Goal: Task Accomplishment & Management: Manage account settings

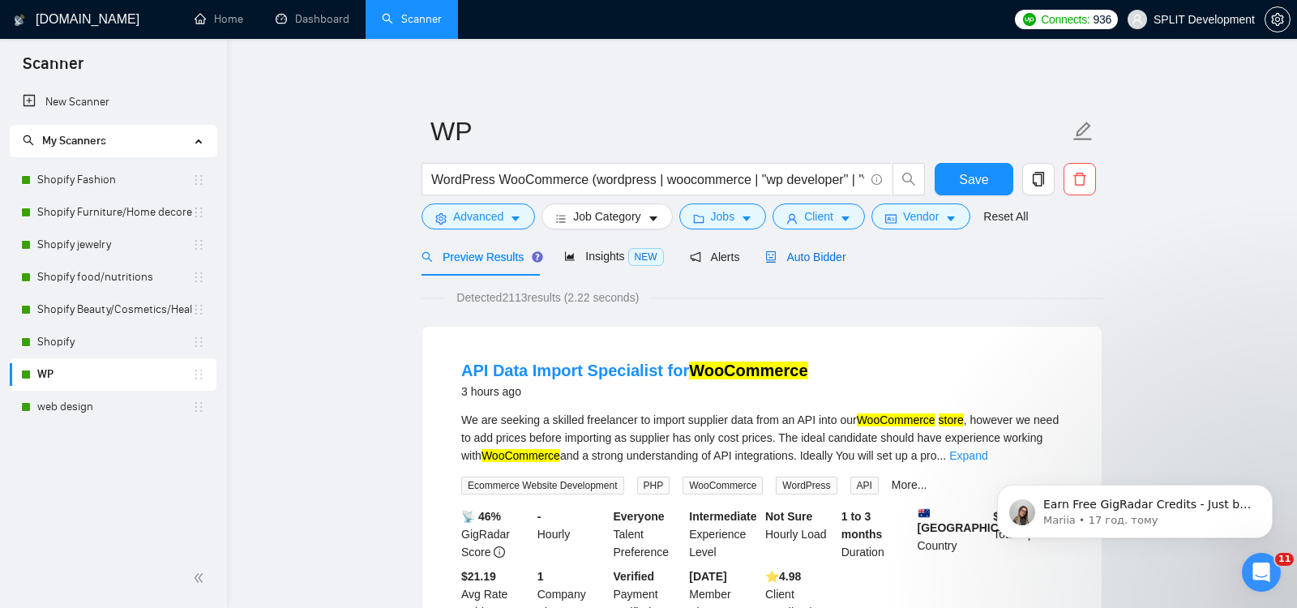
click at [827, 251] on span "Auto Bidder" at bounding box center [805, 256] width 80 height 13
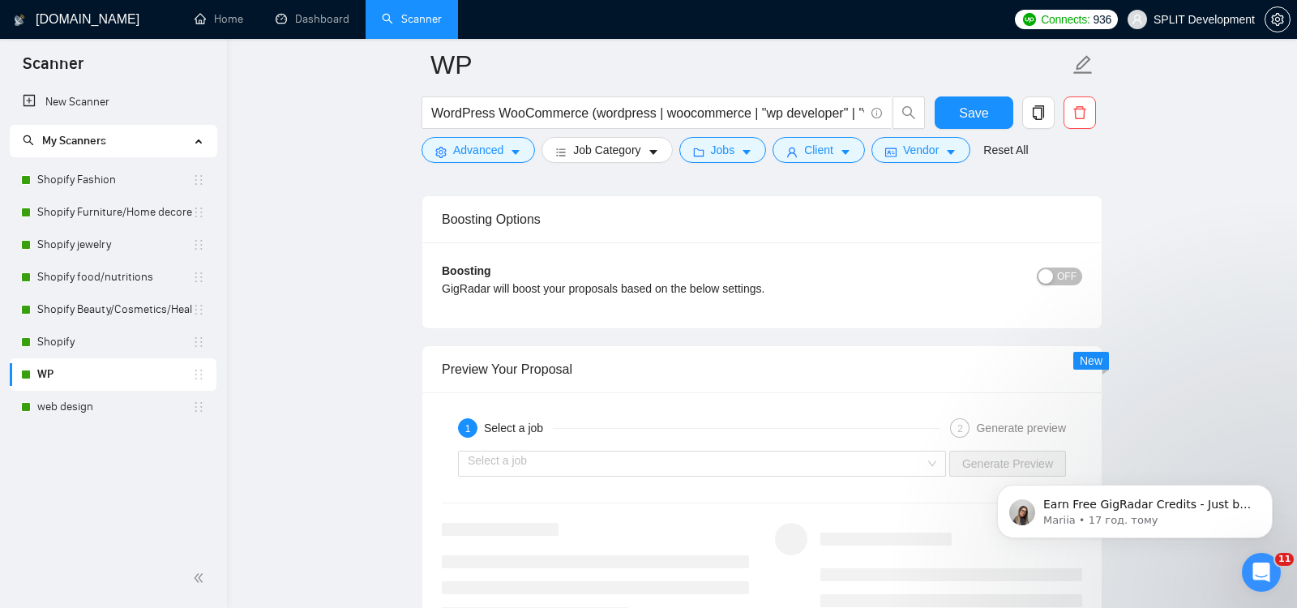
scroll to position [2835, 0]
click at [1063, 267] on span "OFF" at bounding box center [1066, 276] width 19 height 18
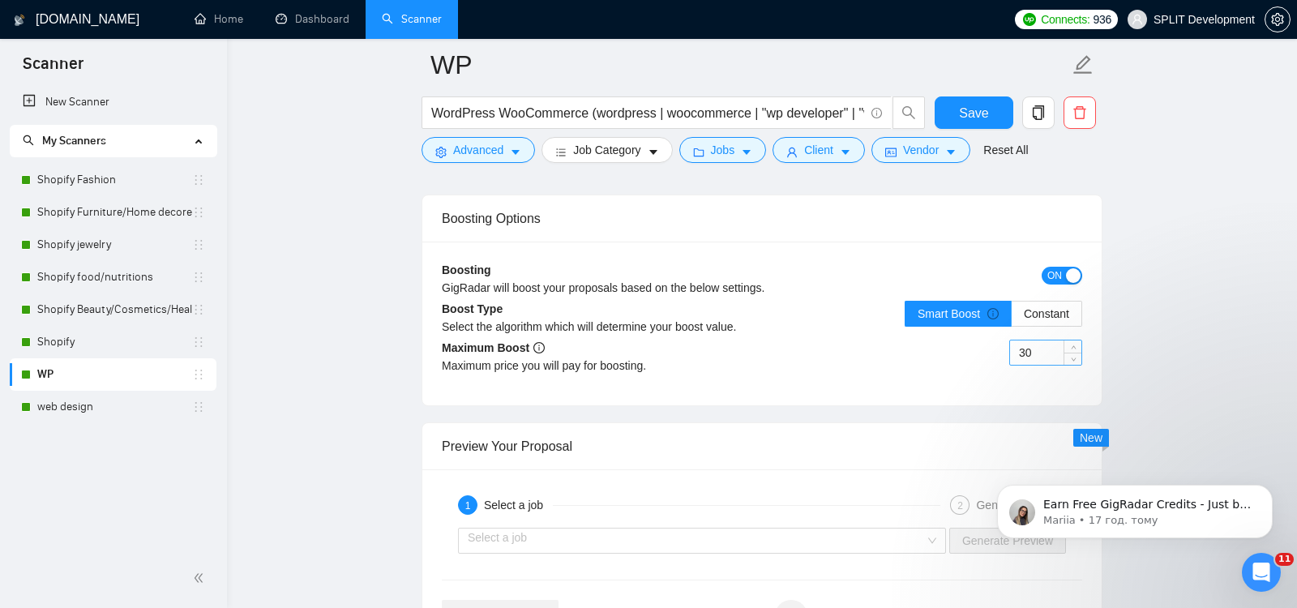
click at [1042, 340] on input "30" at bounding box center [1045, 352] width 71 height 24
type input "35"
click at [982, 108] on span "Save" at bounding box center [973, 113] width 29 height 20
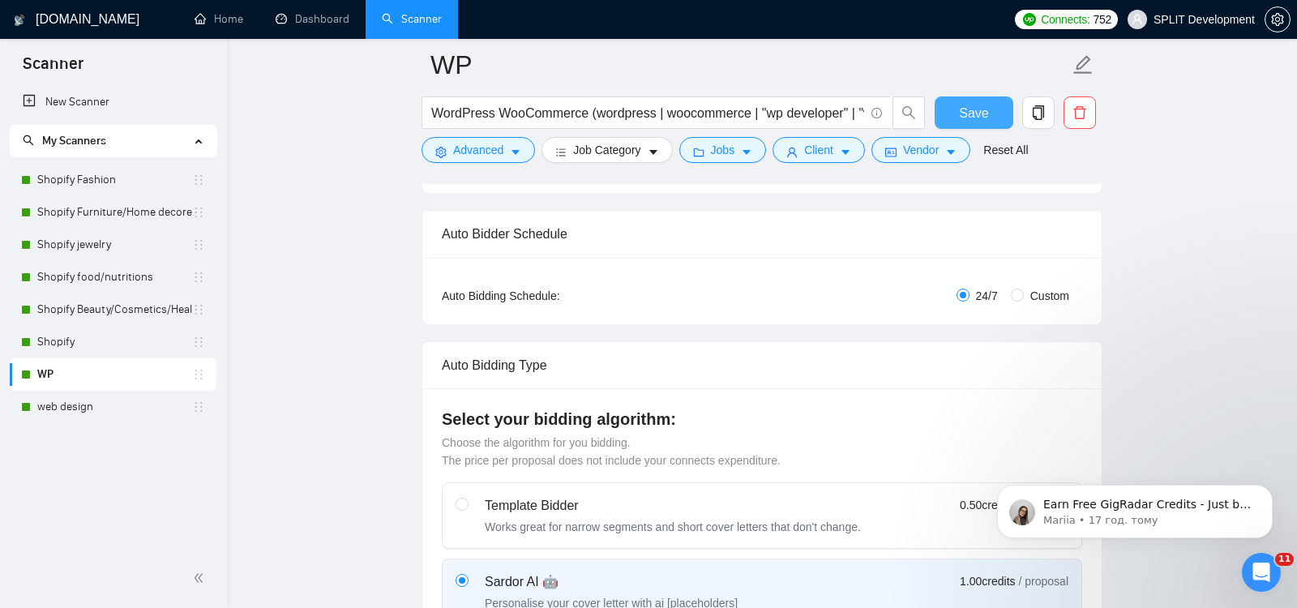
scroll to position [251, 0]
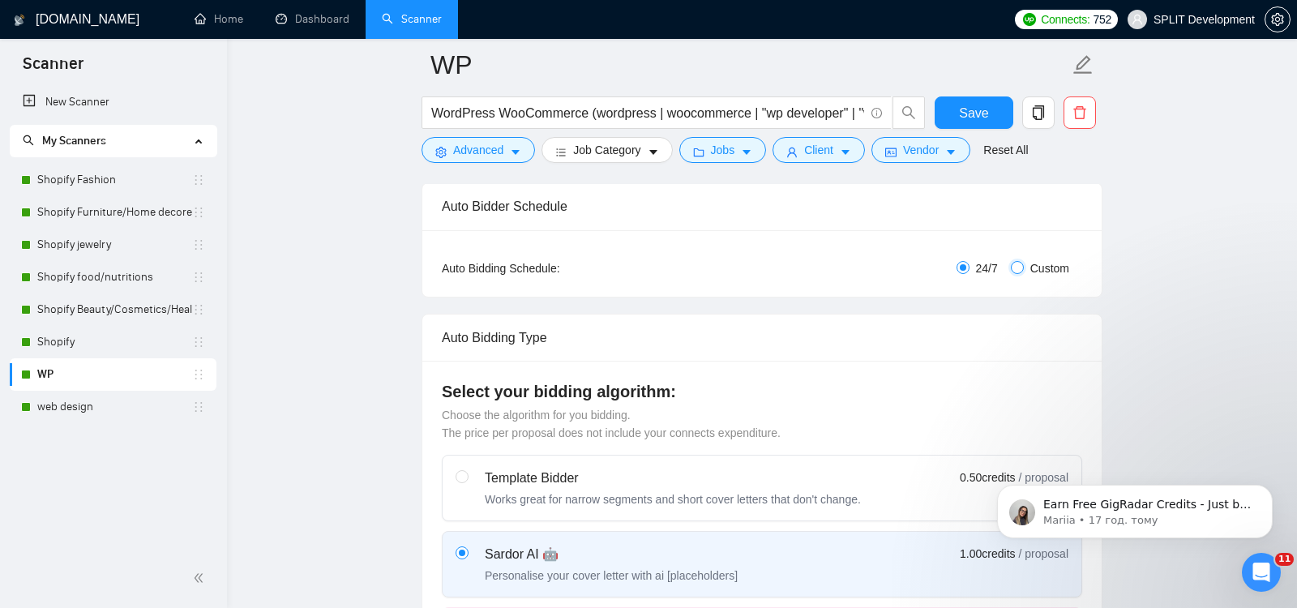
click at [1016, 267] on input "Custom" at bounding box center [1017, 267] width 13 height 13
radio input "true"
radio input "false"
checkbox input "true"
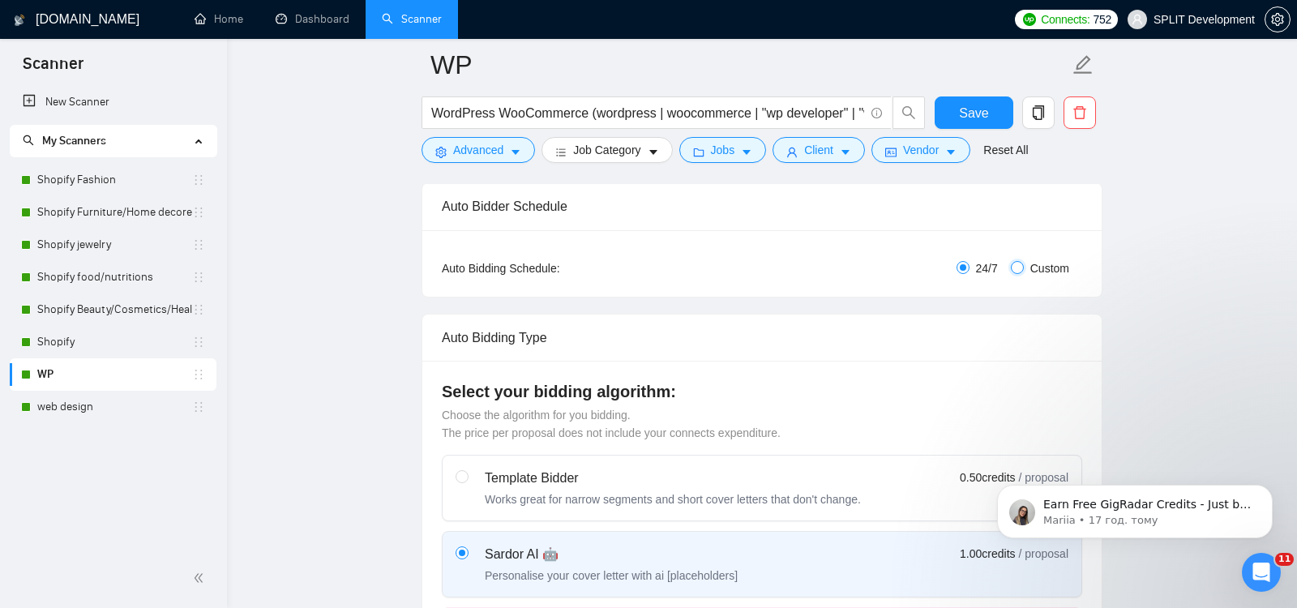
checkbox input "true"
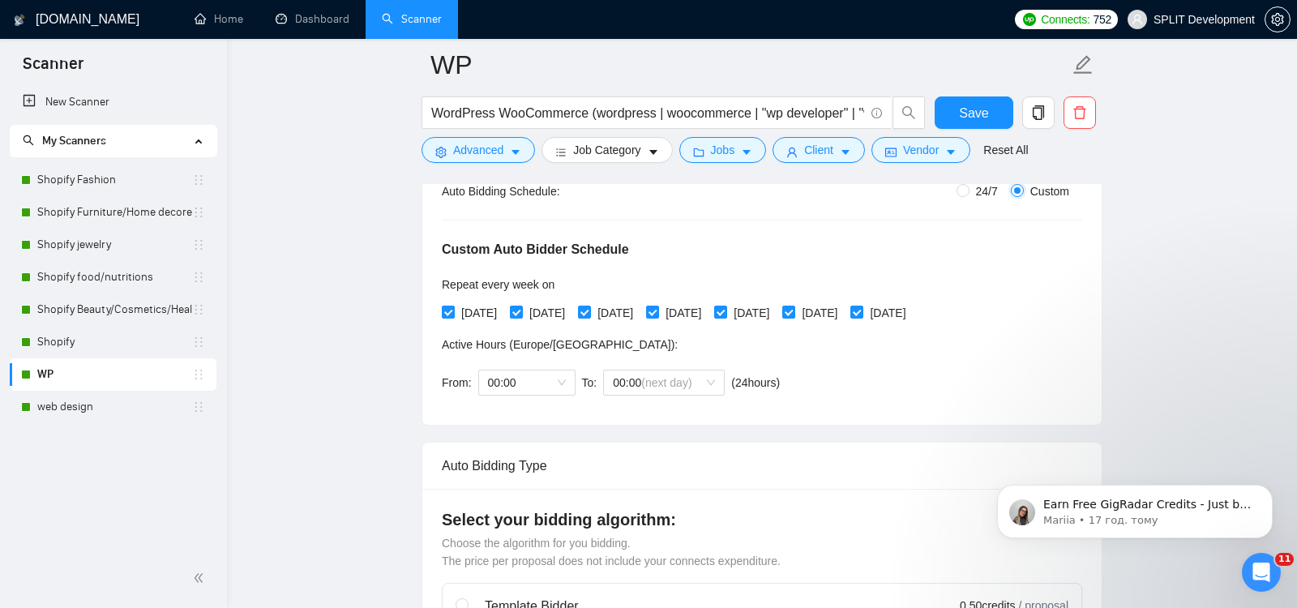
scroll to position [379, 0]
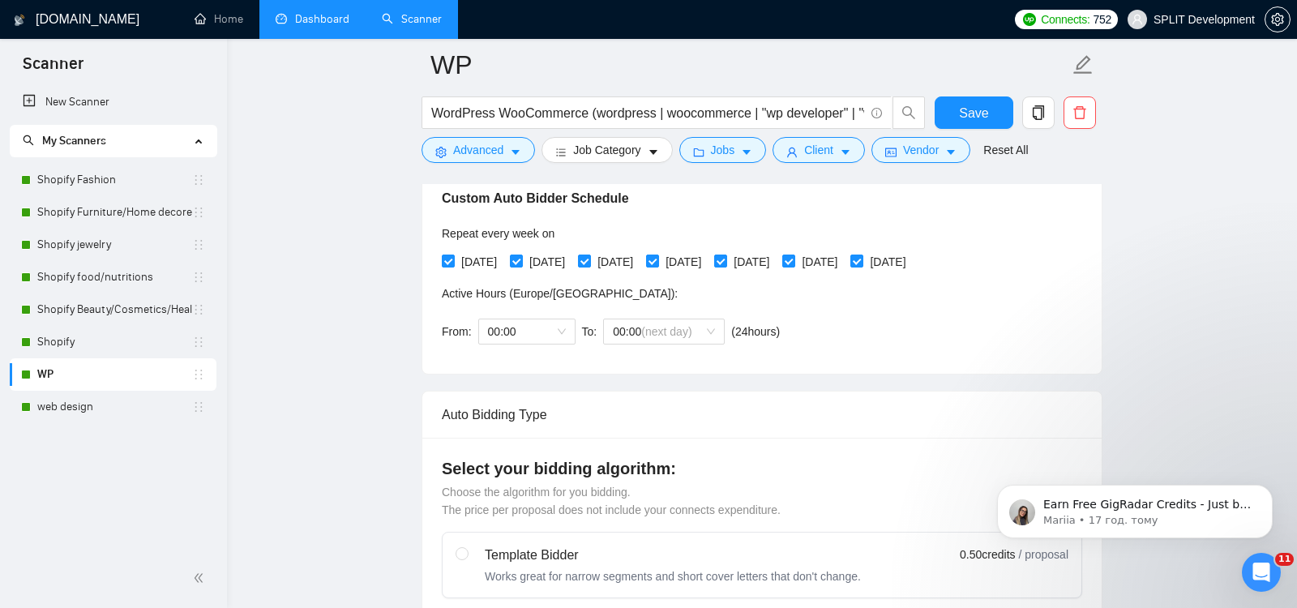
click at [320, 26] on link "Dashboard" at bounding box center [313, 19] width 74 height 14
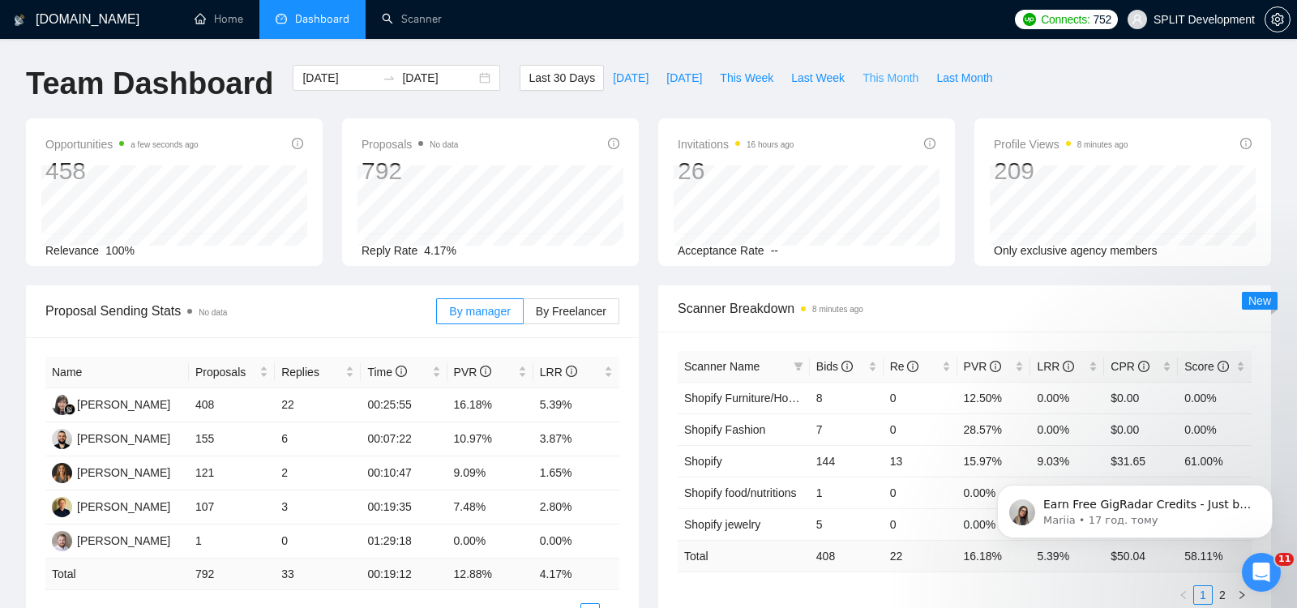
click at [891, 76] on span "This Month" at bounding box center [890, 78] width 56 height 18
type input "[DATE]"
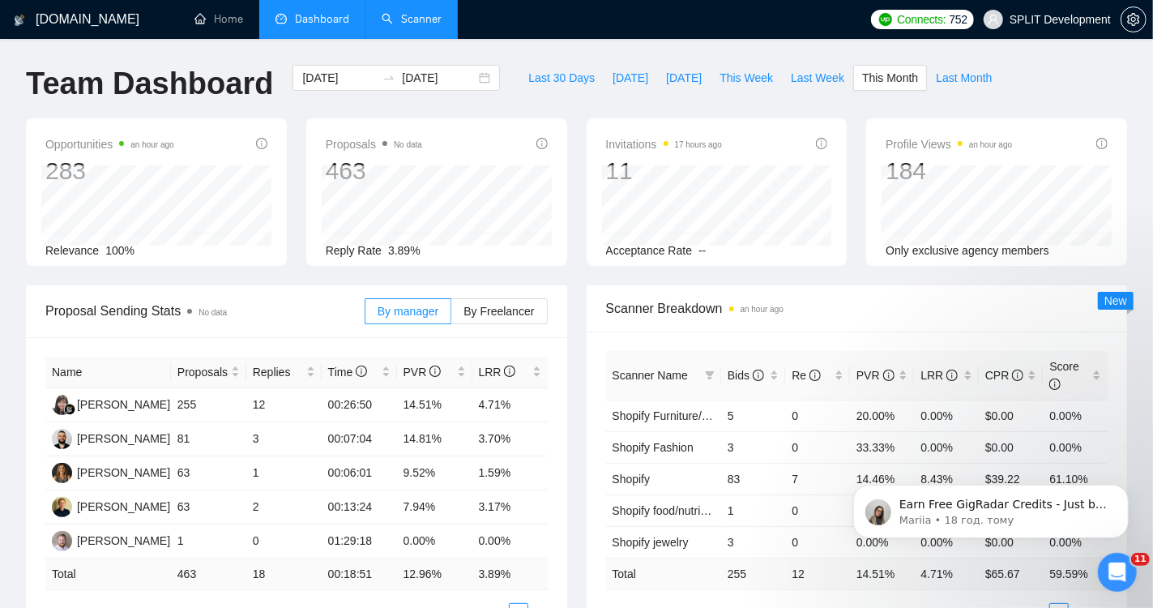
click at [407, 26] on link "Scanner" at bounding box center [412, 19] width 60 height 14
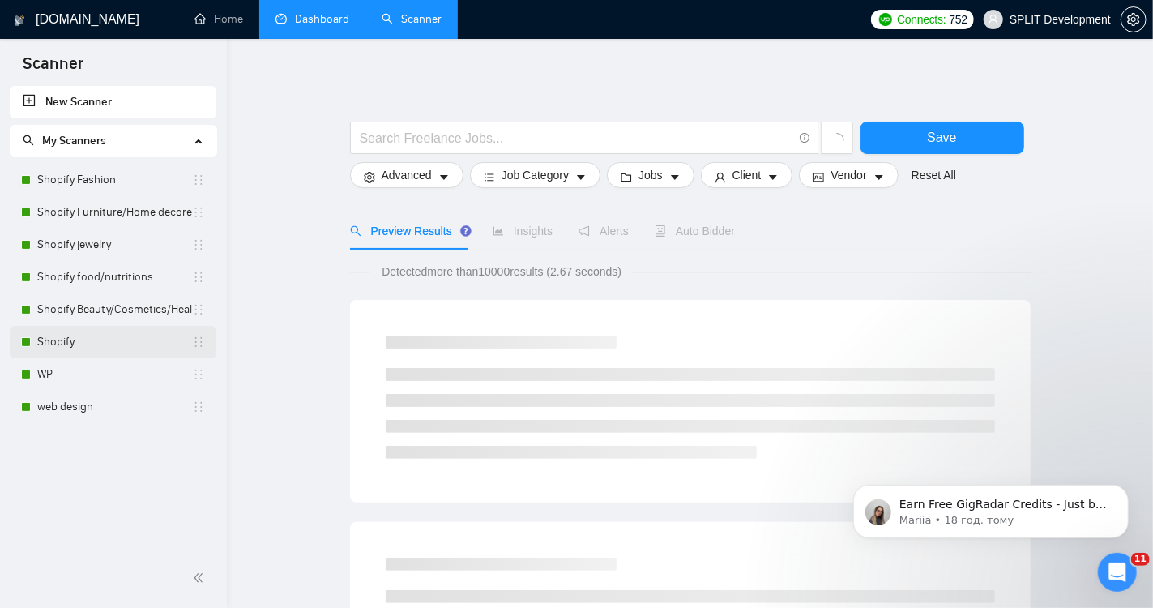
click at [81, 339] on link "Shopify" at bounding box center [114, 342] width 155 height 32
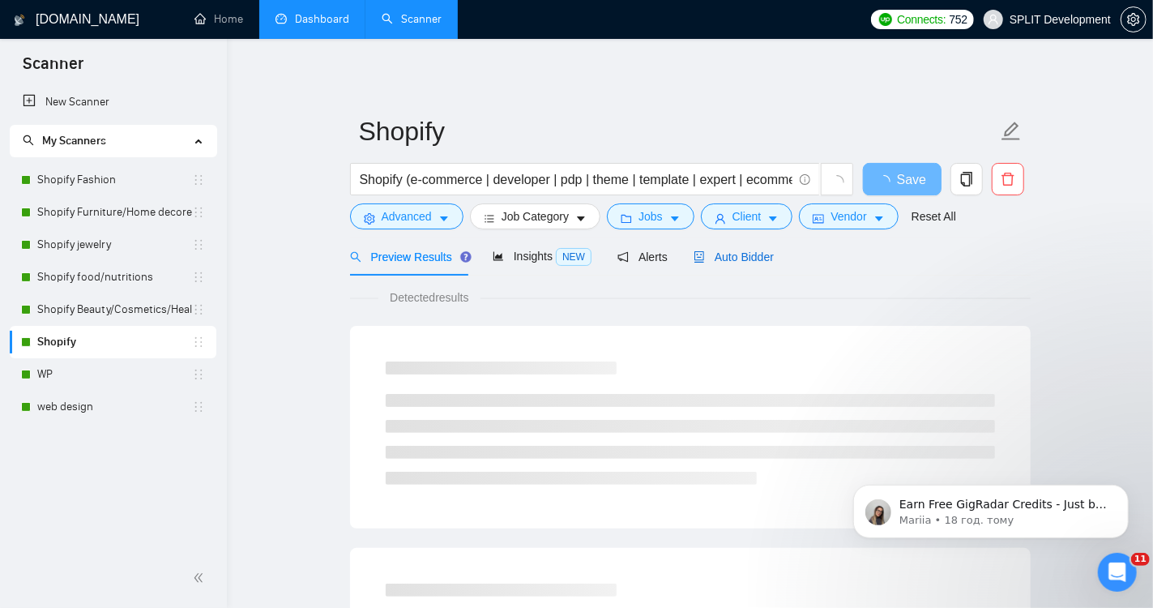
click at [755, 256] on span "Auto Bidder" at bounding box center [734, 256] width 80 height 13
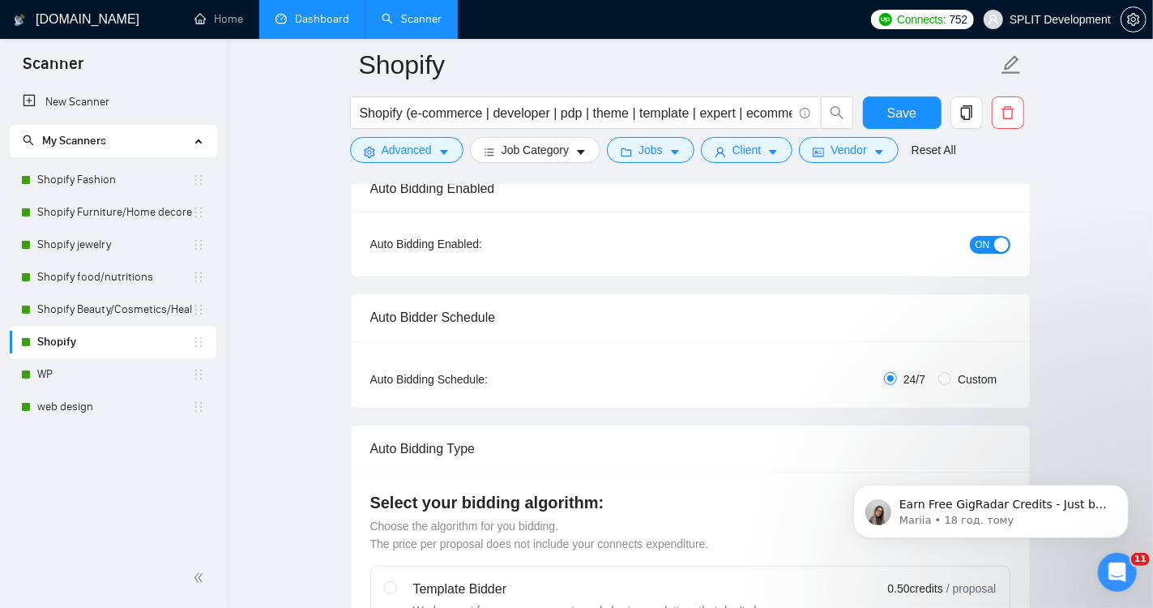
scroll to position [162, 0]
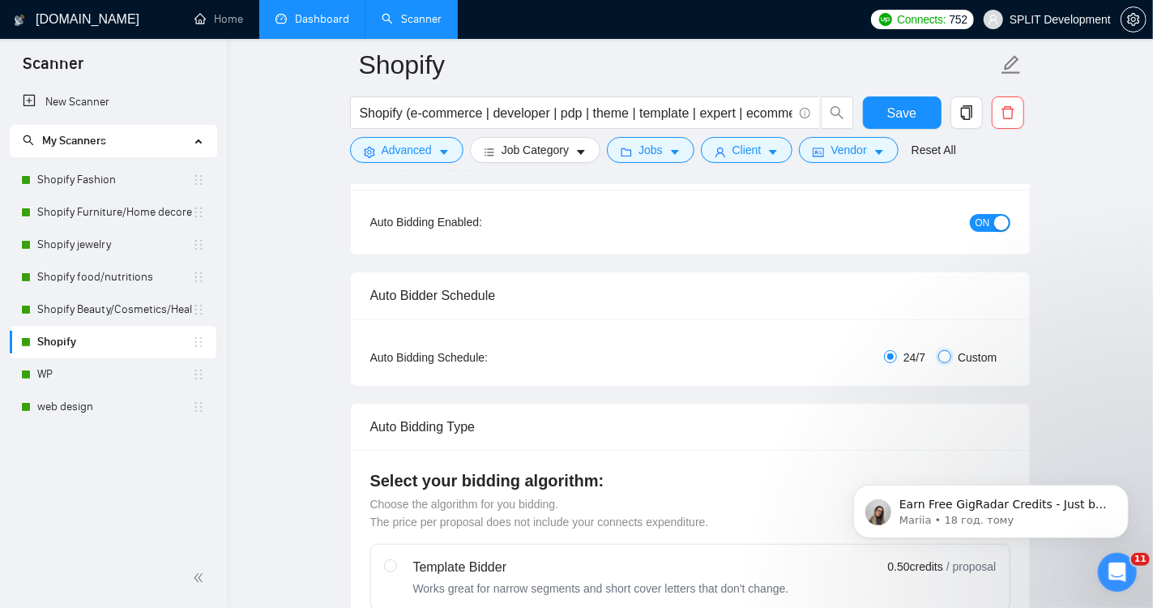
click at [945, 353] on input "Custom" at bounding box center [945, 356] width 13 height 13
radio input "true"
radio input "false"
checkbox input "true"
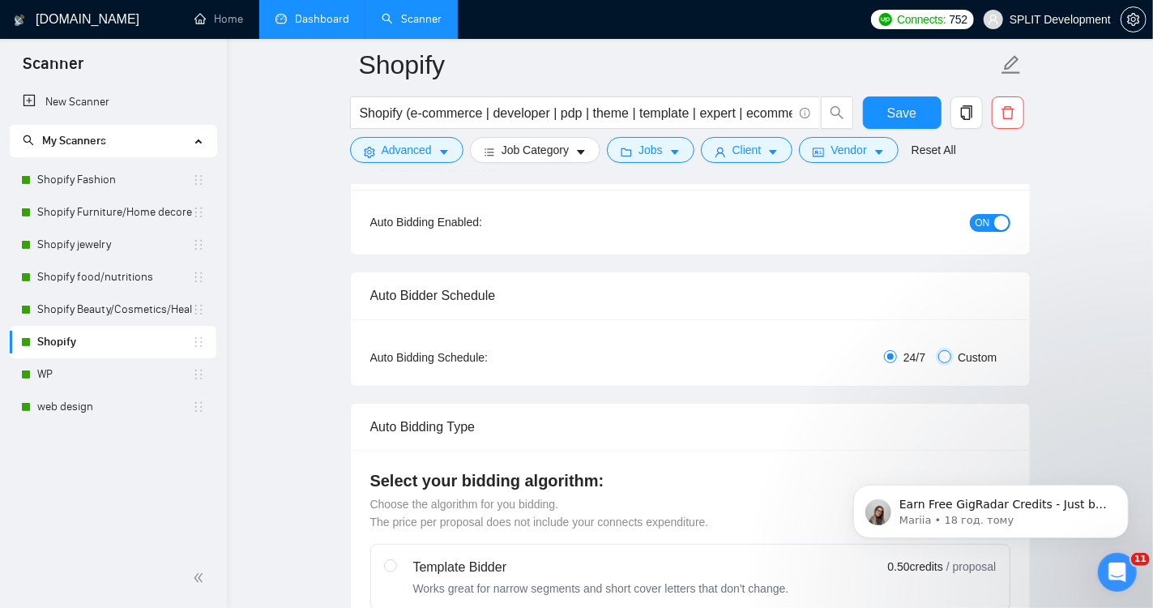
checkbox input "true"
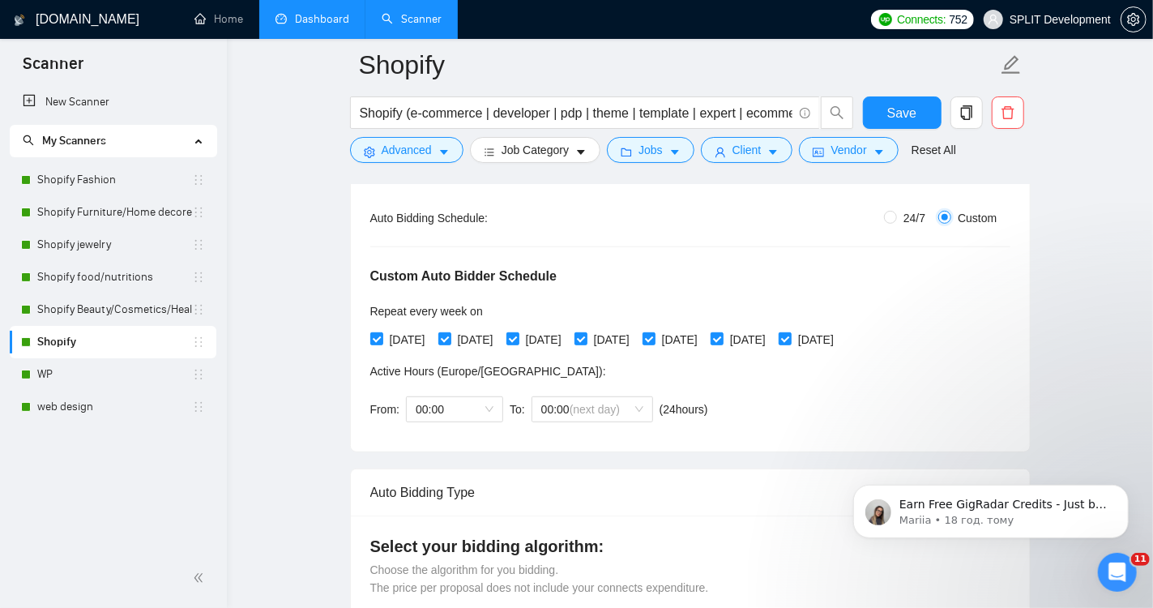
scroll to position [305, 0]
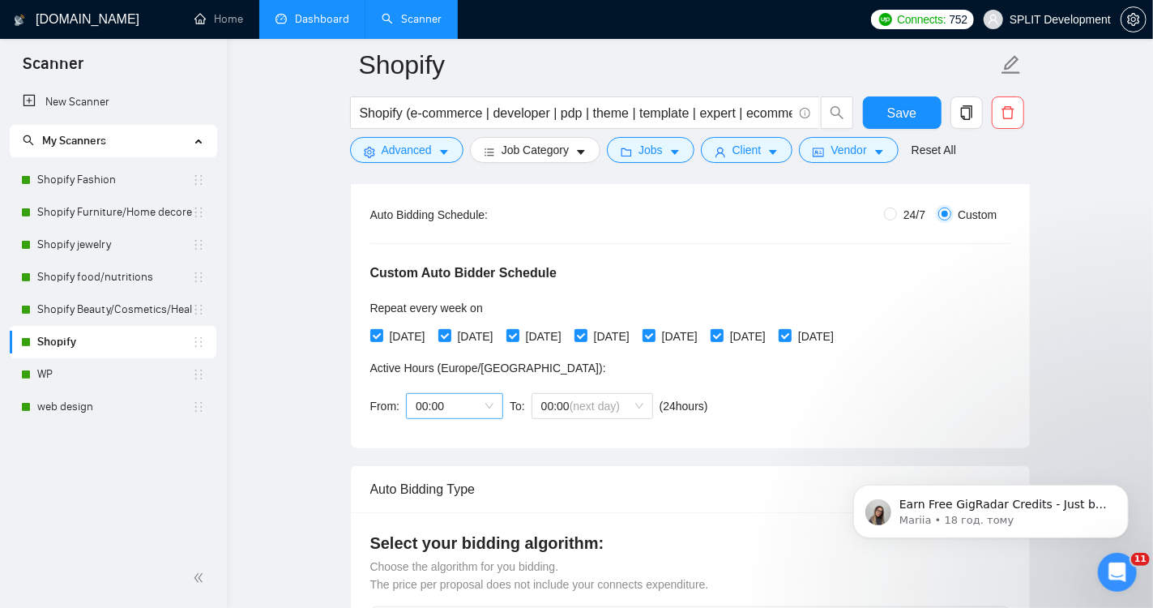
click at [489, 404] on span "00:00" at bounding box center [455, 406] width 78 height 24
click at [451, 591] on div "22:00" at bounding box center [455, 591] width 78 height 18
click at [640, 401] on span "00:00 (next day)" at bounding box center [592, 406] width 102 height 24
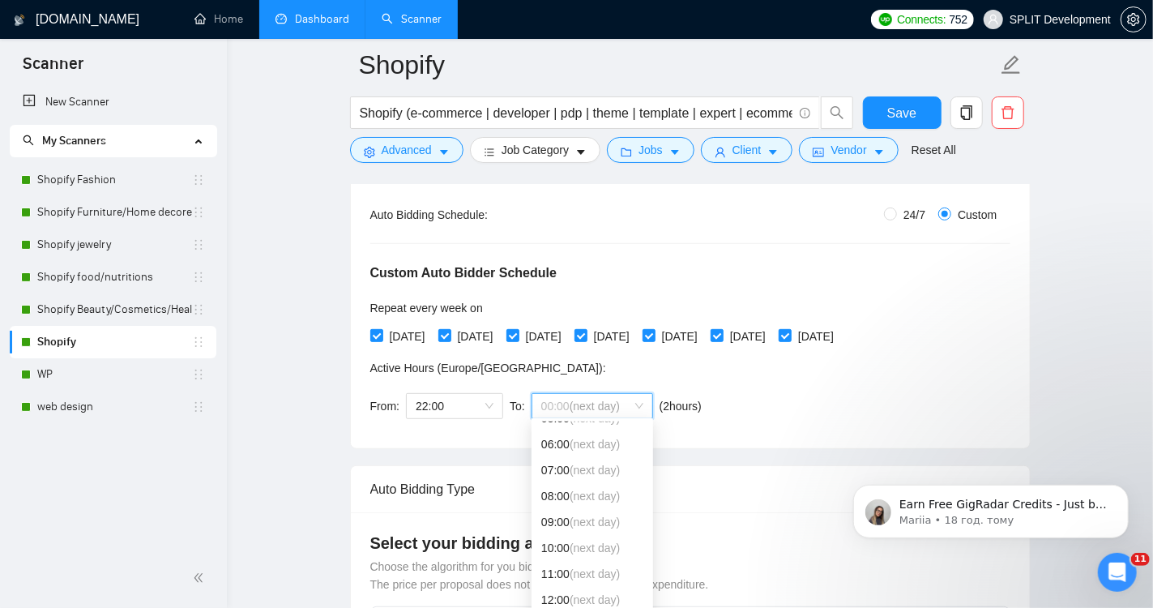
scroll to position [148, 0]
click at [583, 522] on span "(next day)" at bounding box center [595, 519] width 50 height 13
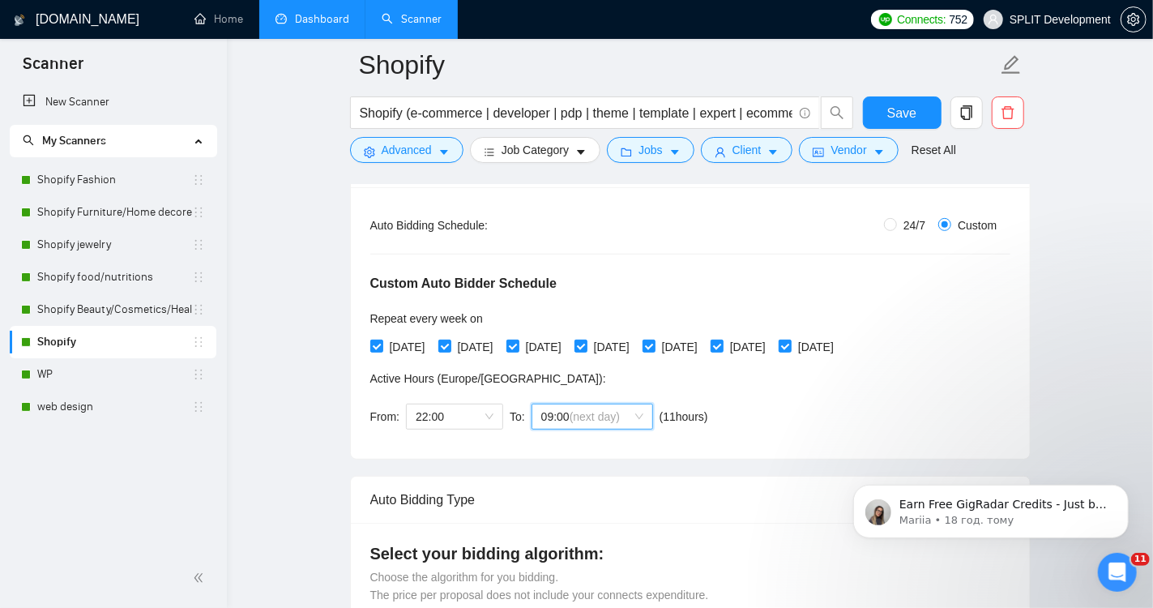
scroll to position [289, 0]
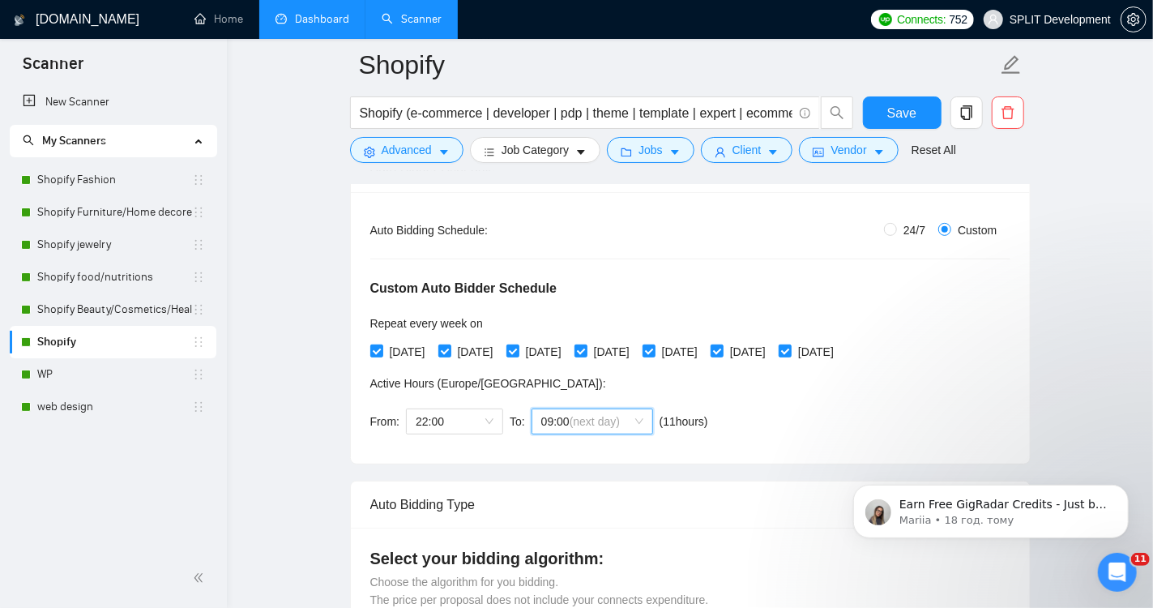
click at [986, 357] on div "Custom Auto Bidder Schedule Repeat every week [DATE] [DATE] [DATE] [DATE] [DATE…" at bounding box center [690, 341] width 640 height 205
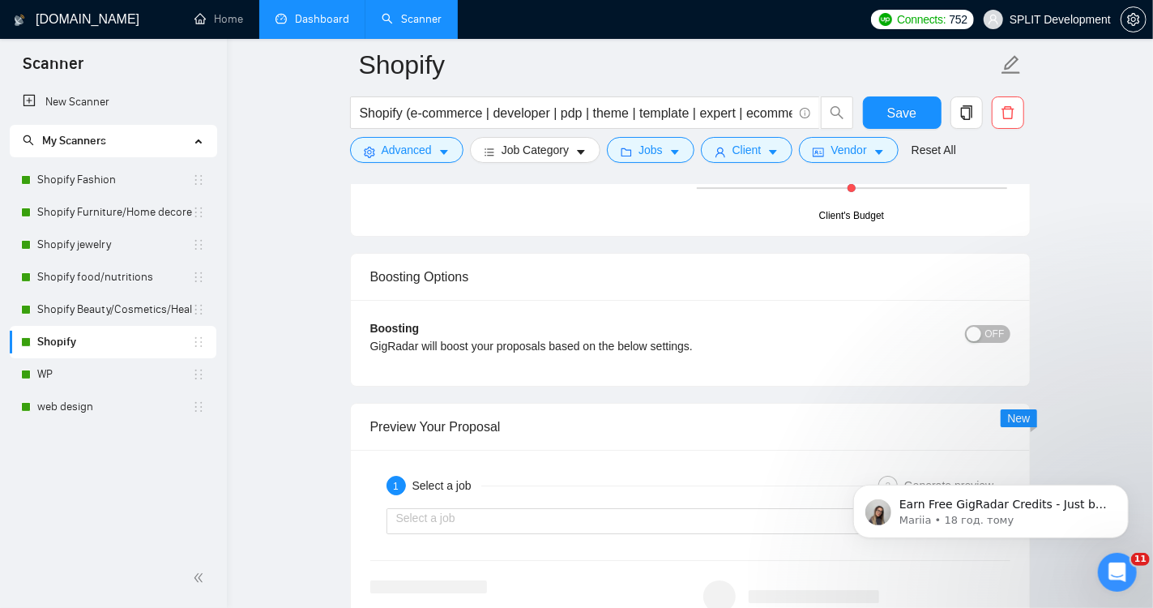
scroll to position [2985, 0]
click at [991, 324] on span "OFF" at bounding box center [995, 333] width 19 height 18
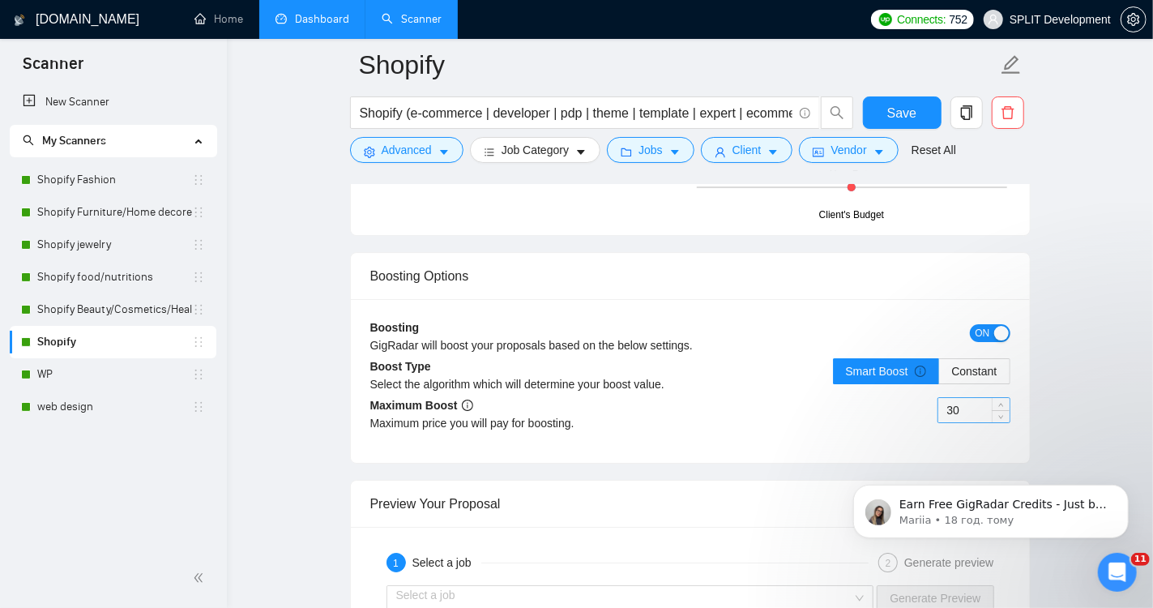
click at [976, 398] on input "30" at bounding box center [974, 410] width 71 height 24
type input "35"
click at [884, 413] on div "35" at bounding box center [851, 419] width 320 height 45
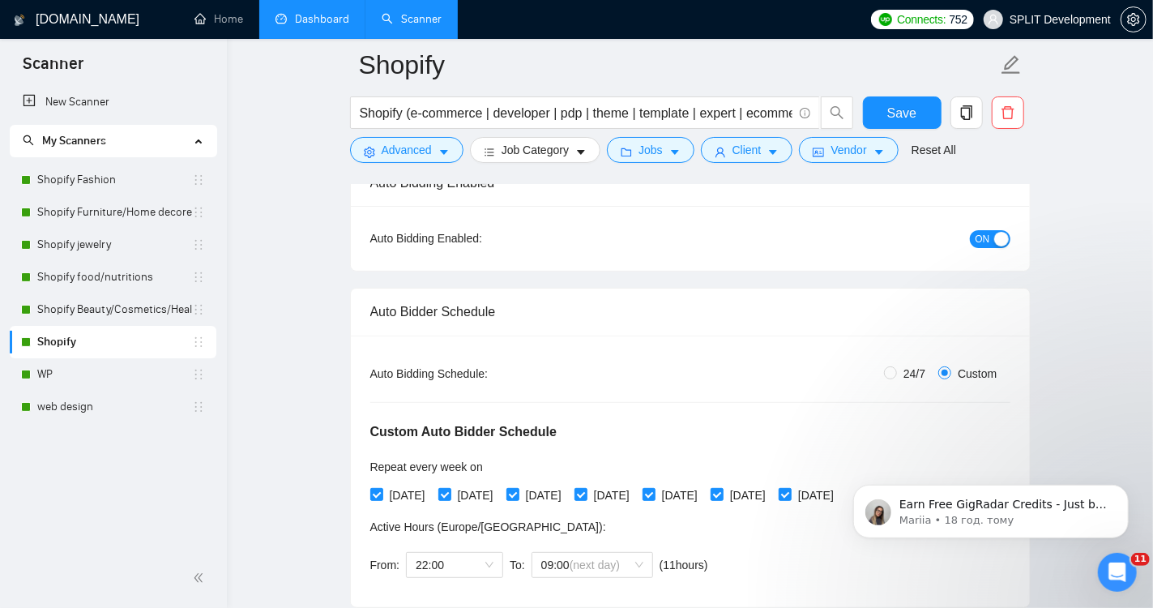
scroll to position [0, 0]
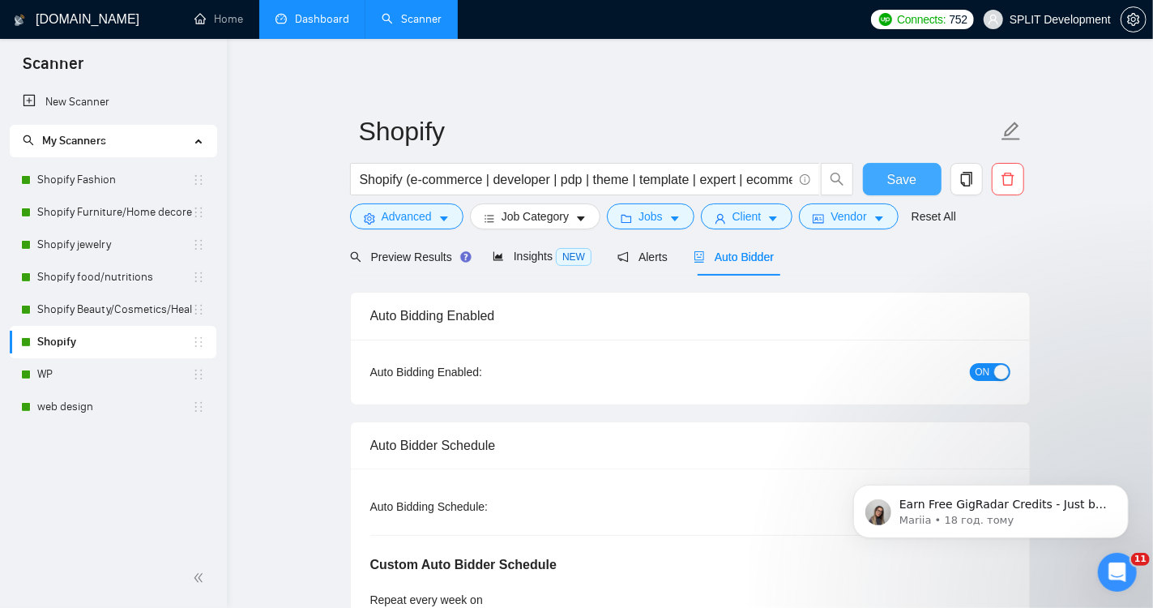
click at [898, 180] on span "Save" at bounding box center [902, 179] width 29 height 20
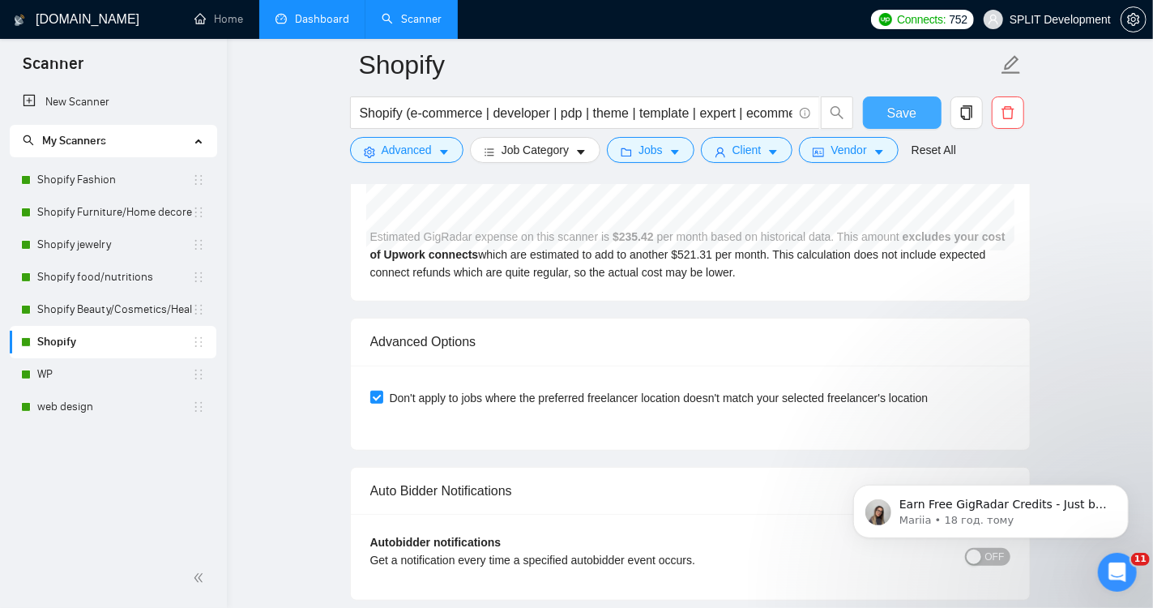
scroll to position [3772, 0]
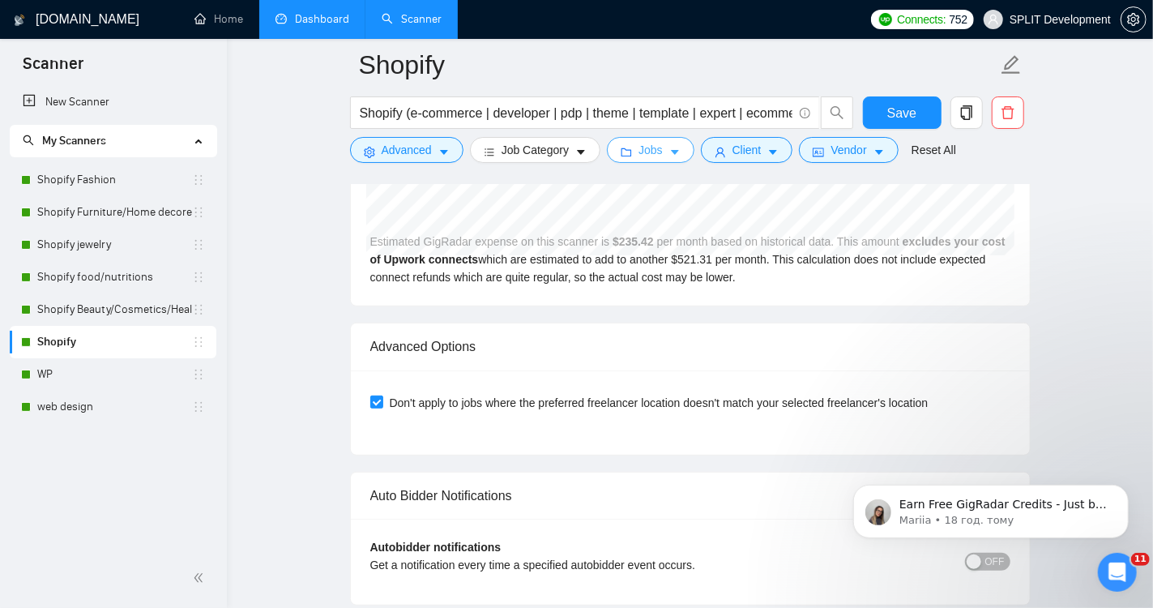
click at [644, 152] on span "Jobs" at bounding box center [651, 150] width 24 height 18
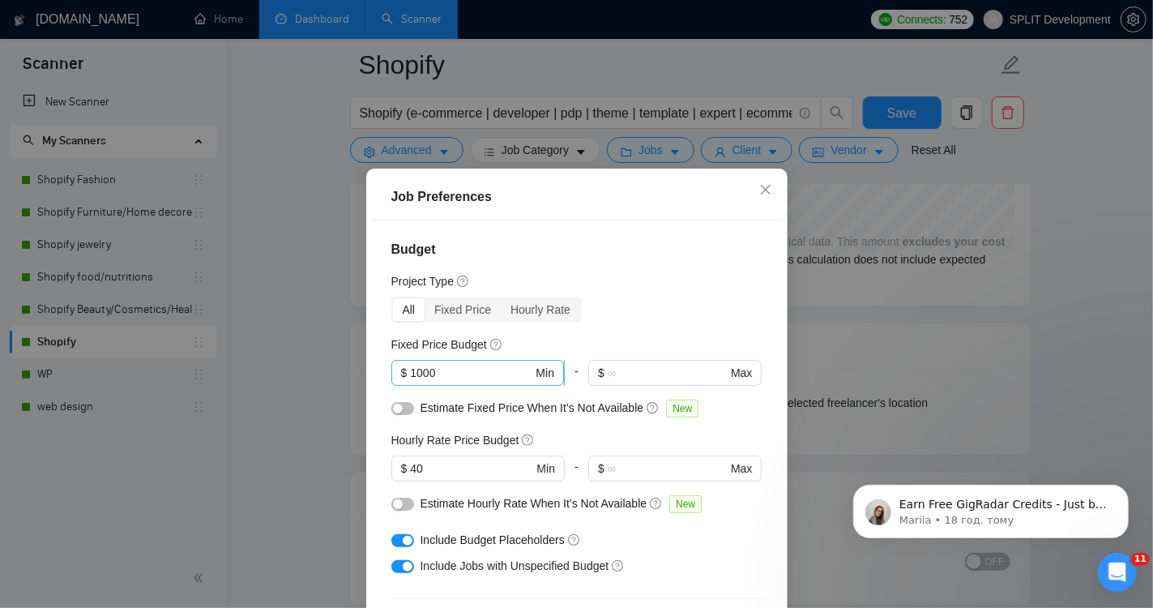
click at [469, 374] on input "1000" at bounding box center [471, 373] width 122 height 18
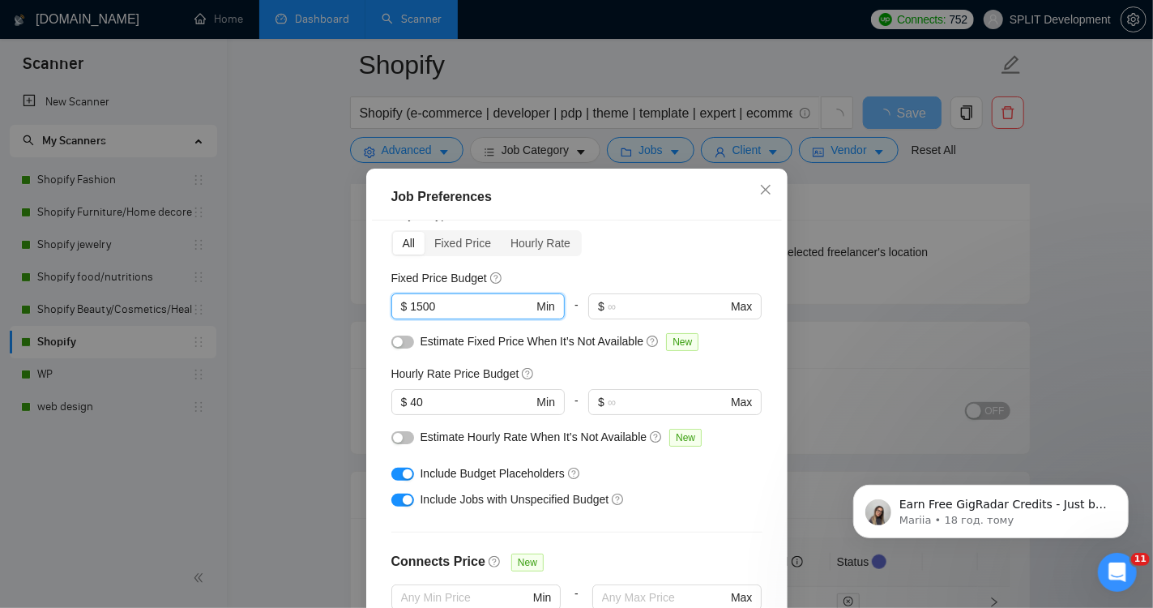
scroll to position [74, 0]
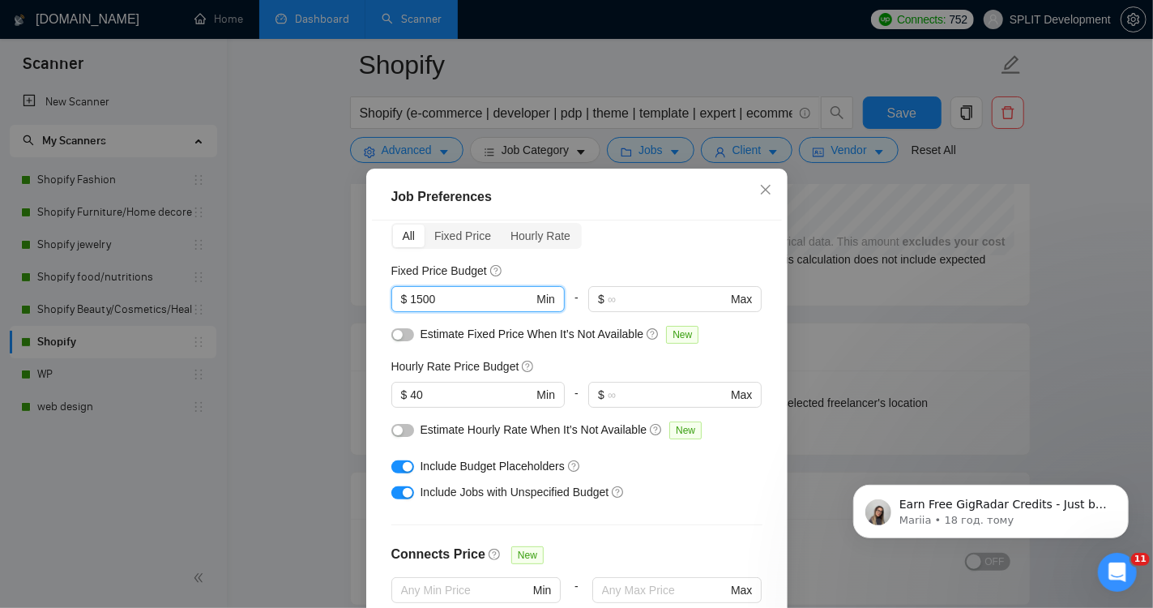
type input "1500"
click at [379, 351] on div "Budget Project Type All Fixed Price Hourly Rate Fixed Price Budget 1500 $ 1500 …" at bounding box center [577, 433] width 410 height 426
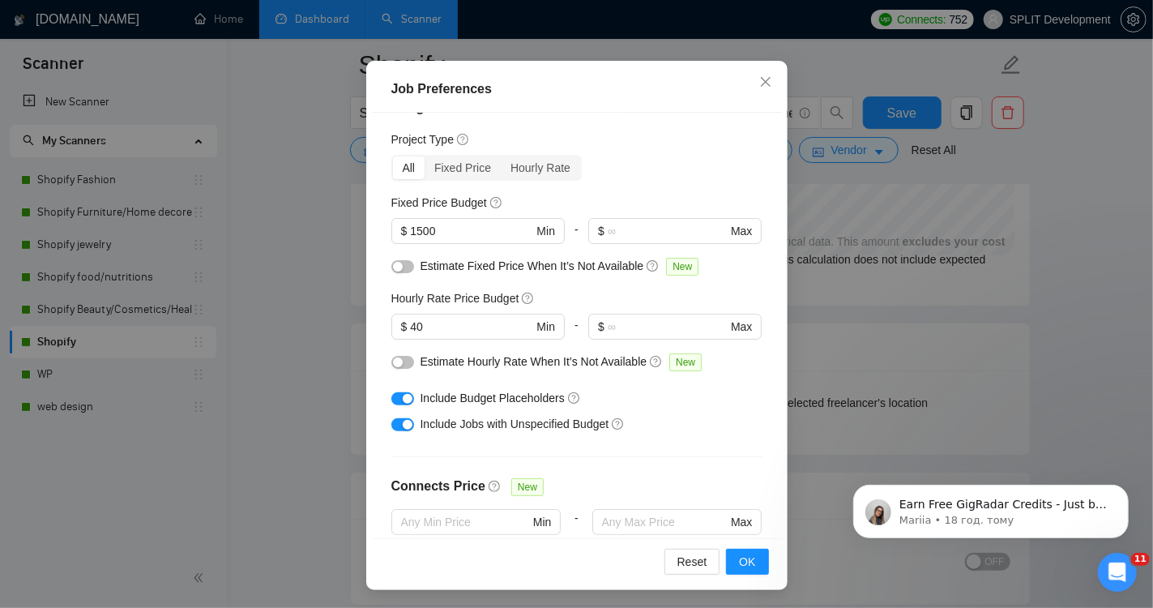
scroll to position [0, 0]
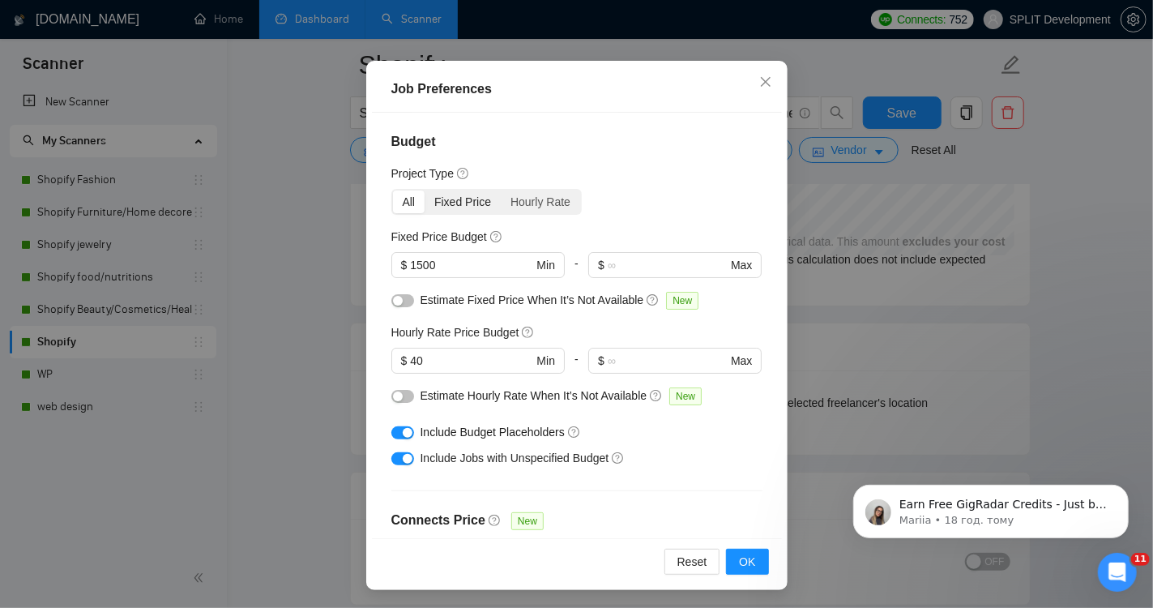
click at [460, 201] on div "Fixed Price" at bounding box center [463, 201] width 76 height 23
click at [425, 190] on input "Fixed Price" at bounding box center [425, 190] width 0 height 0
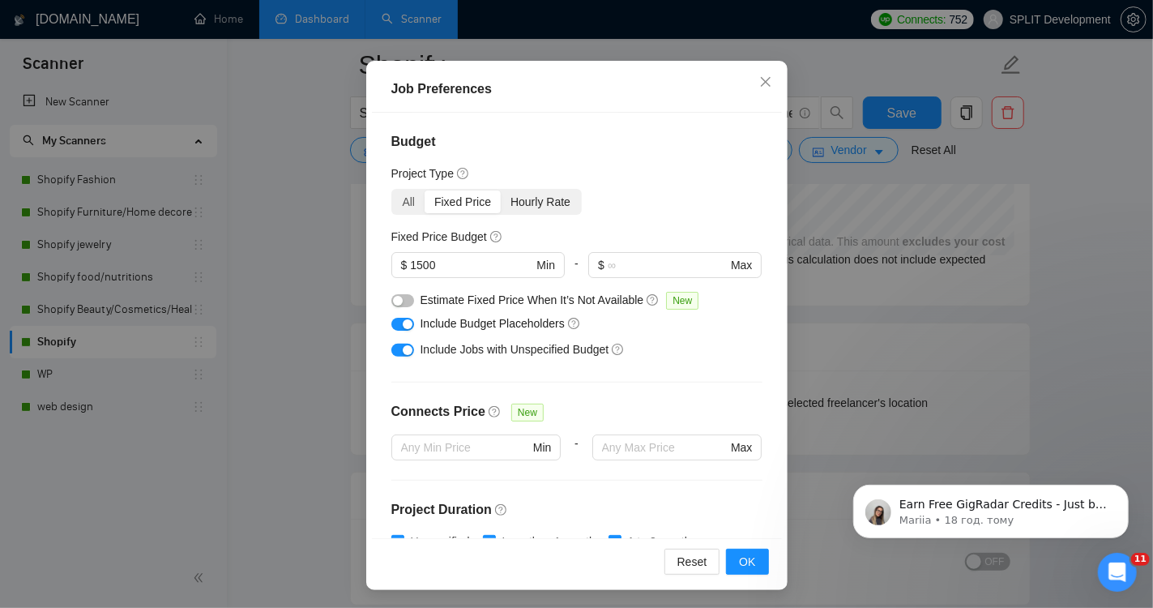
click at [538, 205] on div "Hourly Rate" at bounding box center [540, 201] width 79 height 23
click at [501, 190] on input "Hourly Rate" at bounding box center [501, 190] width 0 height 0
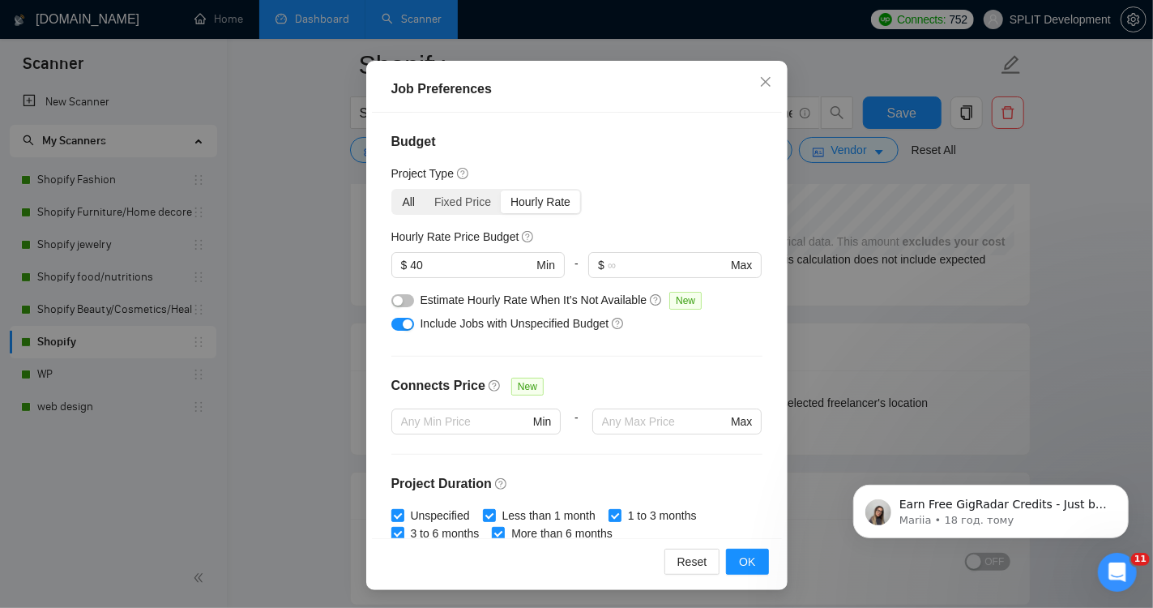
click at [404, 199] on div "All" at bounding box center [409, 201] width 32 height 23
click at [393, 190] on input "All" at bounding box center [393, 190] width 0 height 0
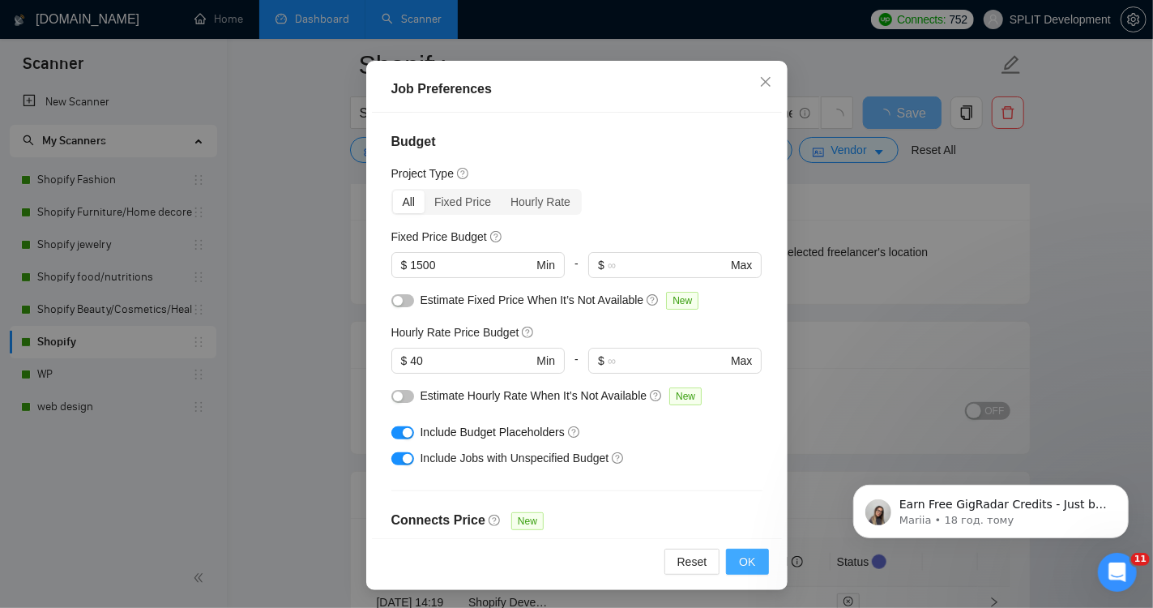
click at [751, 563] on span "OK" at bounding box center [747, 562] width 16 height 18
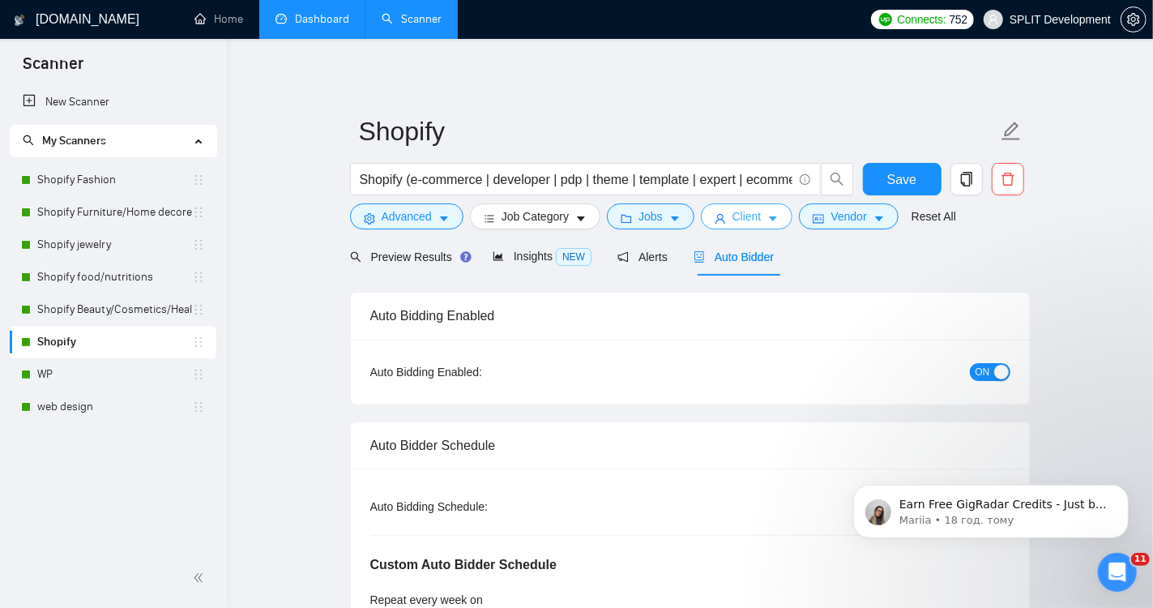
click at [762, 218] on span "Client" at bounding box center [747, 217] width 29 height 18
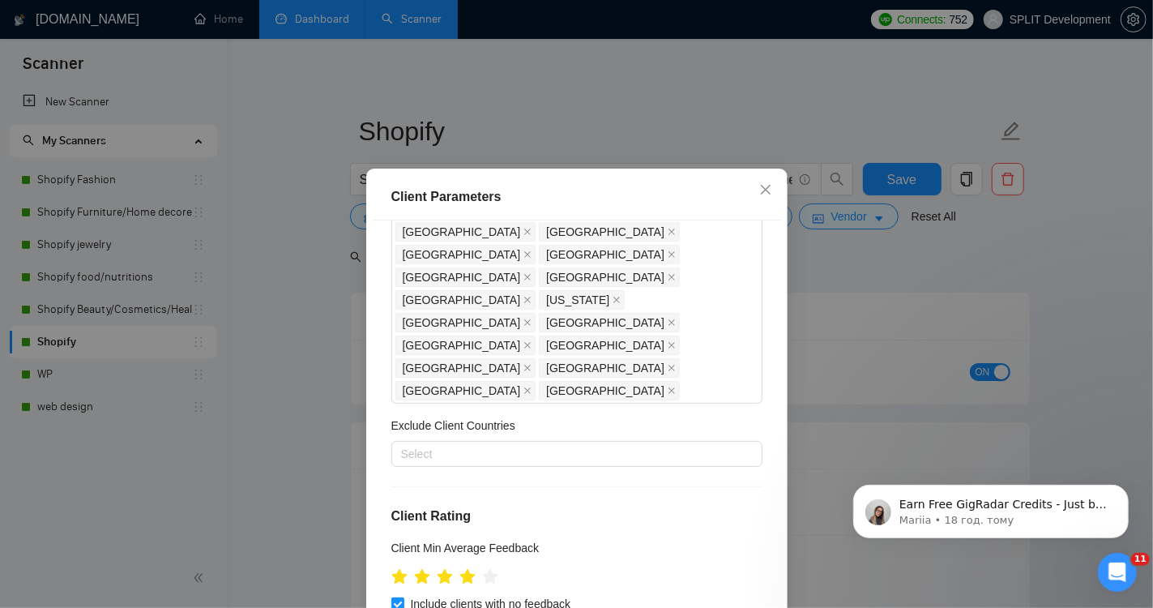
scroll to position [398, 0]
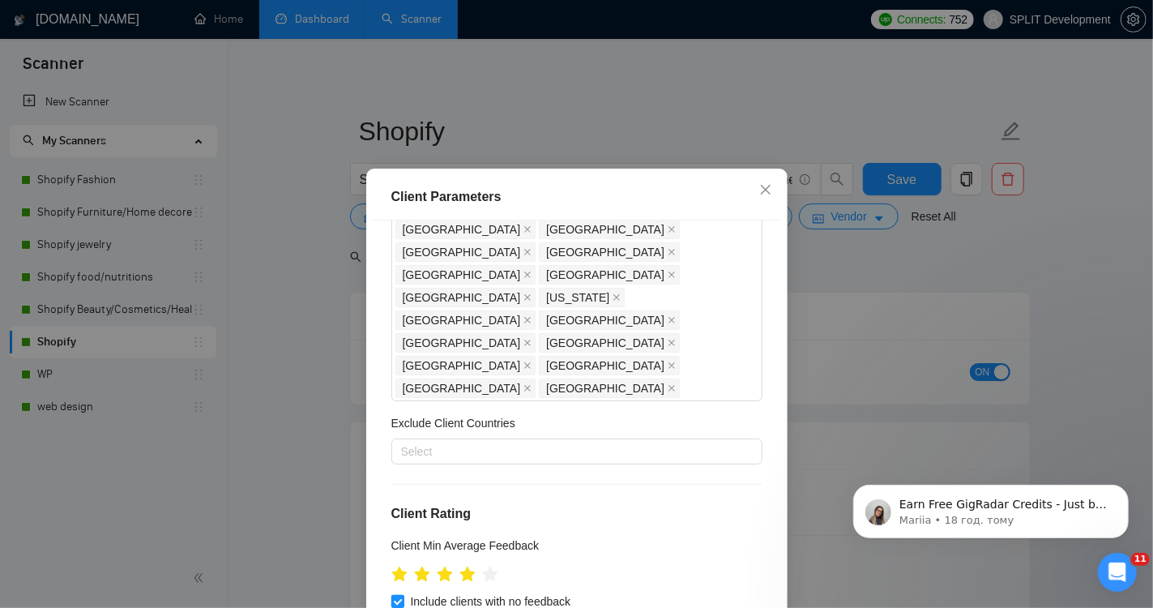
click at [400, 595] on input "Include clients with no feedback" at bounding box center [397, 600] width 11 height 11
checkbox input "false"
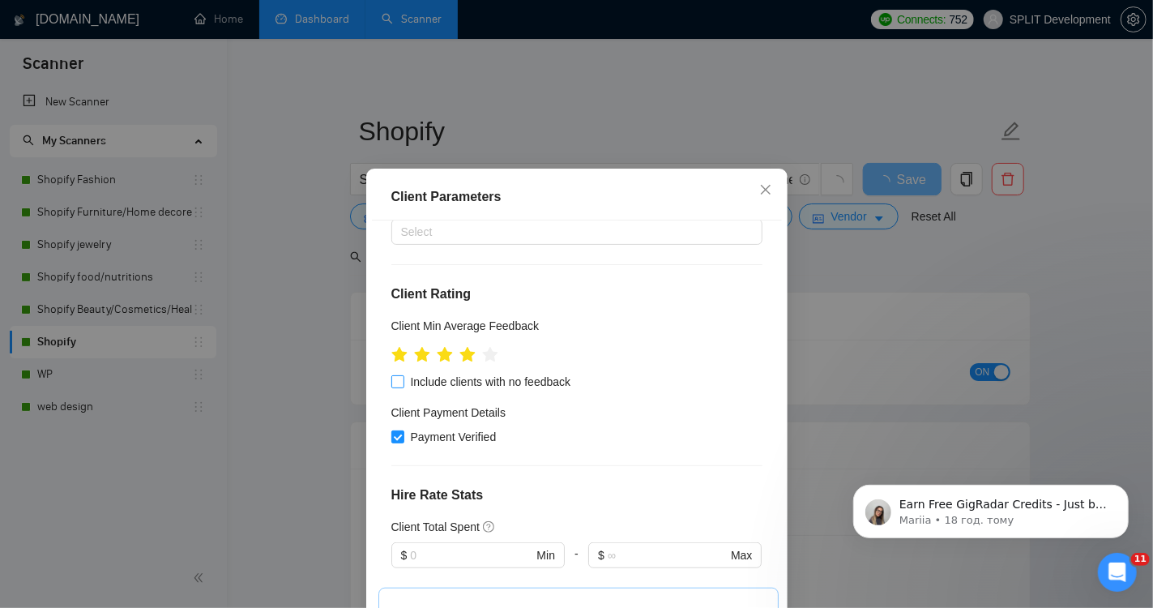
scroll to position [624, 0]
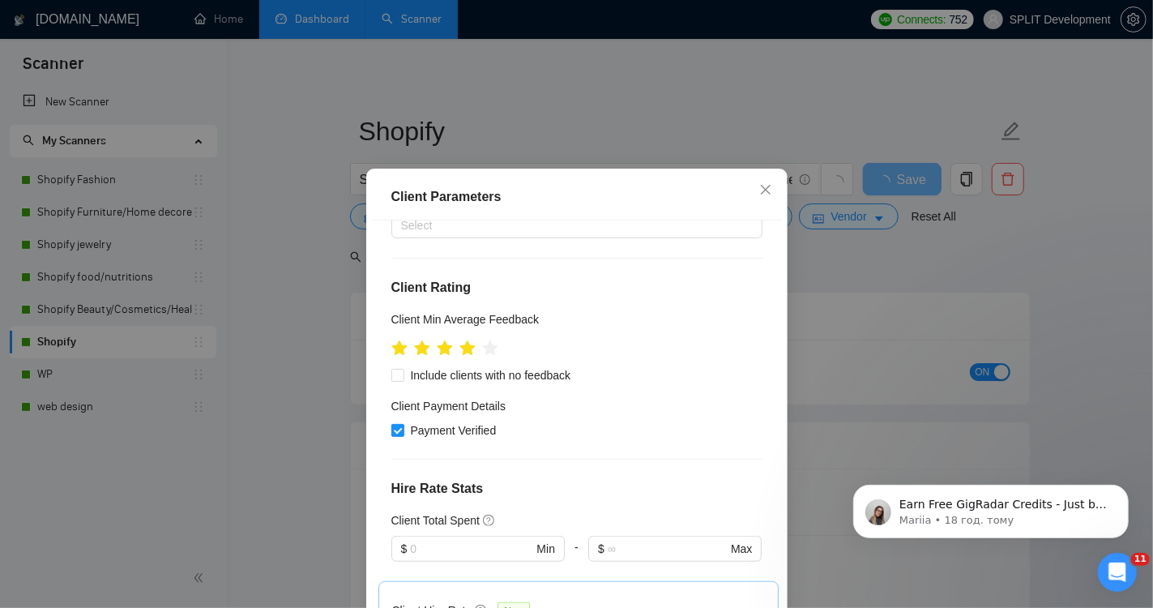
type input "2"
type input "16"
click at [374, 293] on div "Client Location Include Client Countries [GEOGRAPHIC_DATA] [GEOGRAPHIC_DATA] [G…" at bounding box center [577, 433] width 410 height 426
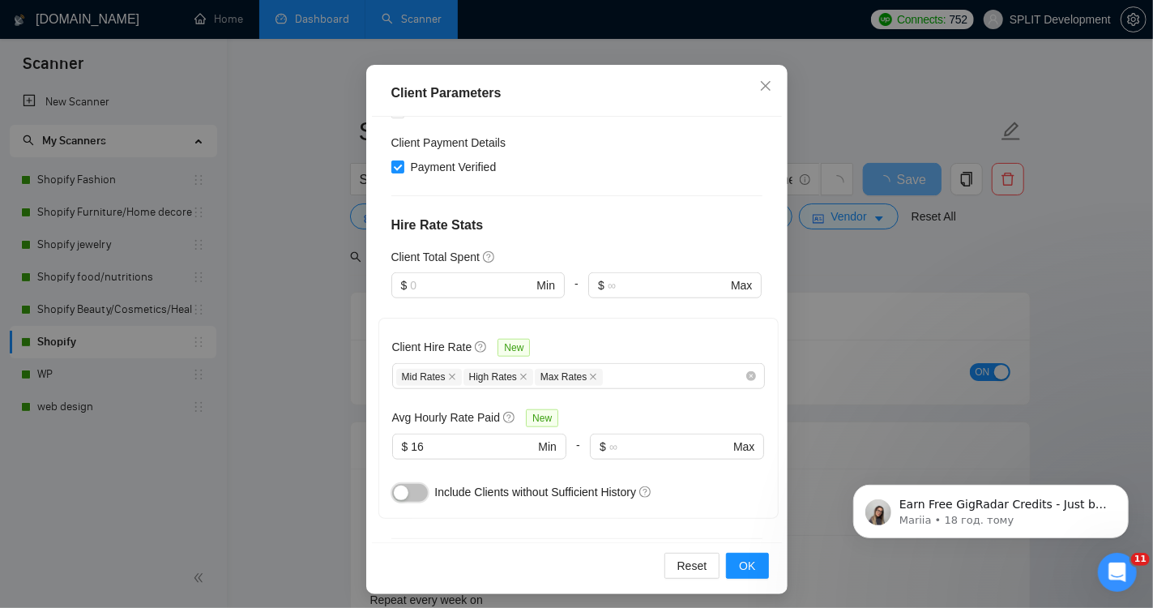
scroll to position [106, 0]
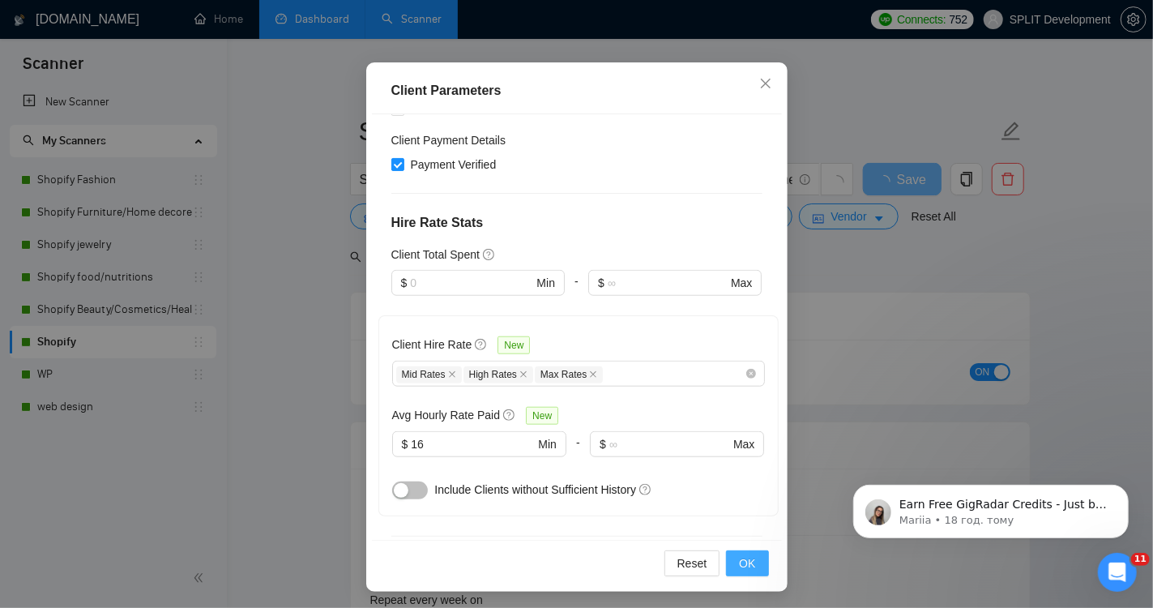
click at [749, 561] on span "OK" at bounding box center [747, 563] width 16 height 18
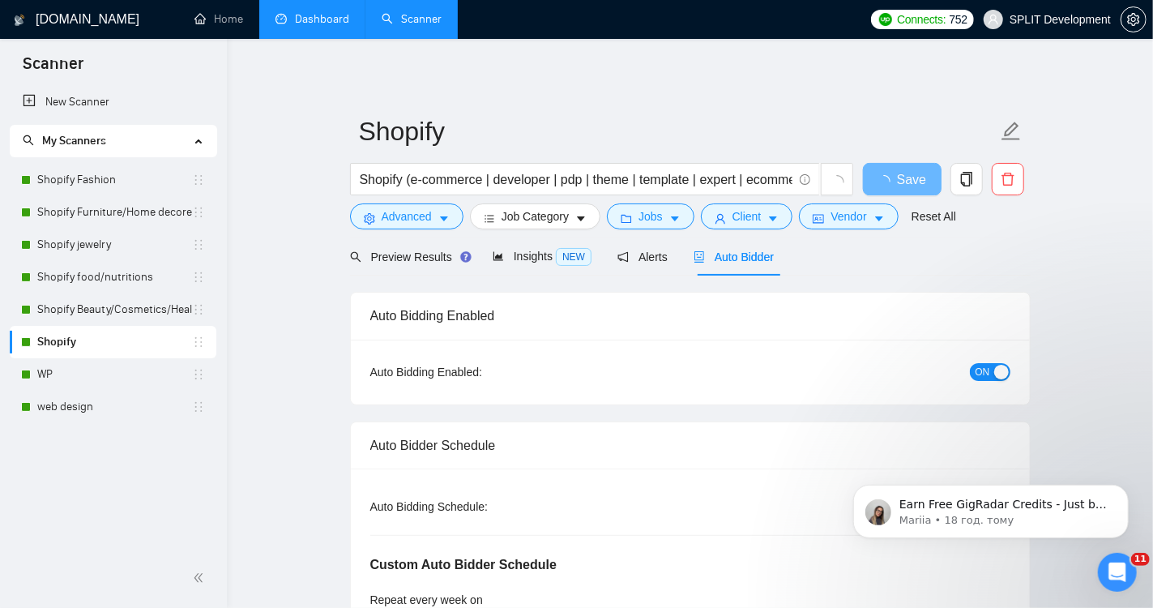
scroll to position [37, 0]
click at [393, 214] on span "Advanced" at bounding box center [407, 217] width 50 height 18
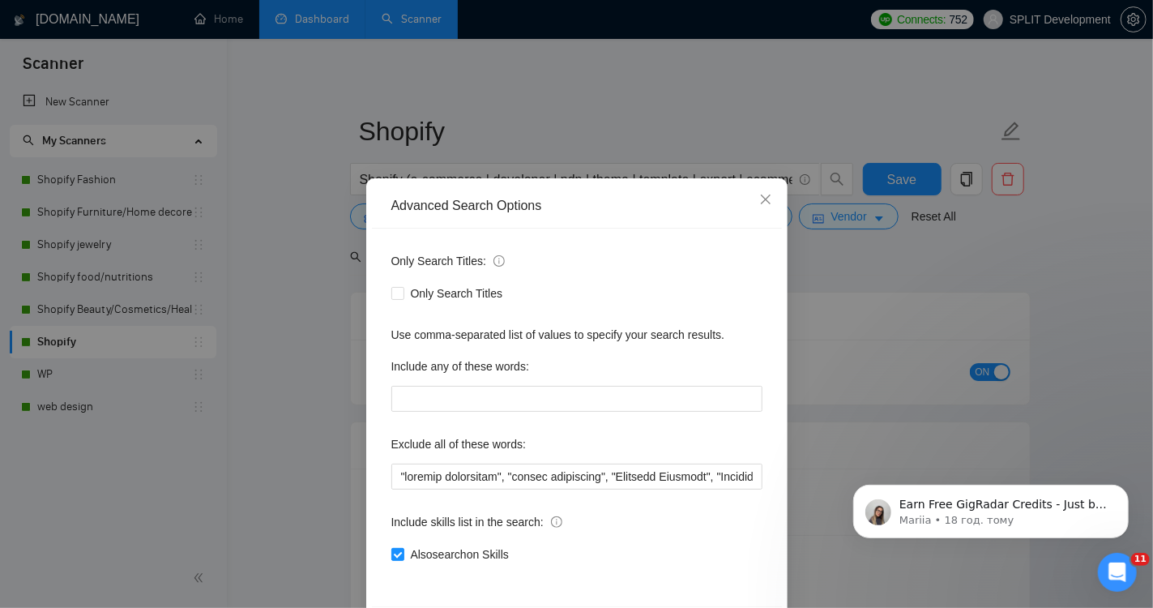
scroll to position [66, 0]
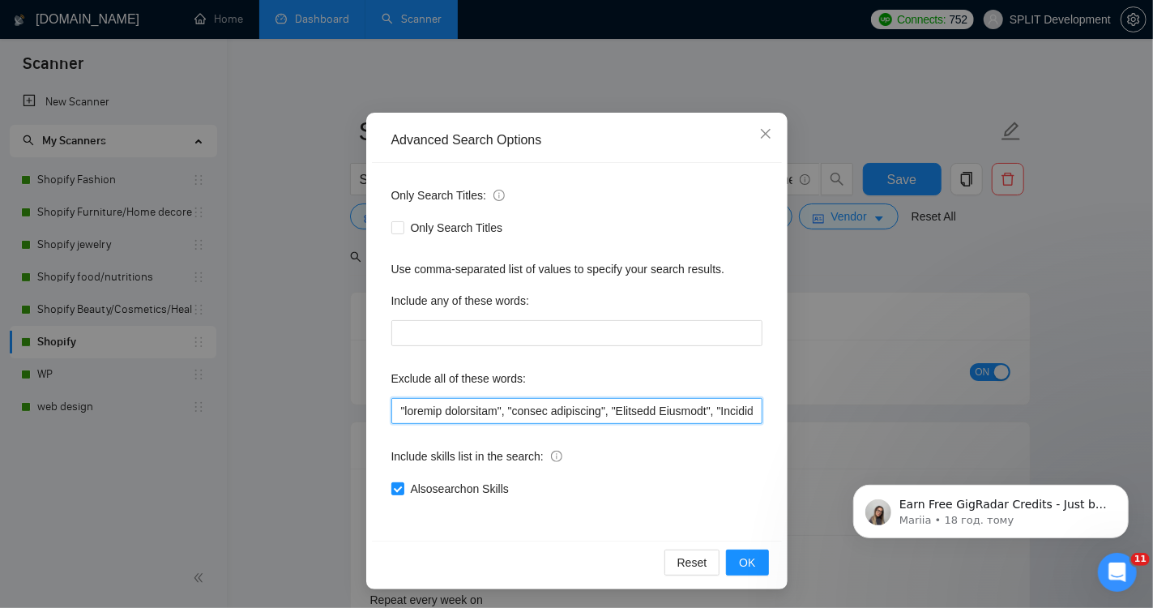
click at [395, 407] on input "text" at bounding box center [577, 411] width 371 height 26
drag, startPoint x: 455, startPoint y: 412, endPoint x: 386, endPoint y: 412, distance: 68.9
click at [386, 412] on div "Only Search Titles: Only Search Titles Use comma-separated list of values to sp…" at bounding box center [577, 352] width 410 height 378
type input ""full-time", "klaviyo specialist", "klavio specialist", "Creative Director", "C…"
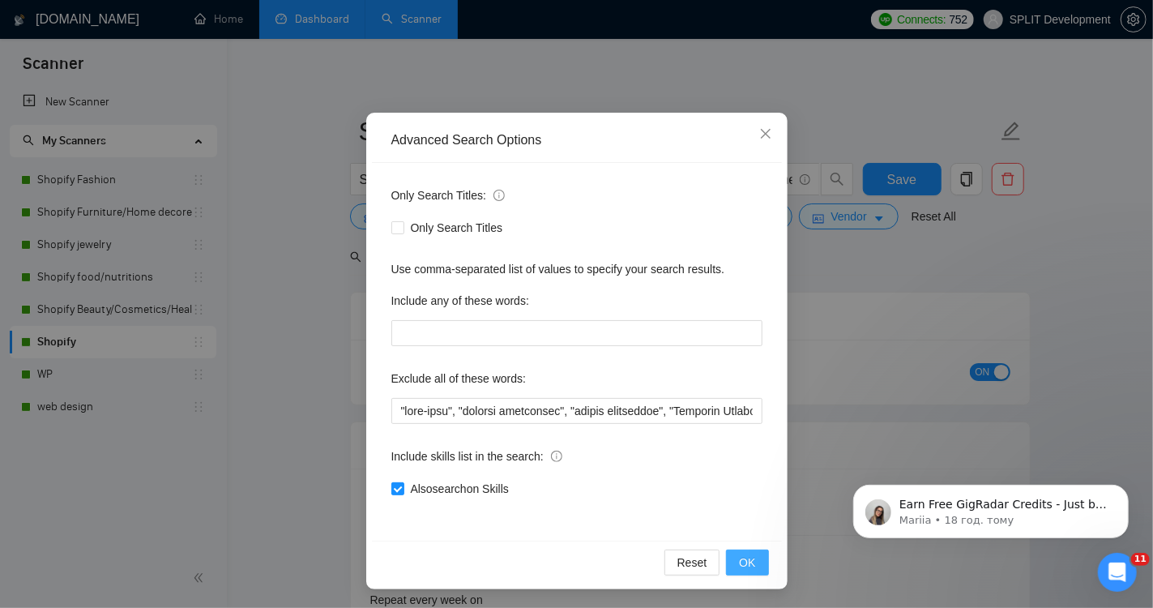
click at [755, 560] on span "OK" at bounding box center [747, 563] width 16 height 18
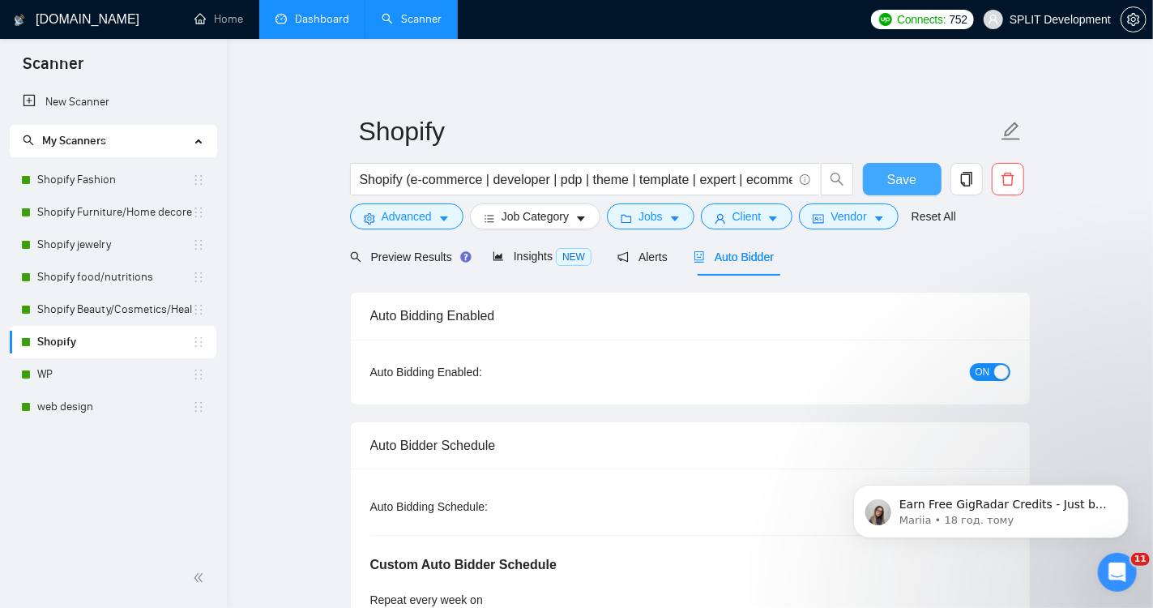
click at [895, 182] on span "Save" at bounding box center [902, 179] width 29 height 20
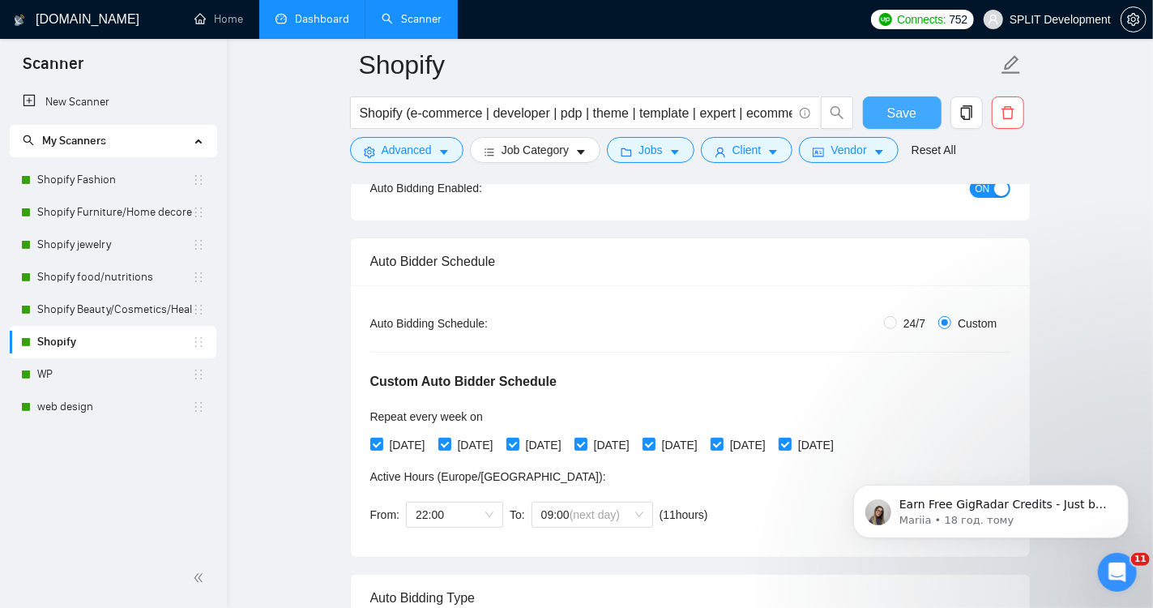
scroll to position [199, 0]
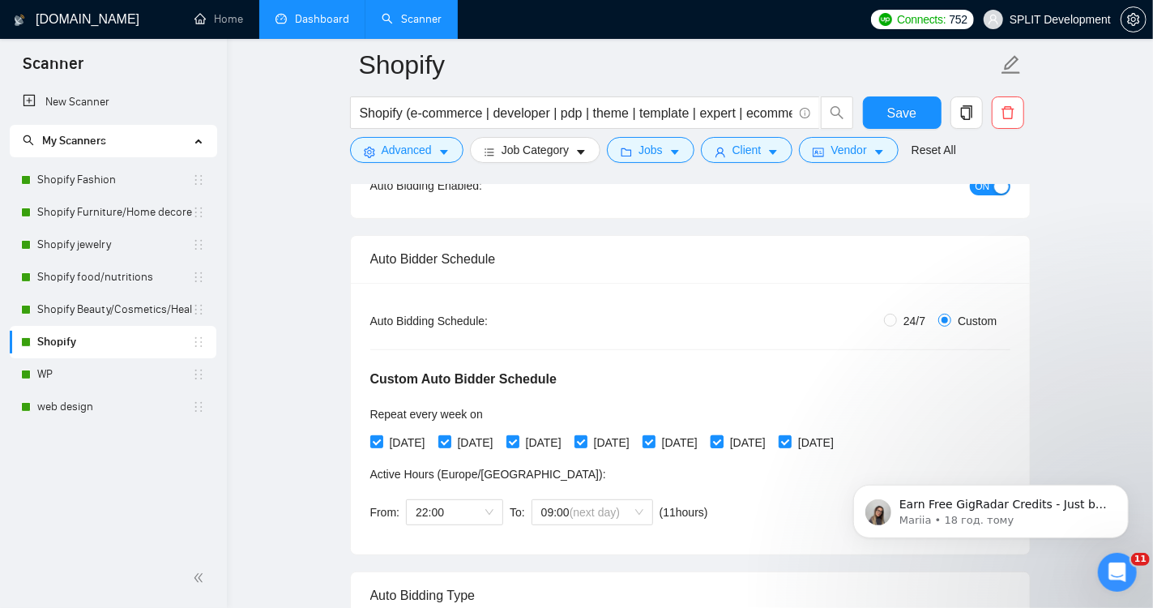
click at [722, 439] on input "[DATE]" at bounding box center [716, 440] width 11 height 11
checkbox input "false"
click at [790, 442] on input "[DATE]" at bounding box center [784, 440] width 11 height 11
checkbox input "false"
click at [900, 105] on span "Save" at bounding box center [902, 113] width 29 height 20
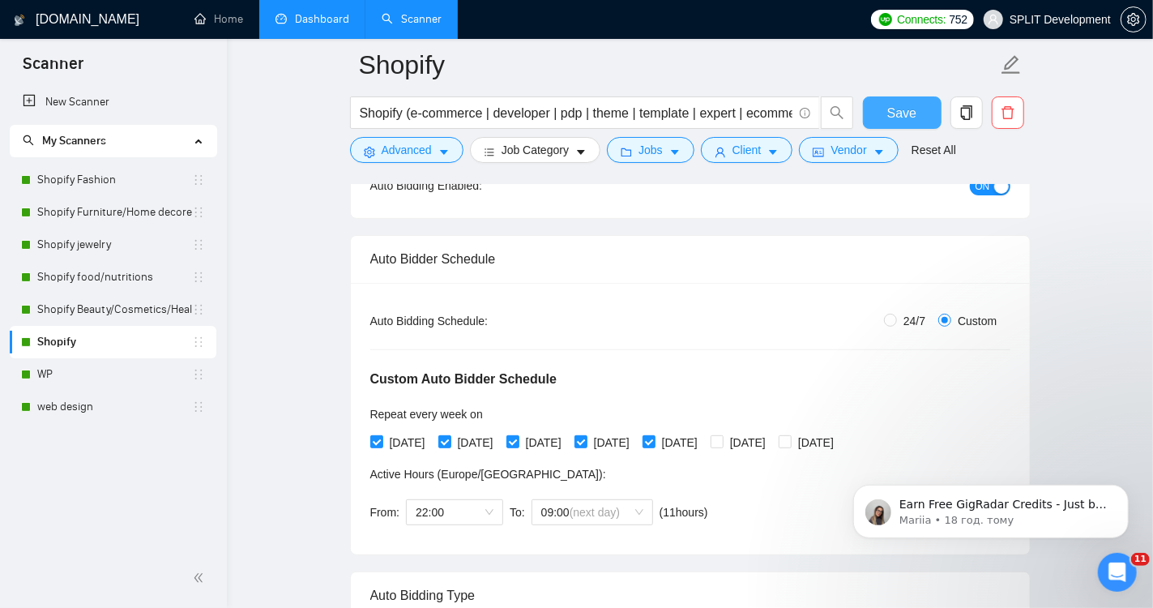
scroll to position [0, 0]
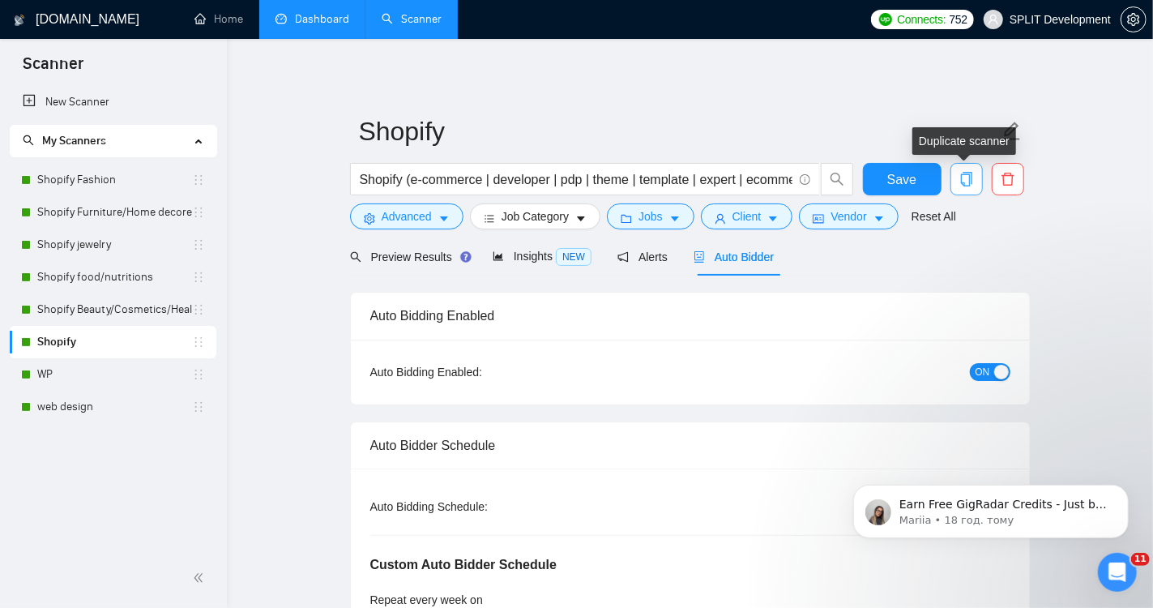
click at [969, 177] on icon "copy" at bounding box center [966, 179] width 11 height 15
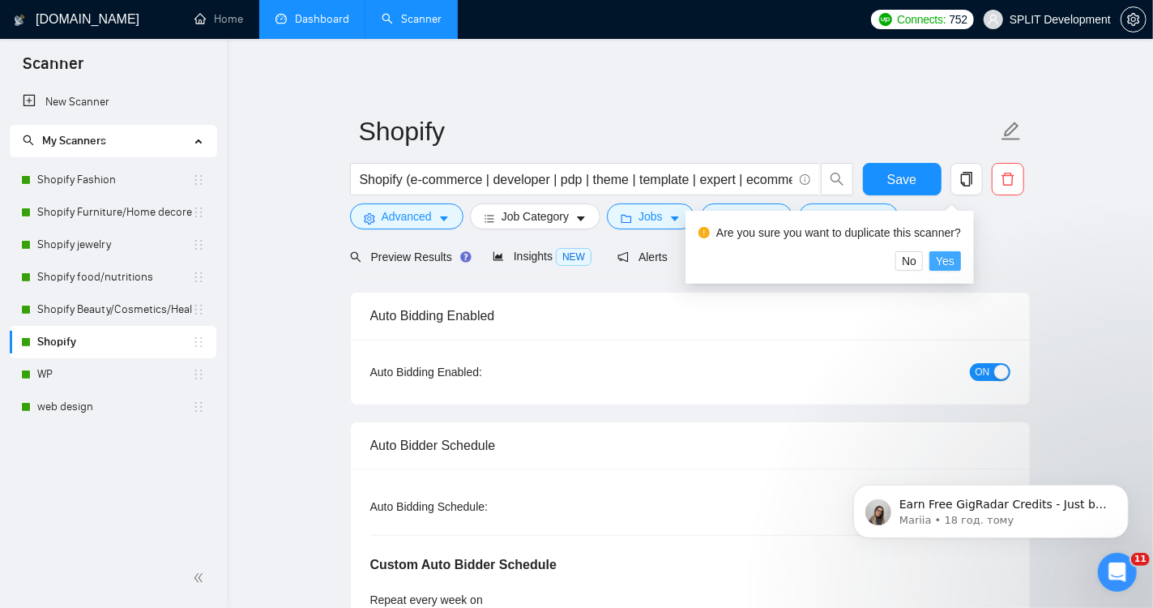
click at [952, 263] on span "Yes" at bounding box center [945, 261] width 19 height 18
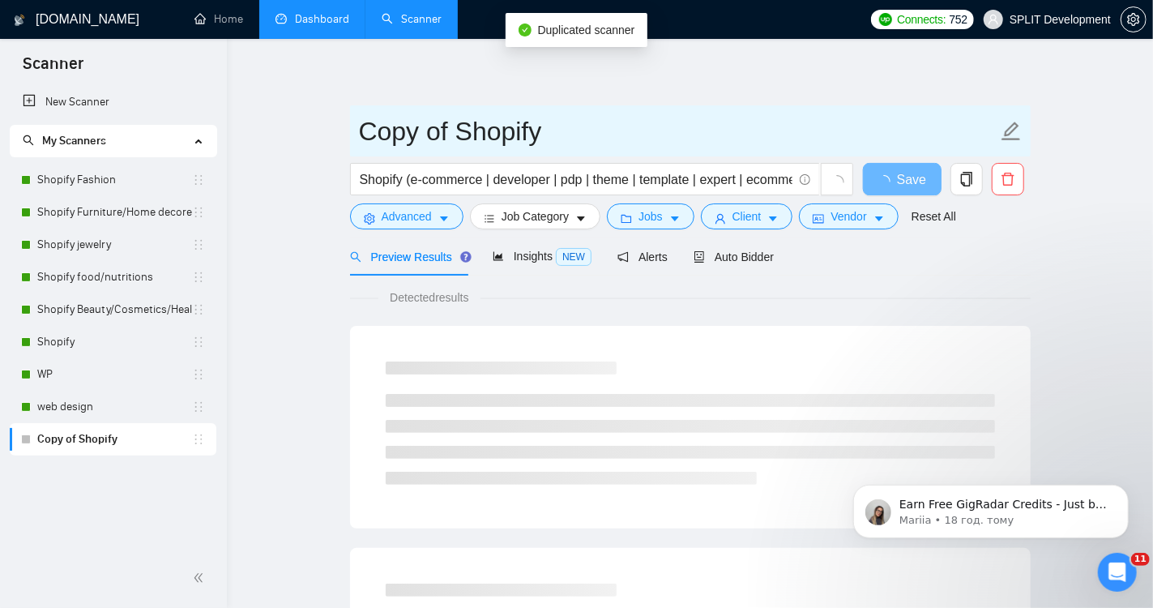
click at [451, 126] on input "Copy of Shopify" at bounding box center [678, 131] width 639 height 41
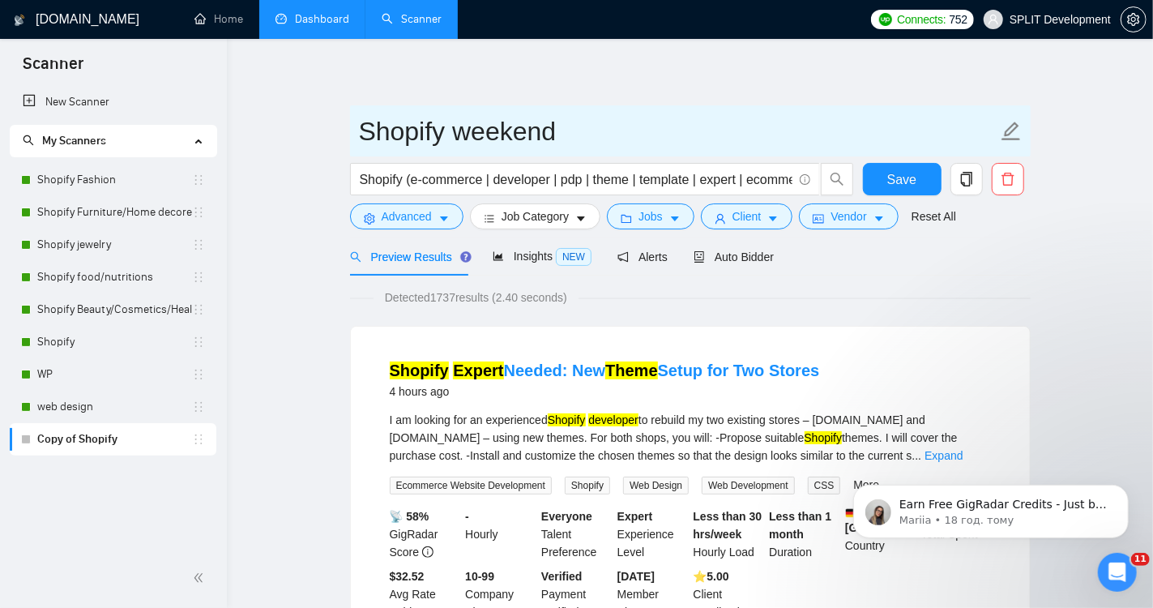
type input "Shopify weekend"
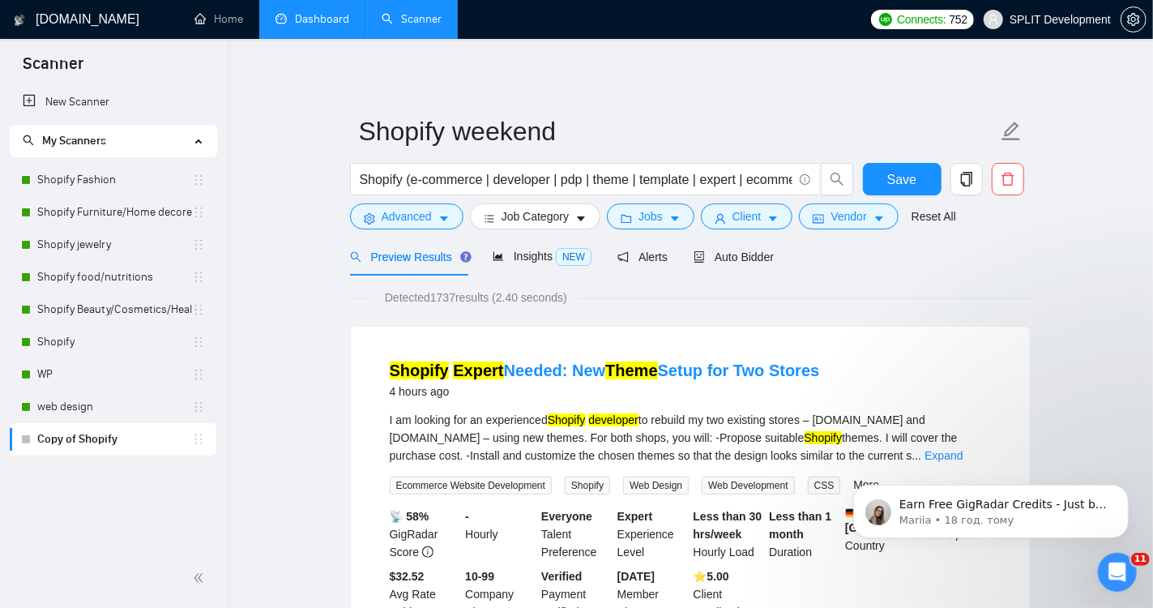
click at [886, 181] on button "Save" at bounding box center [902, 179] width 79 height 32
click at [762, 256] on span "Auto Bidder" at bounding box center [734, 256] width 80 height 13
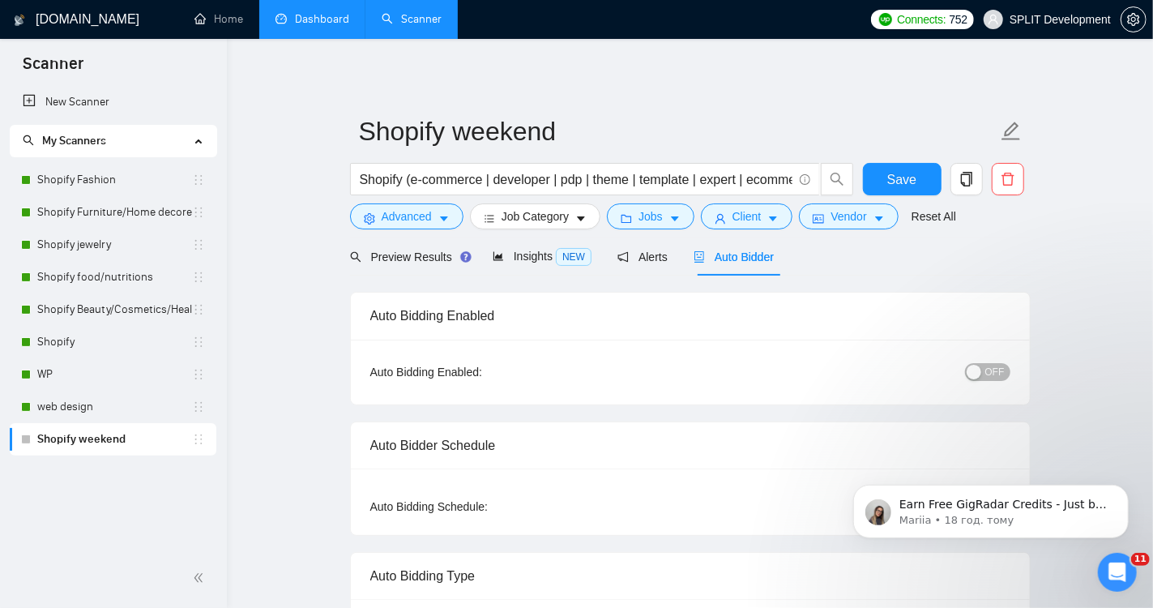
radio input "false"
radio input "true"
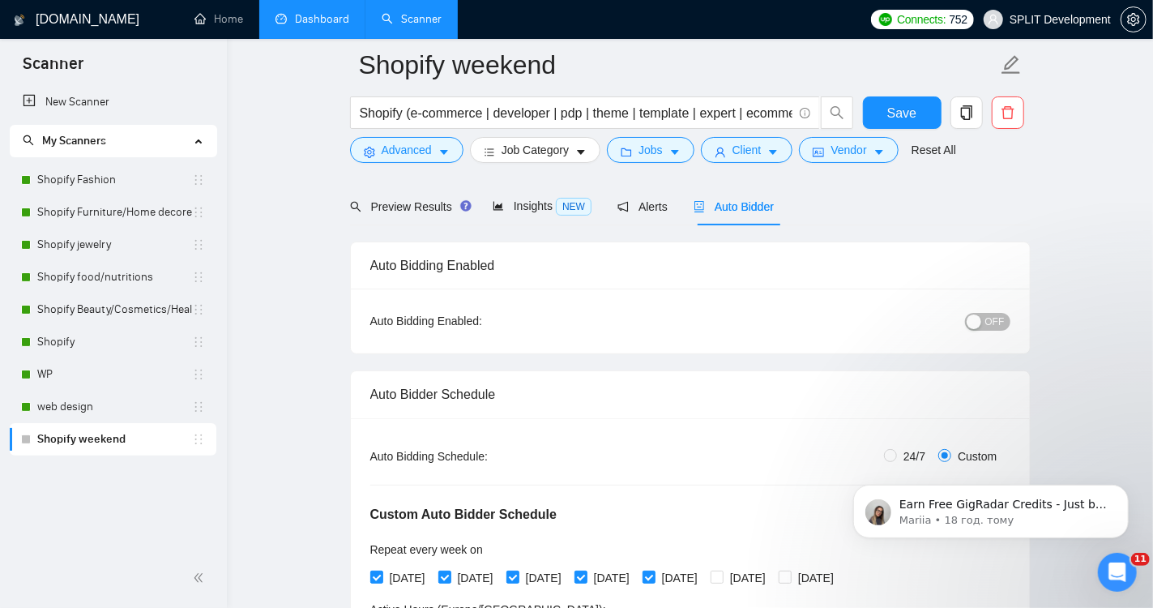
scroll to position [189, 0]
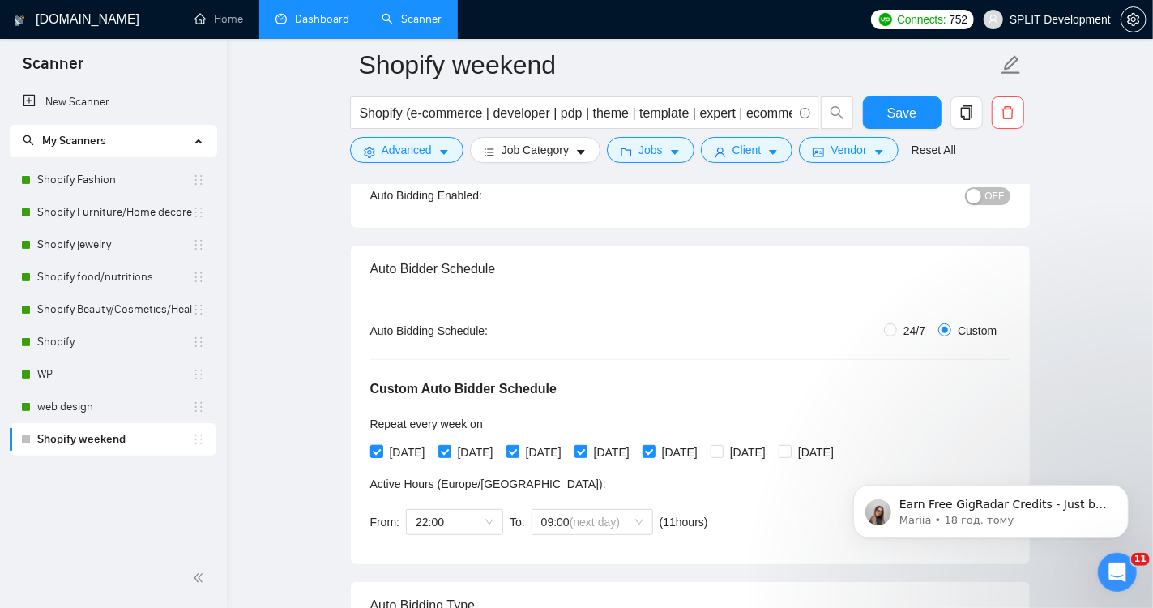
click at [377, 447] on input "[DATE]" at bounding box center [375, 450] width 11 height 11
checkbox input "false"
click at [457, 449] on span "[DATE]" at bounding box center [475, 452] width 49 height 18
click at [450, 449] on input "[DATE]" at bounding box center [444, 450] width 11 height 11
checkbox input "false"
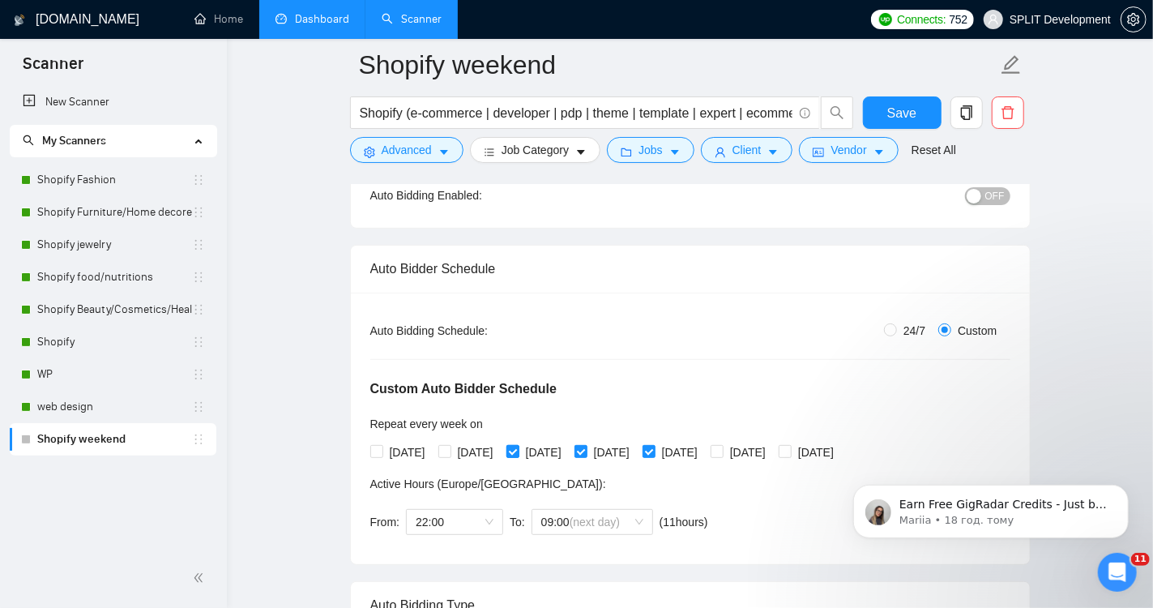
click at [518, 450] on input "[DATE]" at bounding box center [512, 450] width 11 height 11
checkbox input "false"
click at [588, 452] on span at bounding box center [581, 451] width 13 height 13
click at [586, 452] on input "[DATE]" at bounding box center [580, 450] width 11 height 11
checkbox input "false"
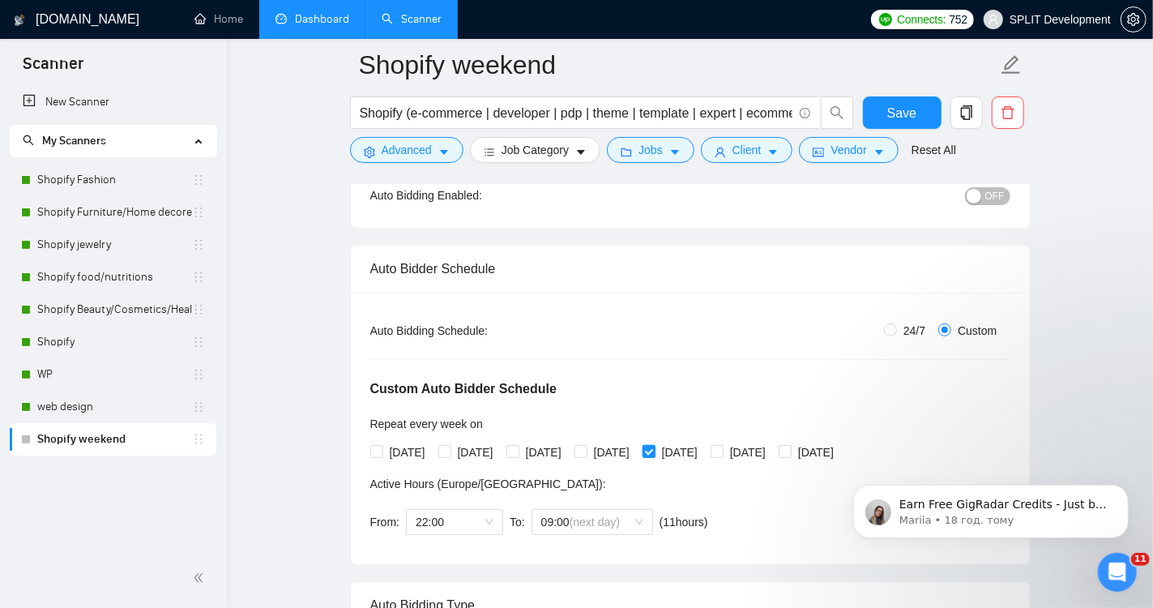
click at [654, 451] on input "[DATE]" at bounding box center [648, 450] width 11 height 11
checkbox input "false"
click at [772, 451] on span "[DATE]" at bounding box center [748, 452] width 49 height 18
click at [722, 451] on input "[DATE]" at bounding box center [716, 450] width 11 height 11
checkbox input "true"
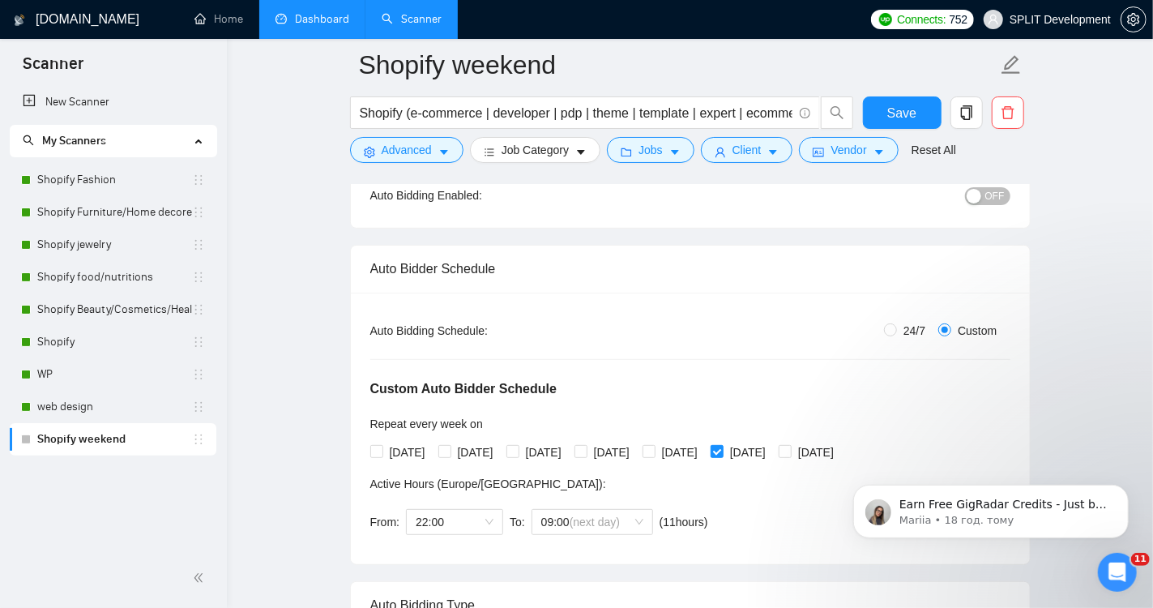
click at [845, 451] on iframe at bounding box center [991, 507] width 324 height 113
click at [492, 516] on span "22:00" at bounding box center [455, 522] width 78 height 24
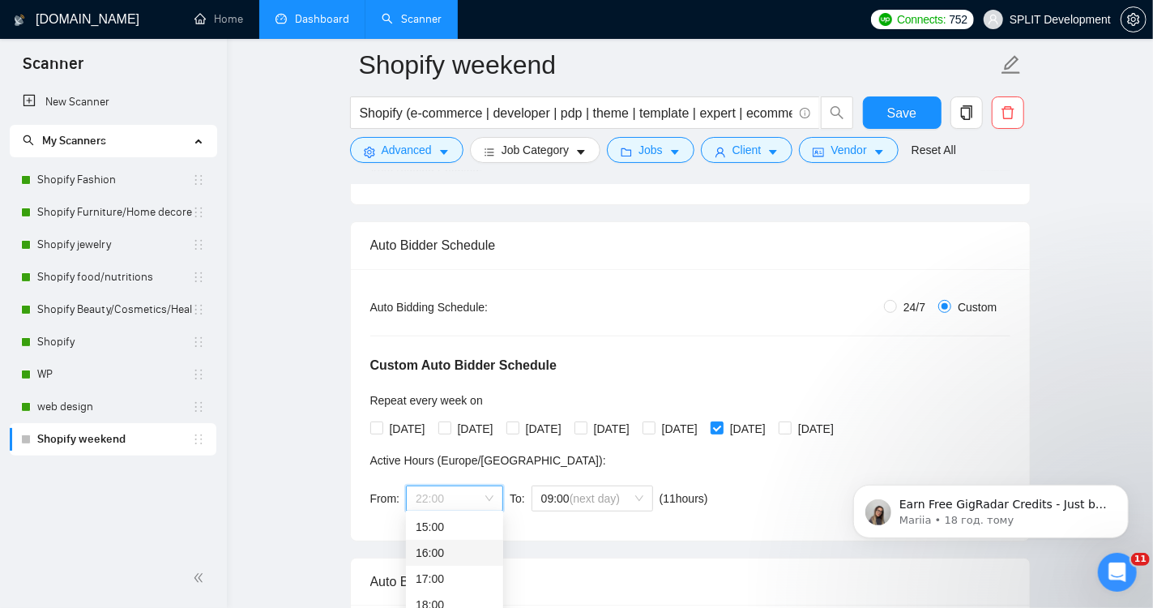
scroll to position [0, 0]
click at [469, 524] on div "00:00" at bounding box center [455, 527] width 78 height 18
click at [641, 494] on span "09:00" at bounding box center [592, 498] width 102 height 24
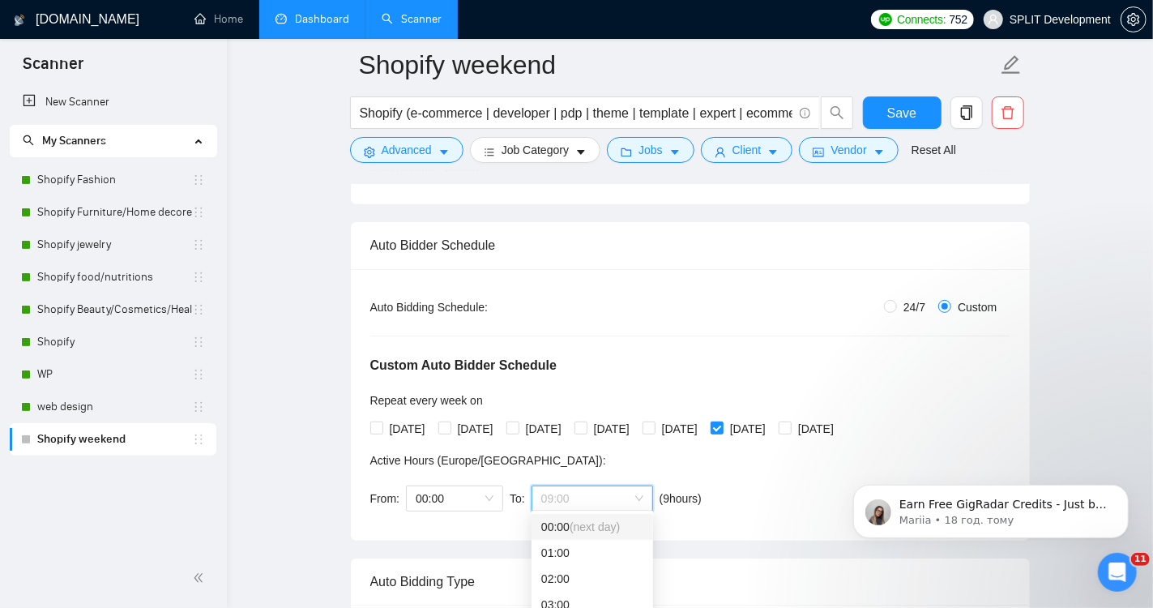
click at [614, 524] on span "(next day)" at bounding box center [595, 526] width 50 height 13
click at [827, 461] on div "Custom Auto Bidder Schedule Repeat every week [DATE] [DATE] [DATE] [DATE] [DATE…" at bounding box center [690, 418] width 640 height 205
click at [790, 427] on input "[DATE]" at bounding box center [784, 426] width 11 height 11
checkbox input "true"
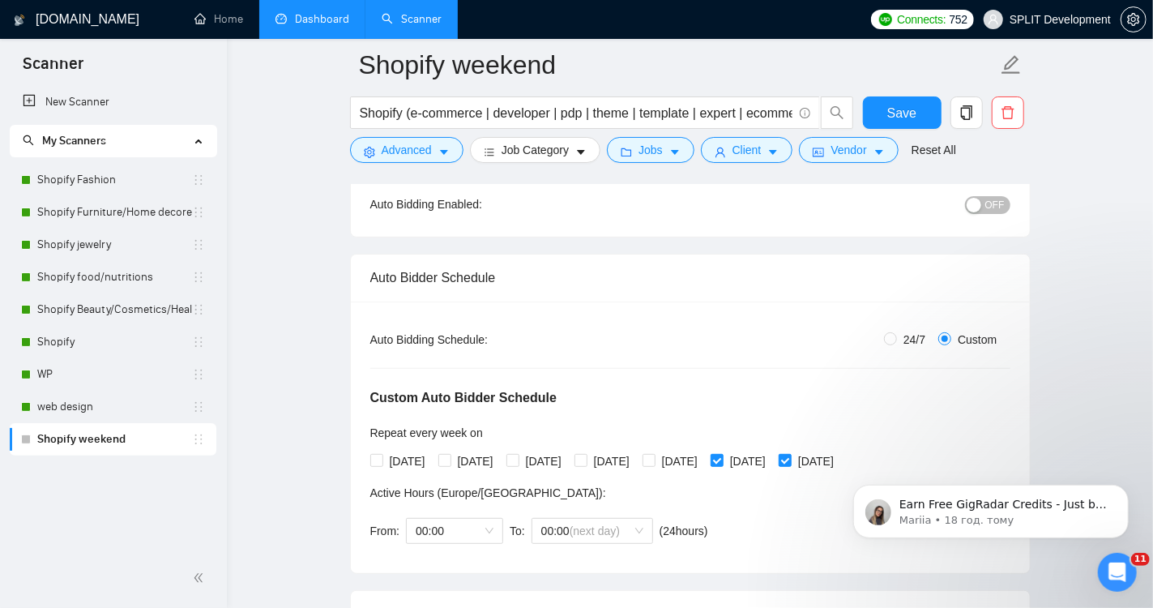
scroll to position [164, 0]
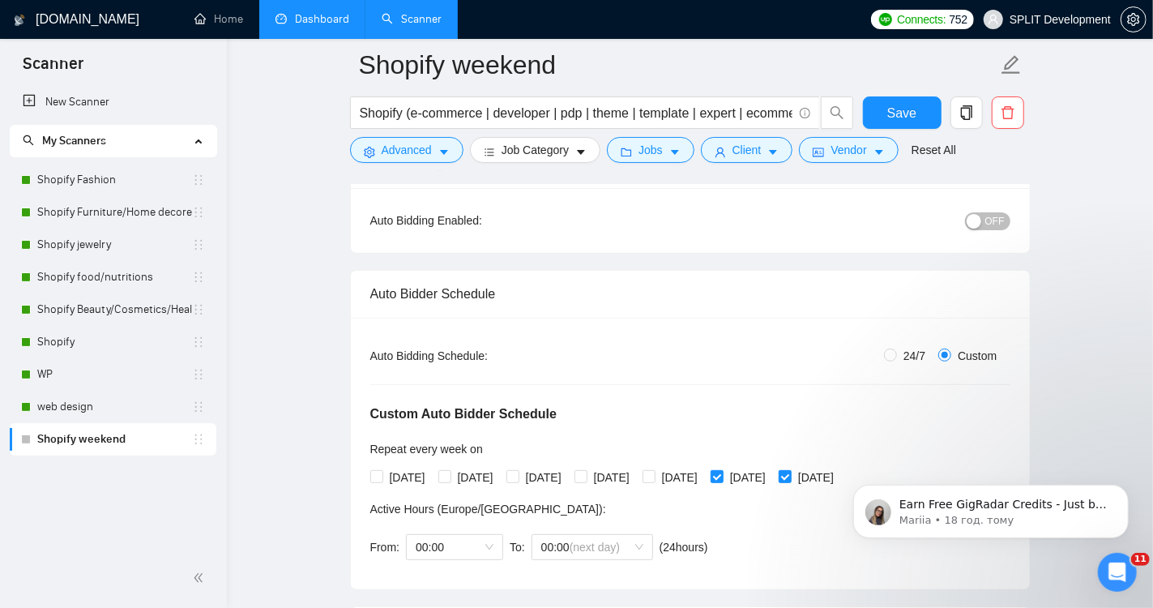
click at [986, 219] on span "OFF" at bounding box center [995, 221] width 19 height 18
click at [899, 109] on span "Save" at bounding box center [902, 113] width 29 height 20
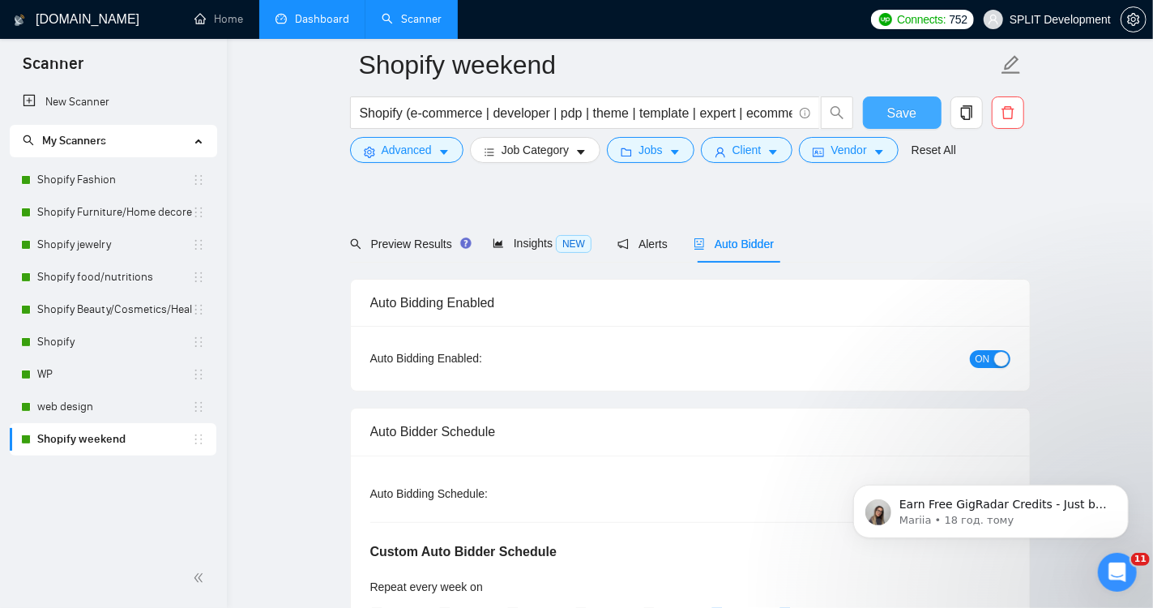
scroll to position [0, 0]
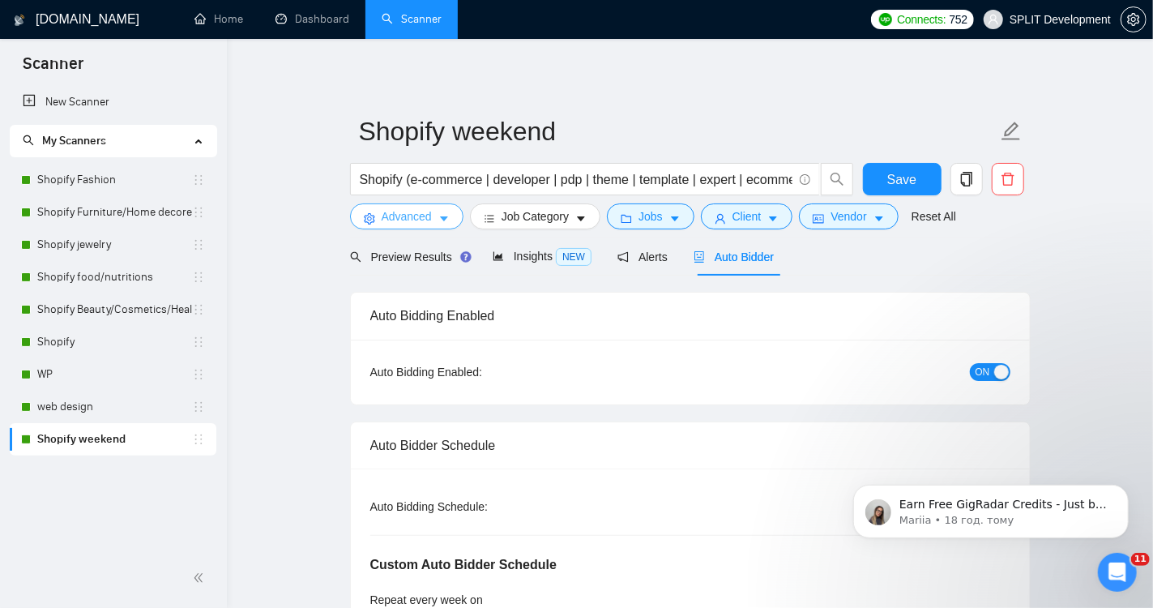
click at [396, 212] on span "Advanced" at bounding box center [407, 217] width 50 height 18
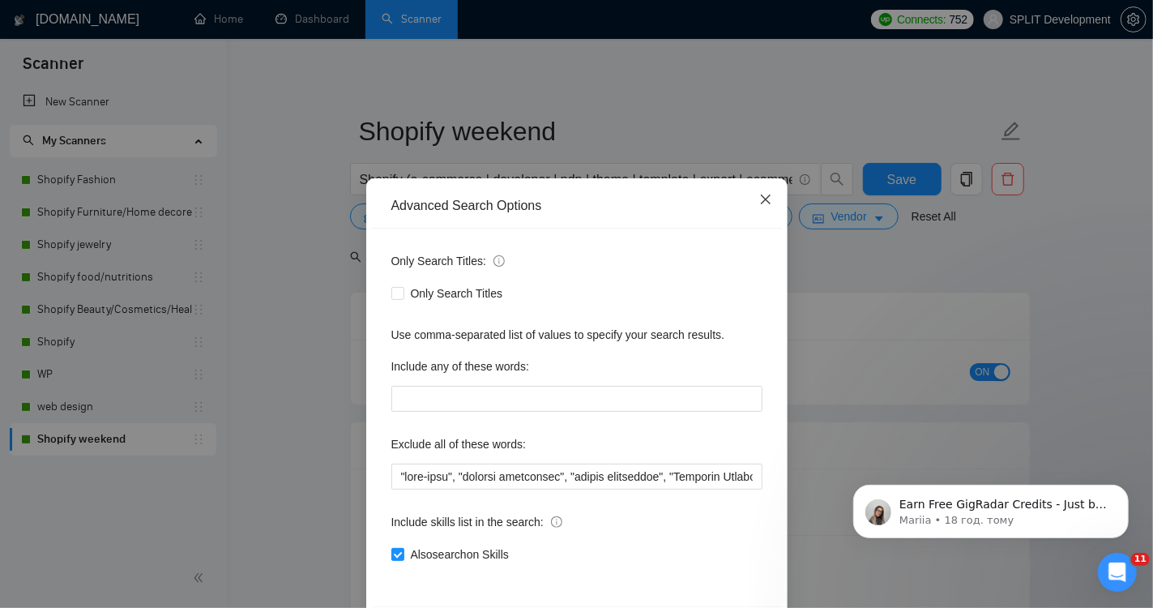
click at [763, 199] on icon "close" at bounding box center [766, 199] width 13 height 13
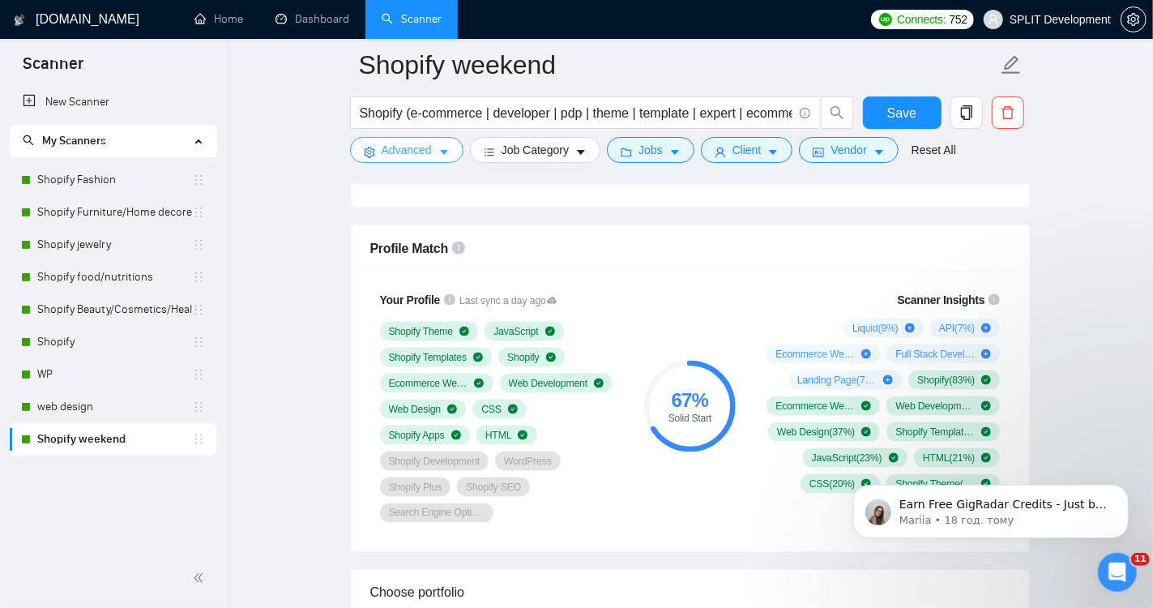
scroll to position [1221, 0]
click at [83, 343] on link "Shopify" at bounding box center [114, 342] width 155 height 32
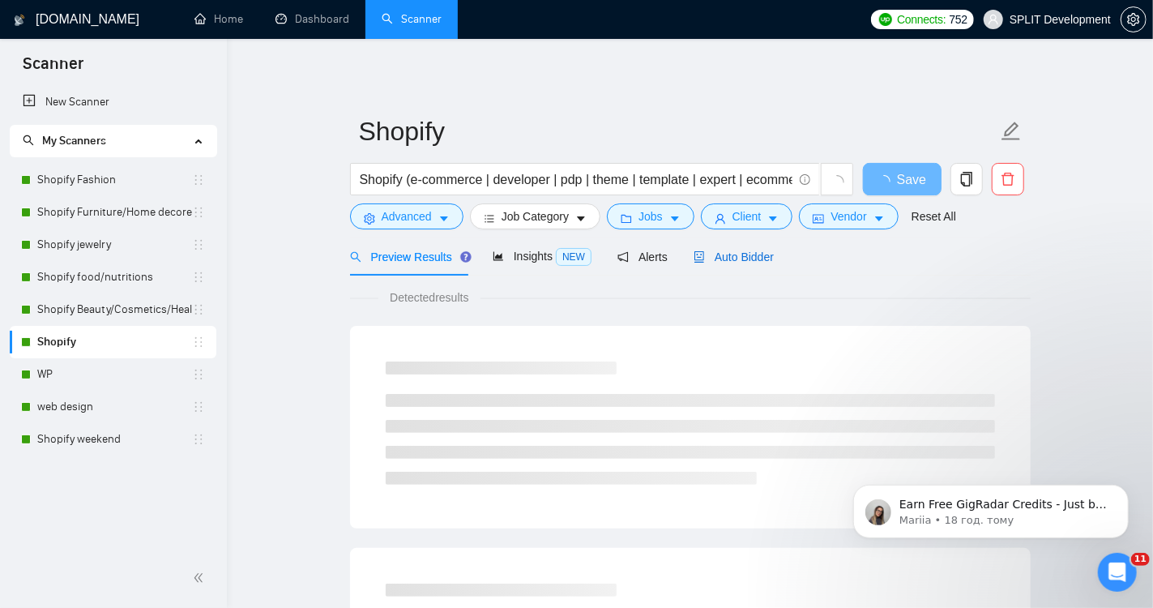
click at [748, 258] on span "Auto Bidder" at bounding box center [734, 256] width 80 height 13
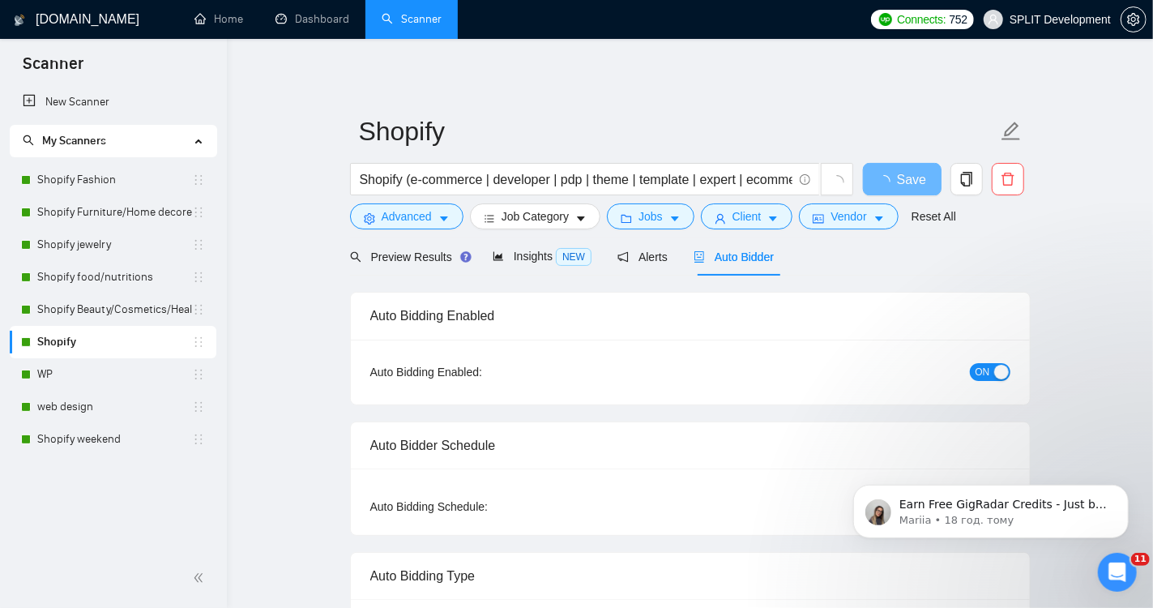
radio input "false"
radio input "true"
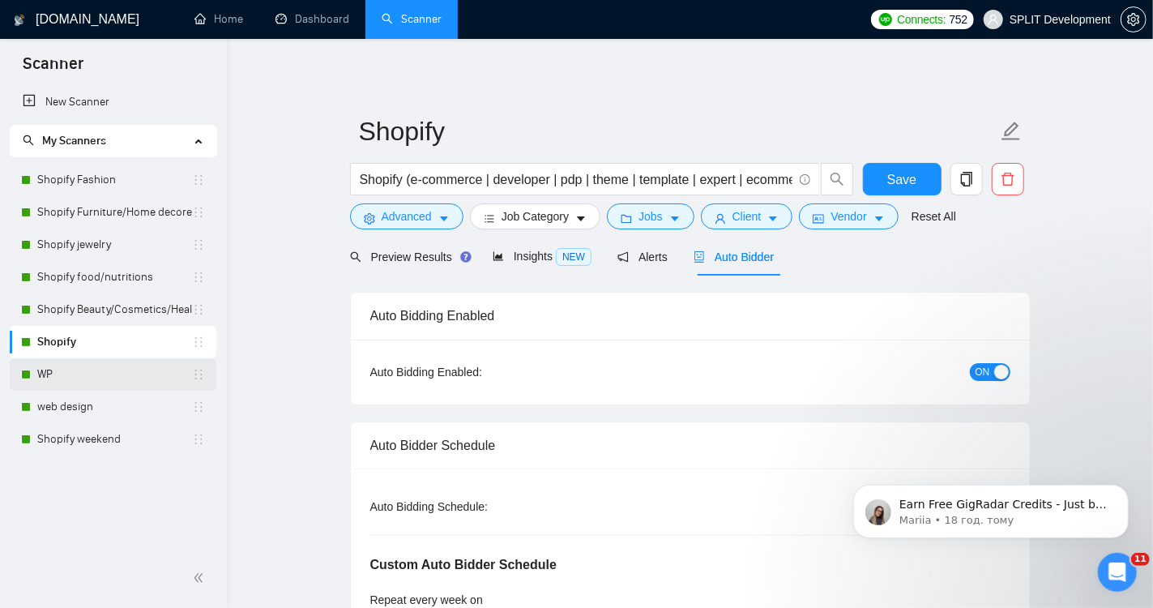
click at [95, 379] on link "WP" at bounding box center [114, 374] width 155 height 32
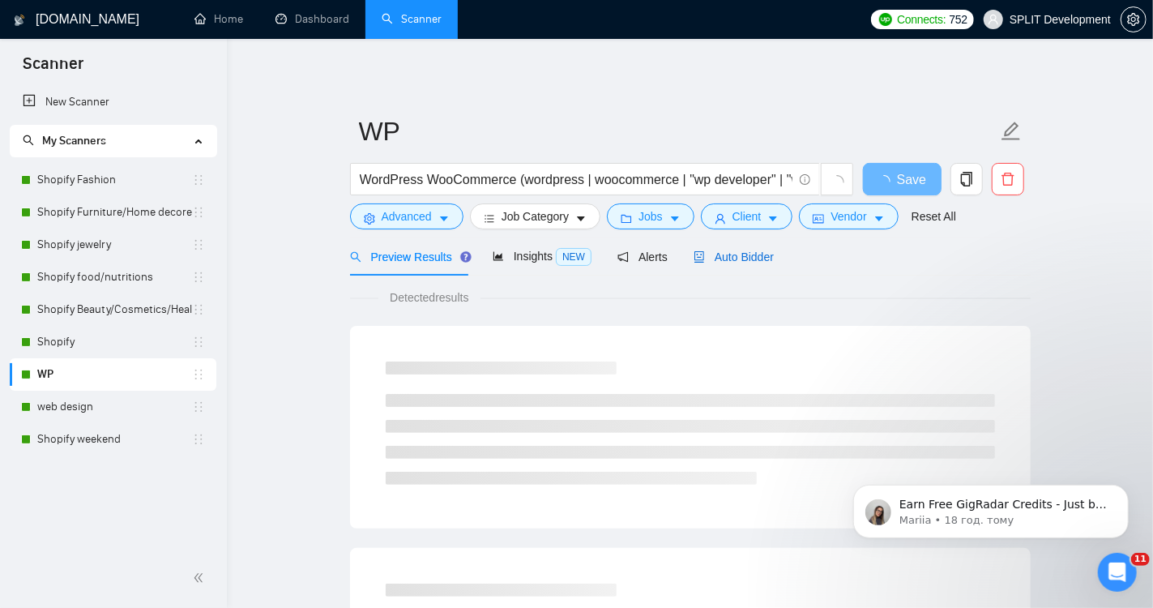
click at [734, 261] on span "Auto Bidder" at bounding box center [734, 256] width 80 height 13
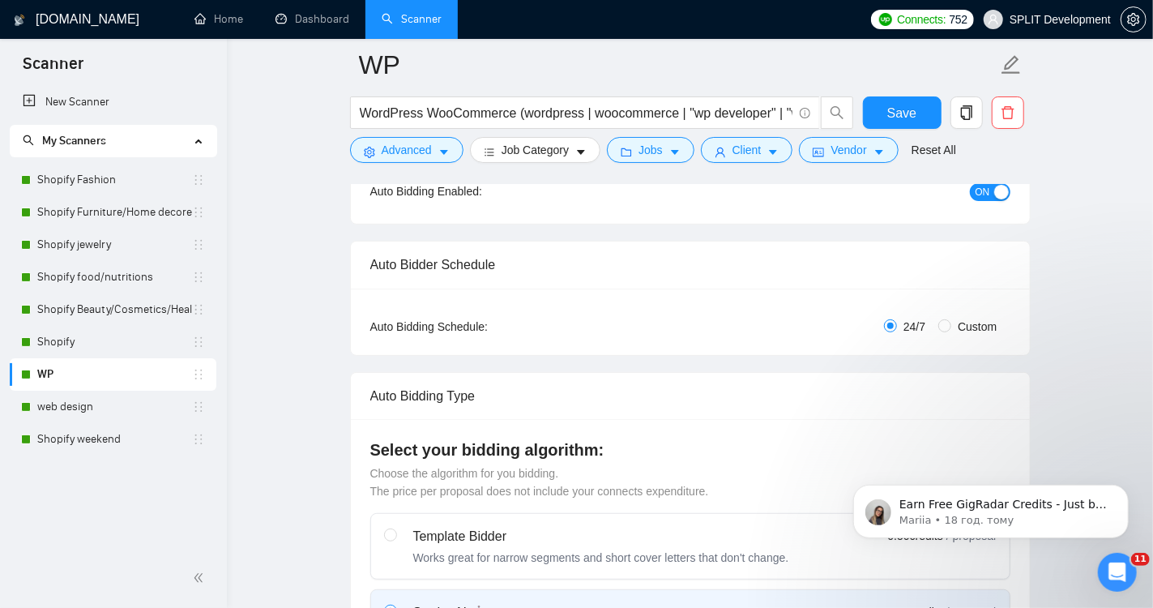
scroll to position [215, 0]
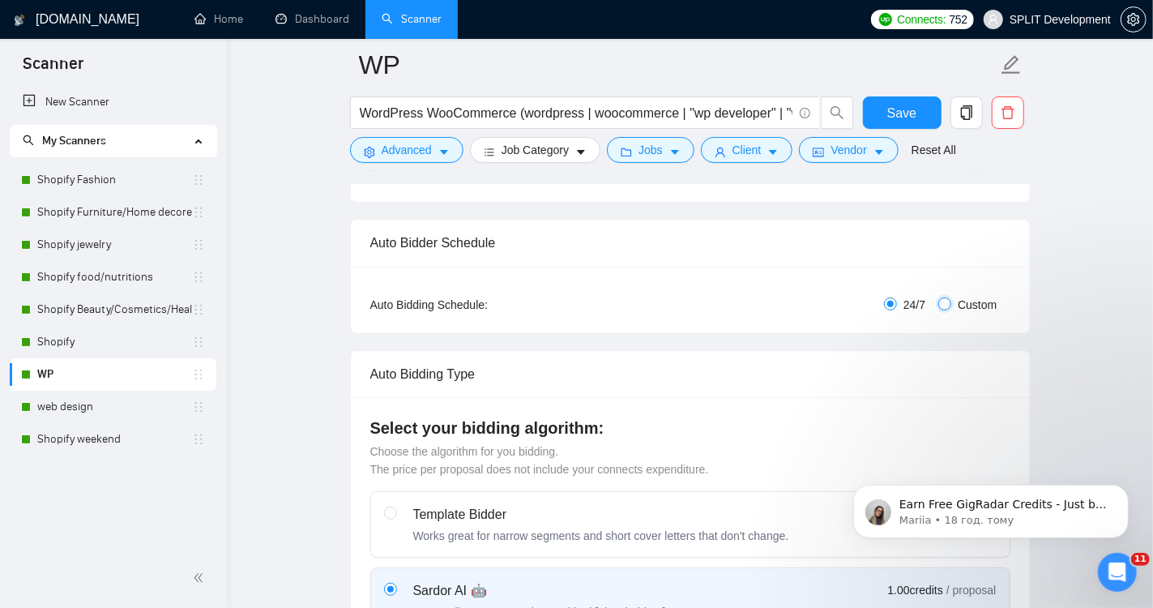
click at [945, 299] on input "Custom" at bounding box center [945, 303] width 13 height 13
radio input "true"
radio input "false"
checkbox input "true"
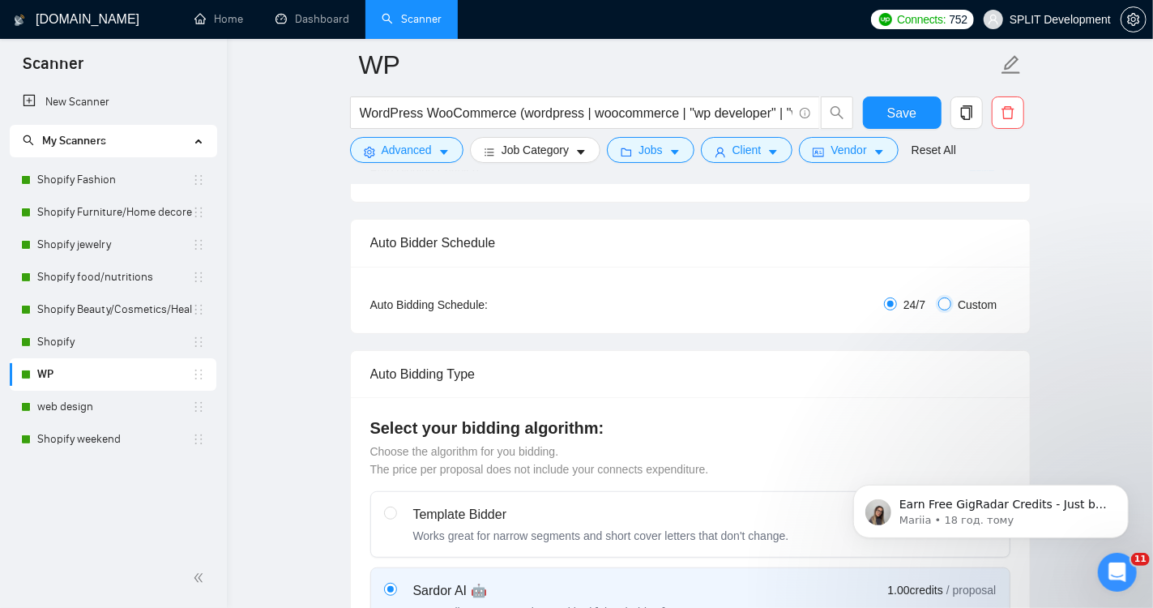
checkbox input "true"
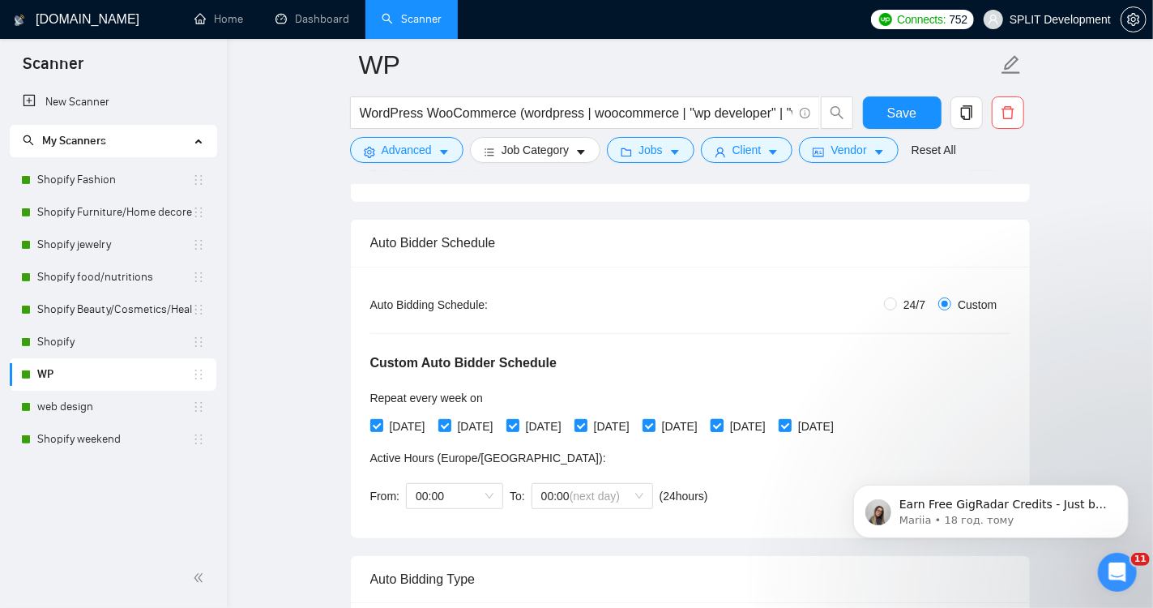
click at [722, 424] on input "[DATE]" at bounding box center [716, 424] width 11 height 11
checkbox input "false"
click at [790, 426] on input "[DATE]" at bounding box center [784, 424] width 11 height 11
checkbox input "false"
click at [469, 494] on span "00:00" at bounding box center [455, 496] width 78 height 24
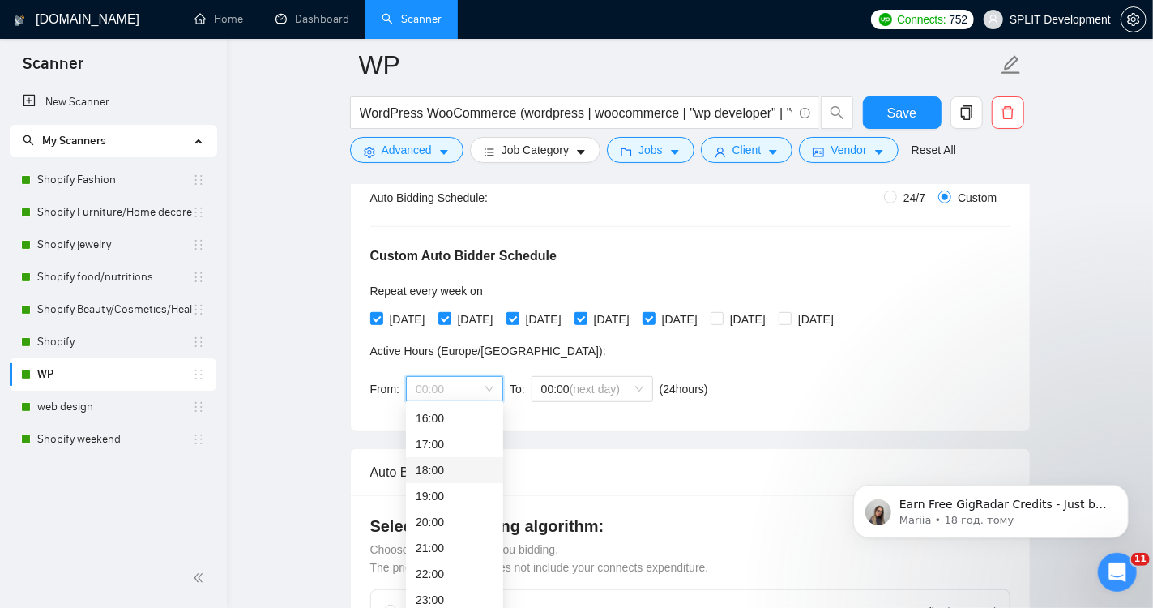
scroll to position [338, 0]
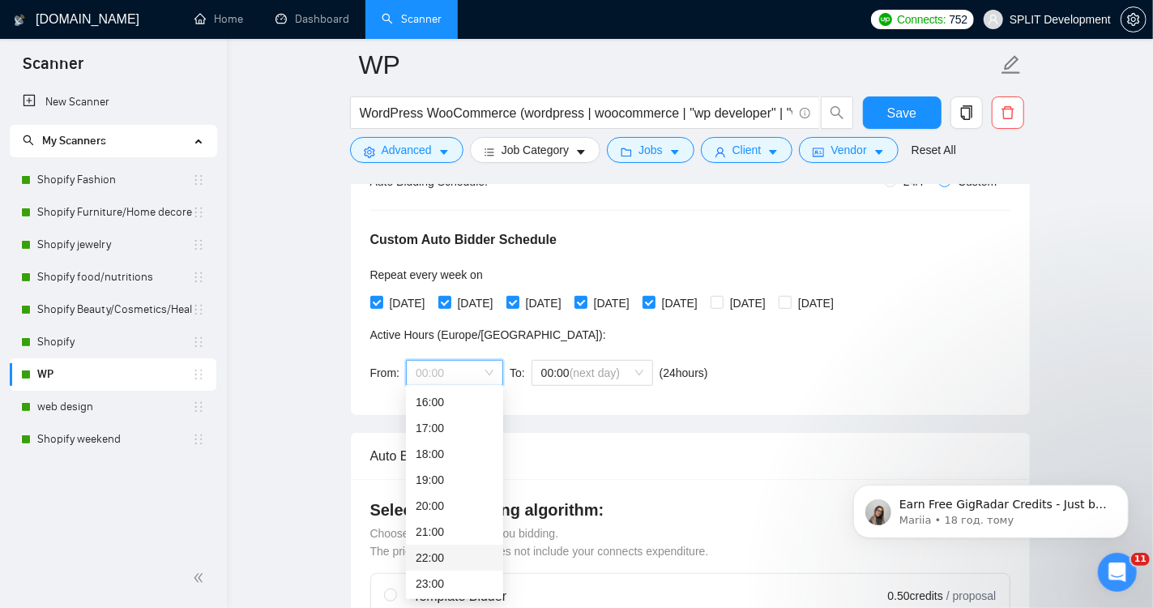
click at [444, 556] on div "22:00" at bounding box center [455, 558] width 78 height 18
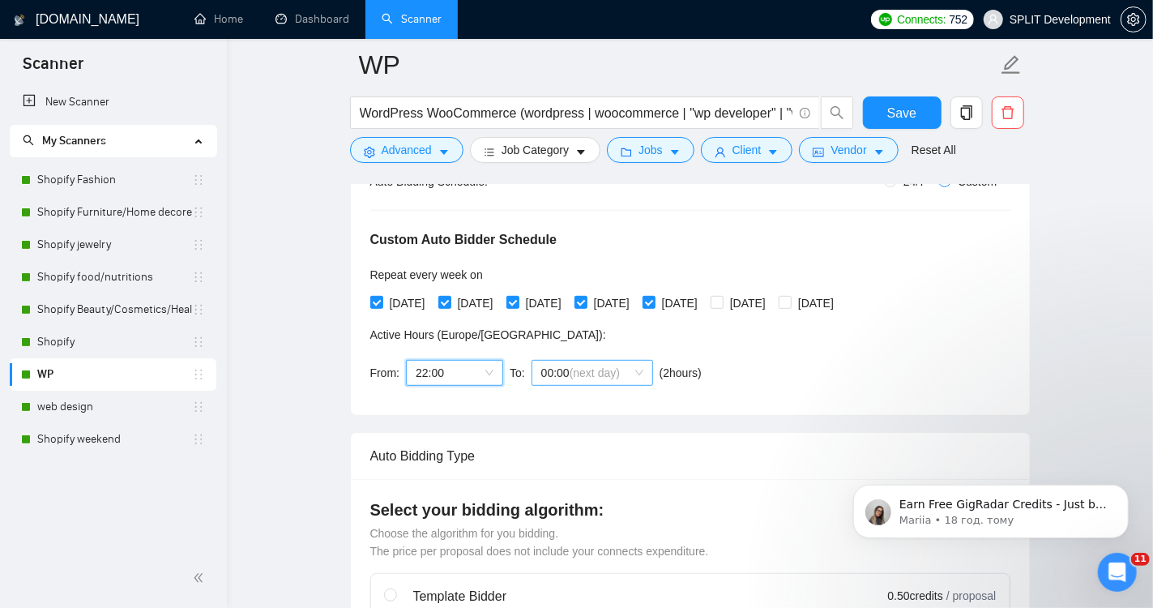
click at [618, 366] on span "(next day)" at bounding box center [595, 372] width 50 height 13
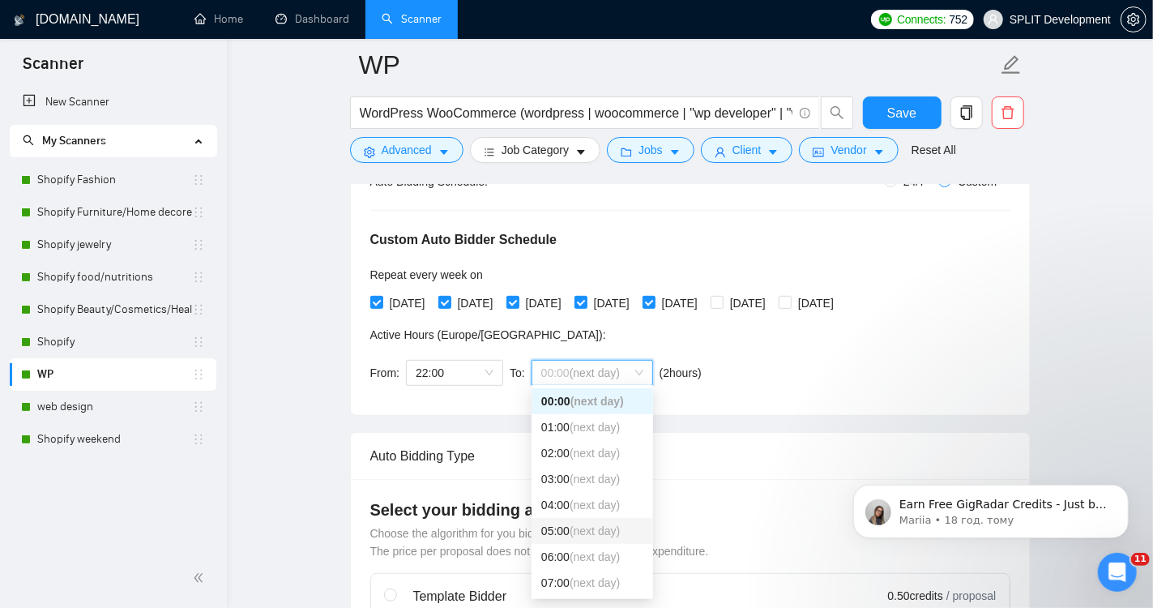
scroll to position [82, 0]
click at [582, 556] on span "(next day)" at bounding box center [595, 552] width 50 height 13
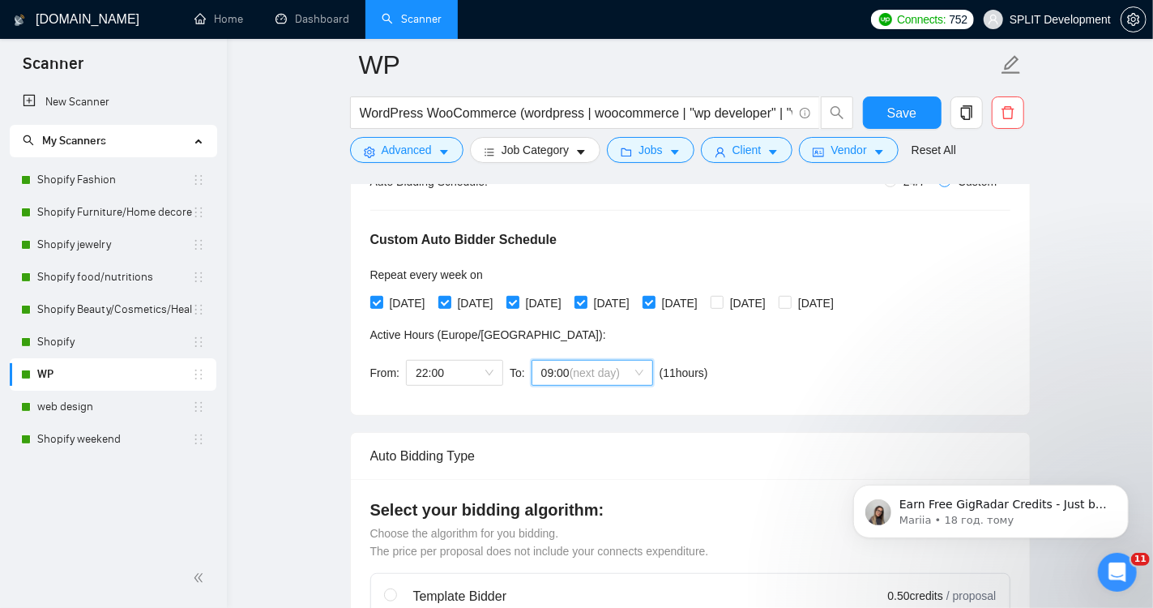
click at [988, 371] on div "Custom Auto Bidder Schedule Repeat every week [DATE] [DATE] [DATE] [DATE] [DATE…" at bounding box center [690, 292] width 640 height 205
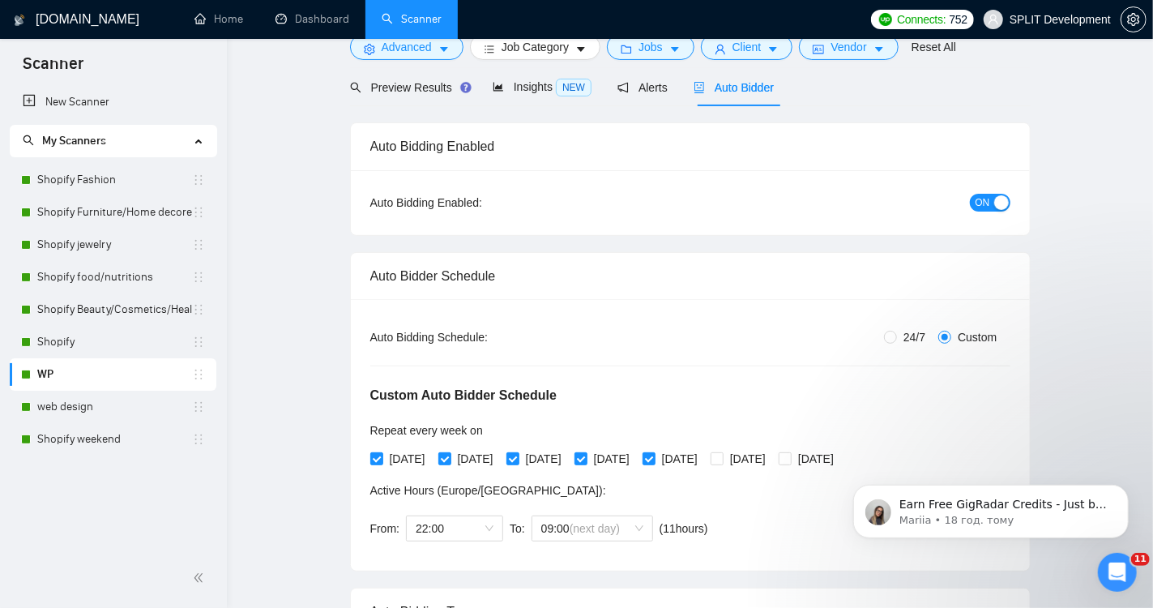
scroll to position [0, 0]
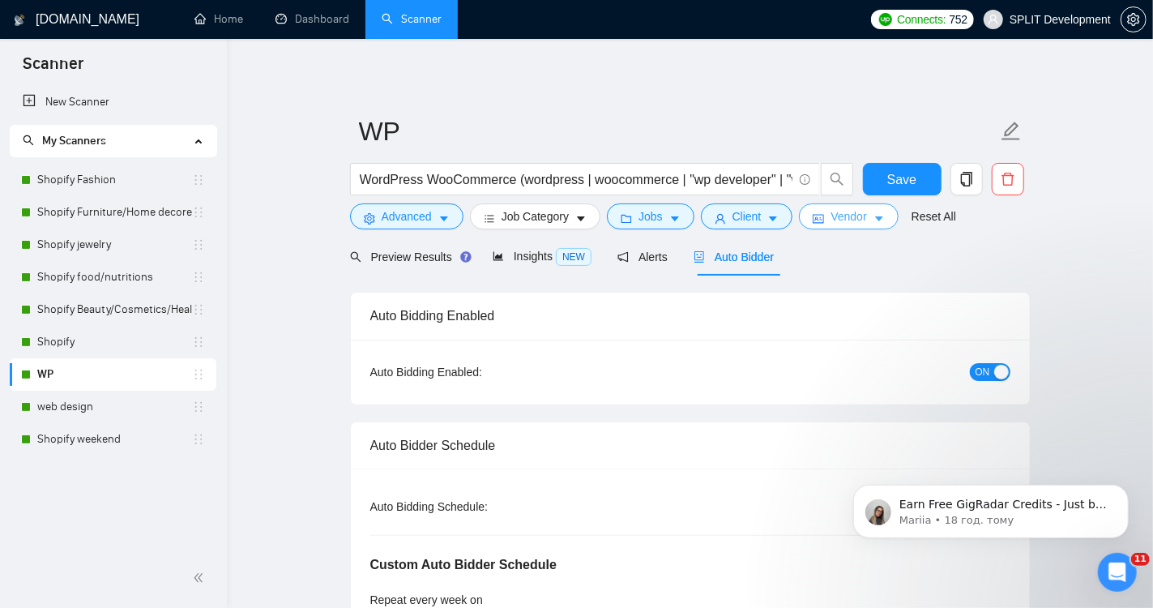
click at [864, 217] on span "Vendor" at bounding box center [849, 217] width 36 height 18
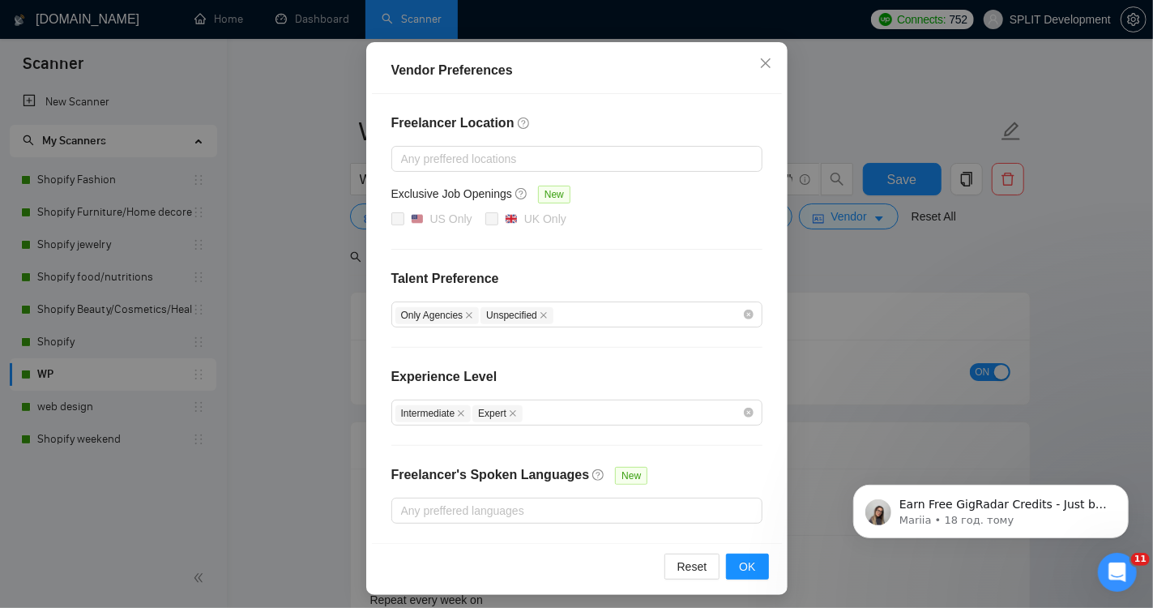
scroll to position [137, 0]
click at [767, 56] on icon "close" at bounding box center [766, 62] width 13 height 13
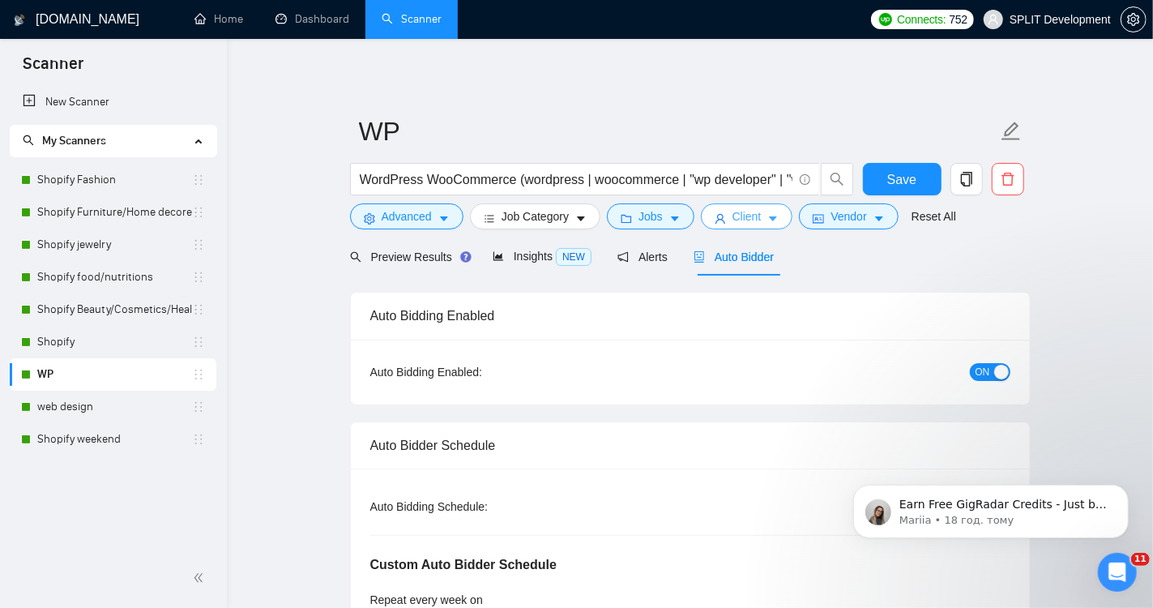
click at [739, 222] on span "Client" at bounding box center [747, 217] width 29 height 18
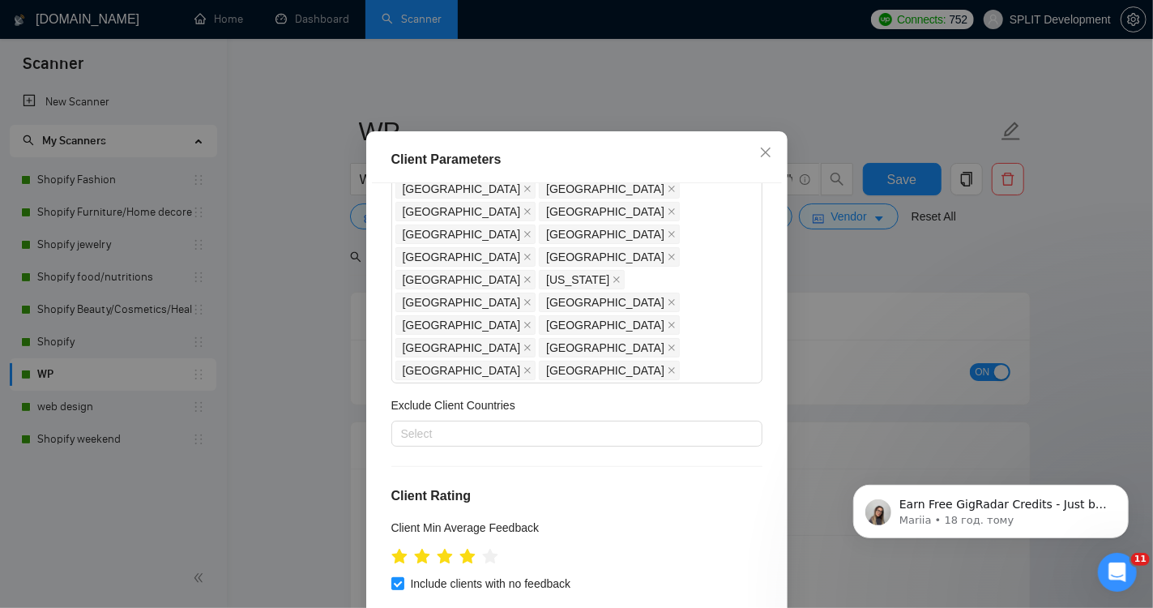
scroll to position [383, 0]
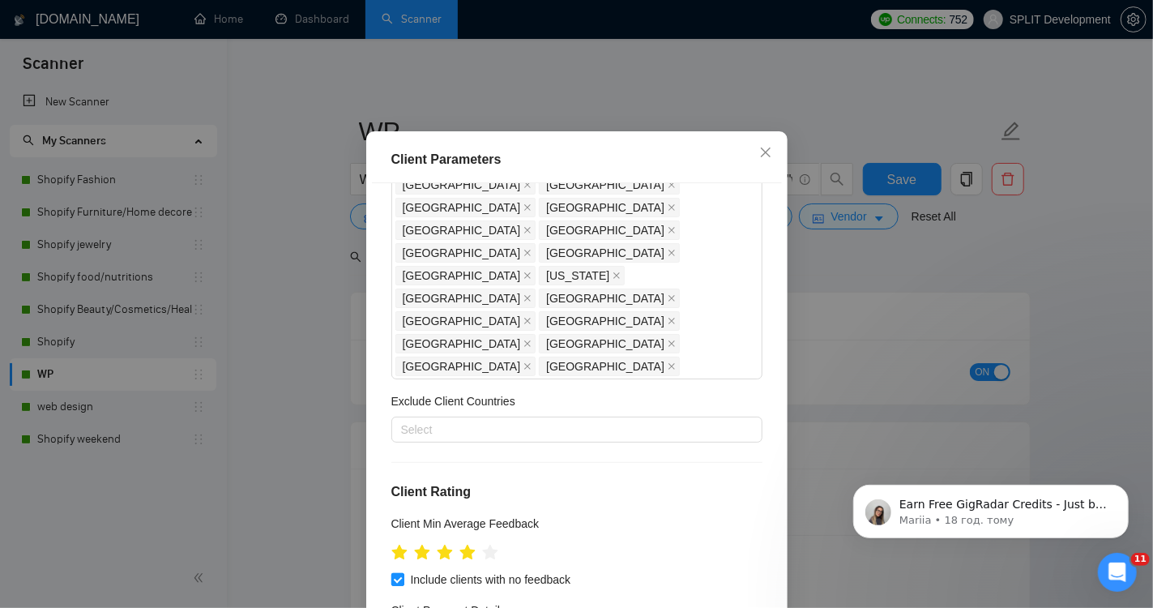
click at [396, 573] on input "Include clients with no feedback" at bounding box center [397, 578] width 11 height 11
checkbox input "false"
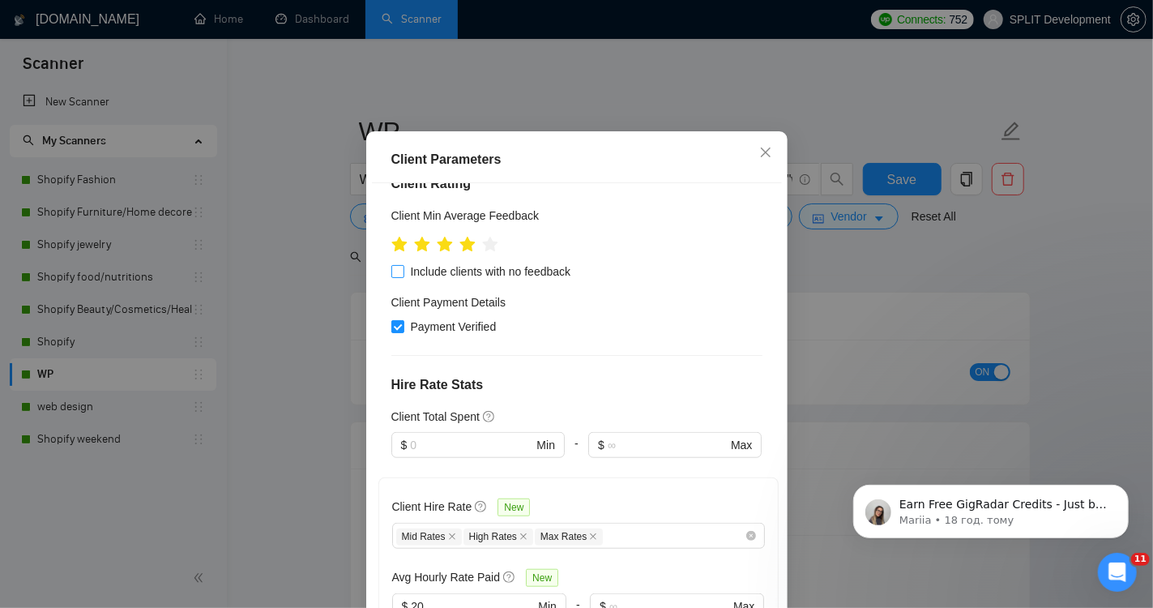
scroll to position [695, 0]
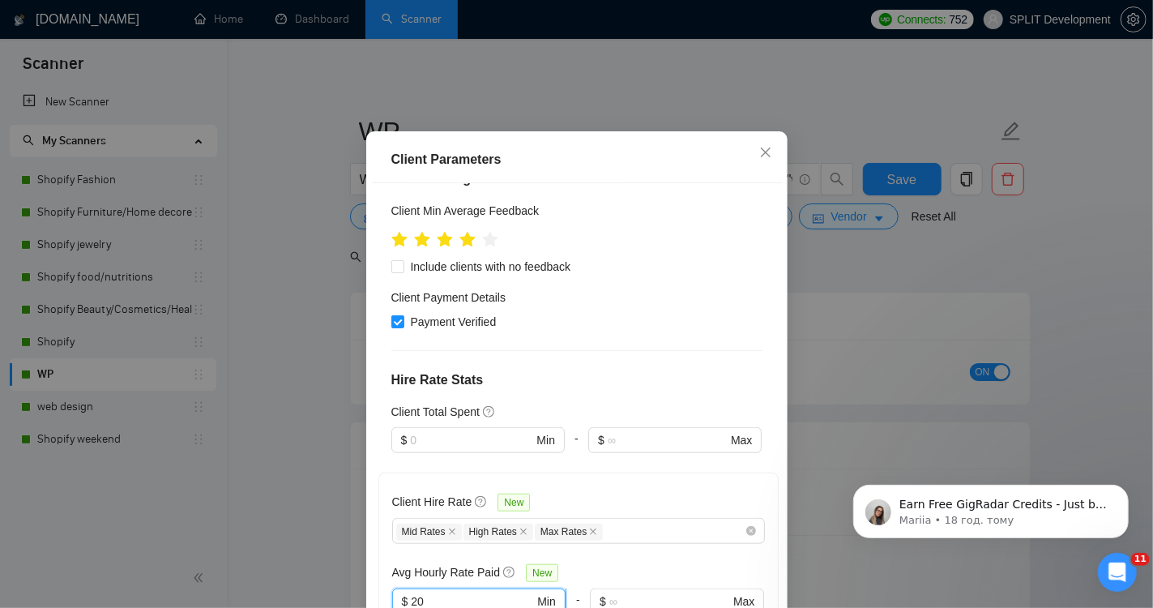
click at [461, 593] on input "20" at bounding box center [472, 602] width 123 height 18
type input "2"
type input "16"
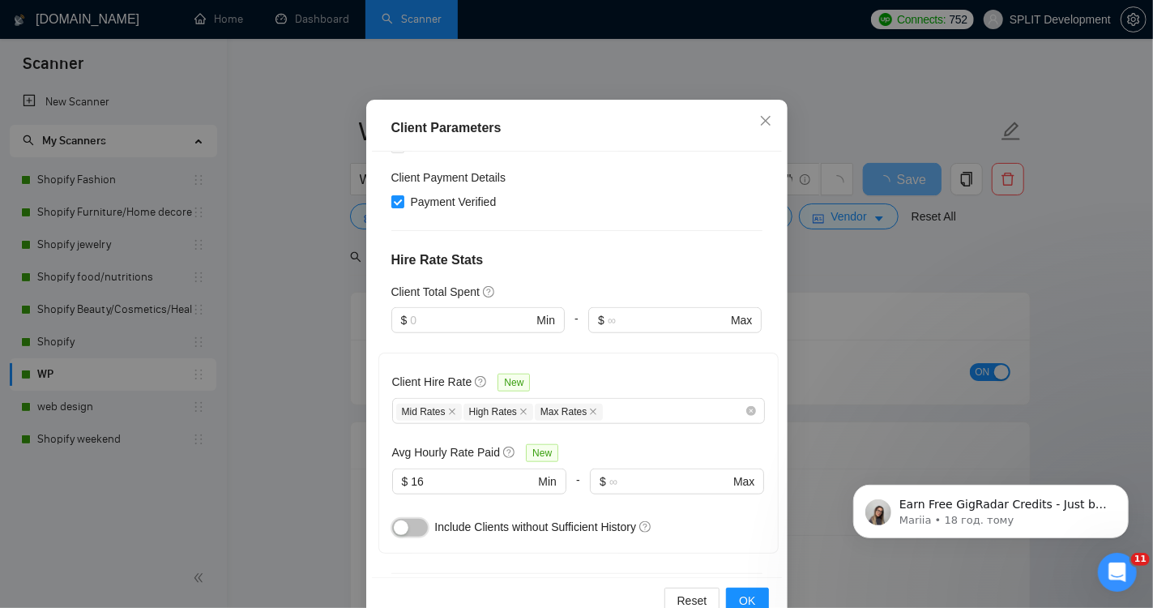
scroll to position [108, 0]
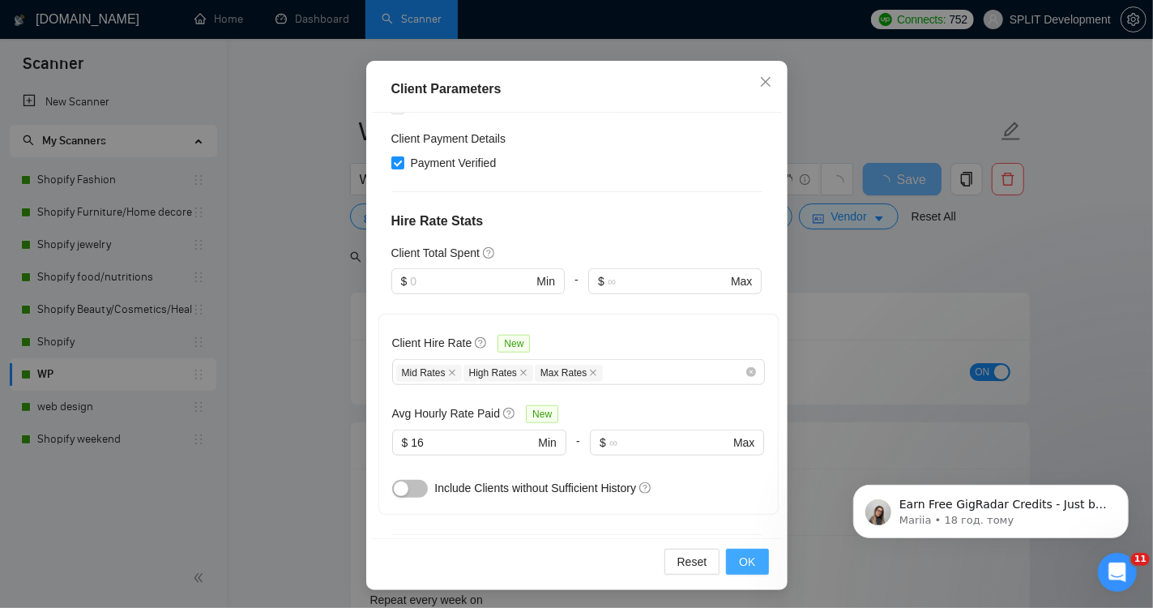
click at [747, 560] on span "OK" at bounding box center [747, 562] width 16 height 18
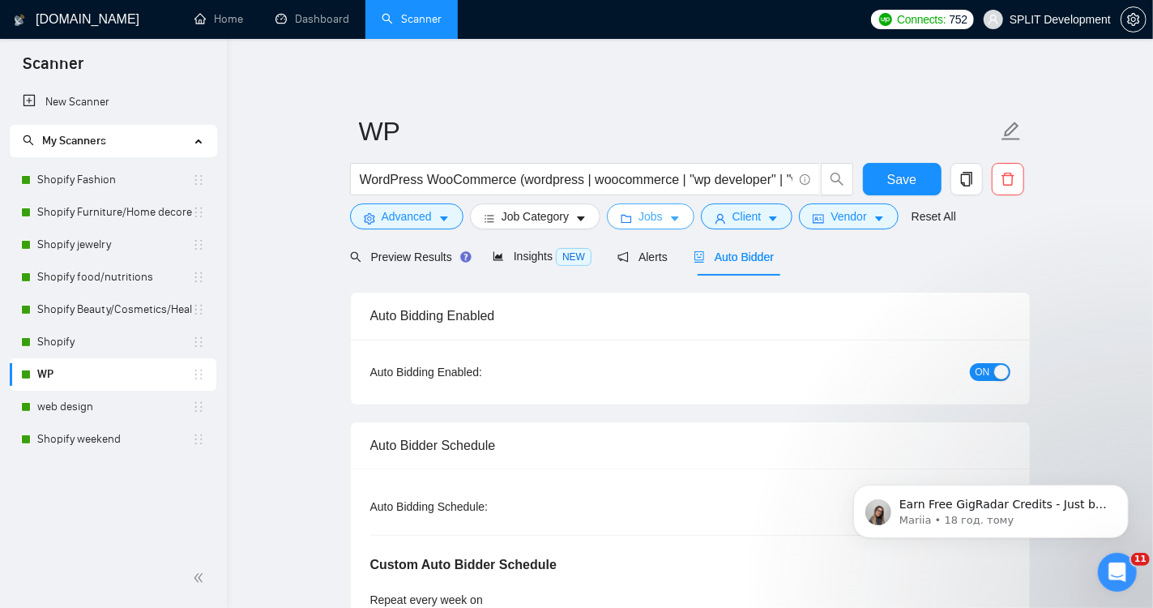
click at [667, 219] on button "Jobs" at bounding box center [651, 216] width 88 height 26
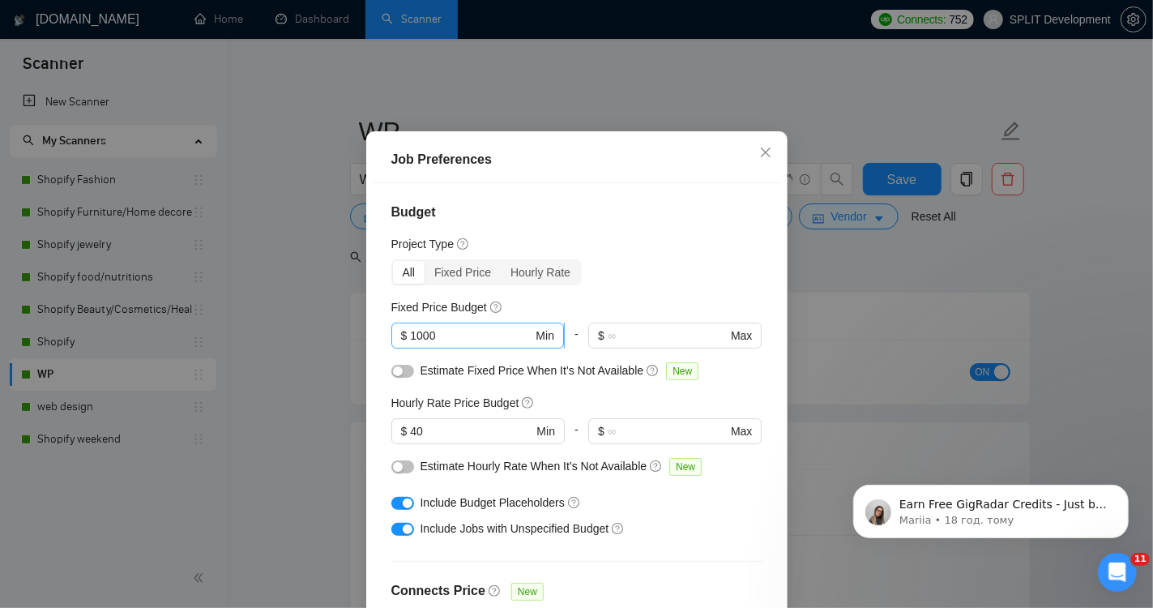
click at [472, 344] on input "1000" at bounding box center [471, 336] width 122 height 18
type input "1"
type input "1500"
click at [767, 342] on div "Budget Project Type All Fixed Price Hourly Rate Fixed Price Budget 1500 $ 1500 …" at bounding box center [577, 396] width 410 height 426
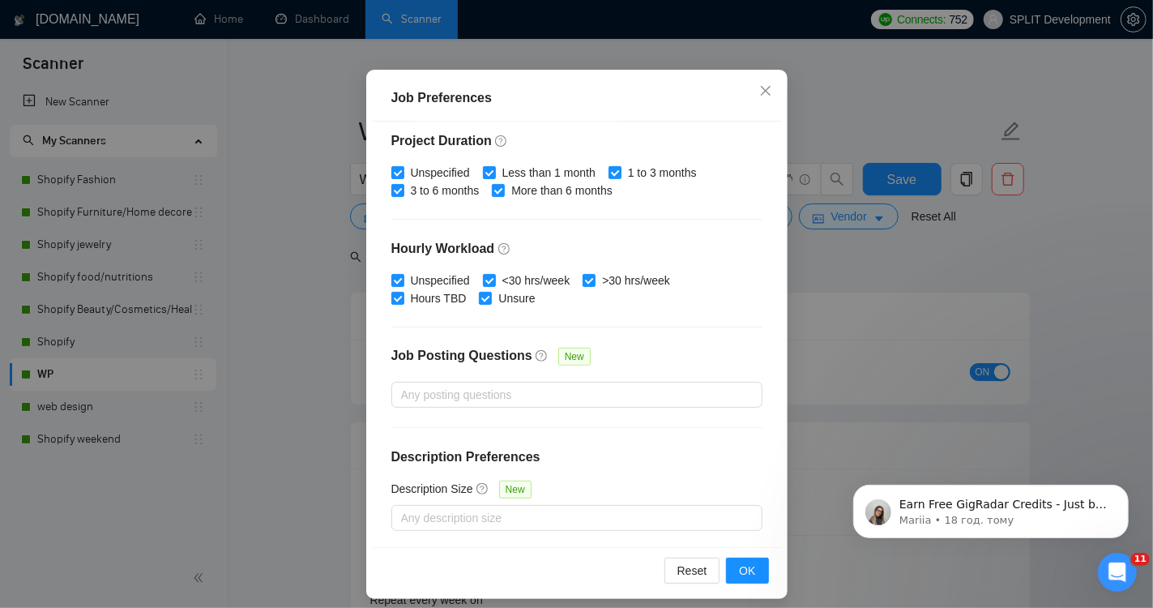
scroll to position [108, 0]
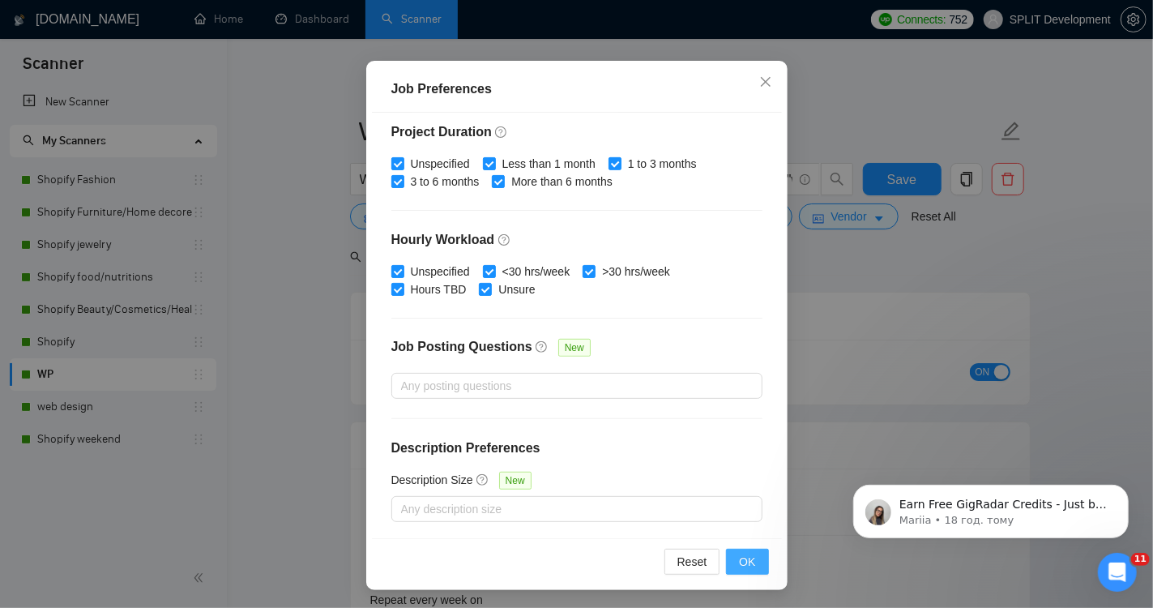
click at [749, 558] on span "OK" at bounding box center [747, 562] width 16 height 18
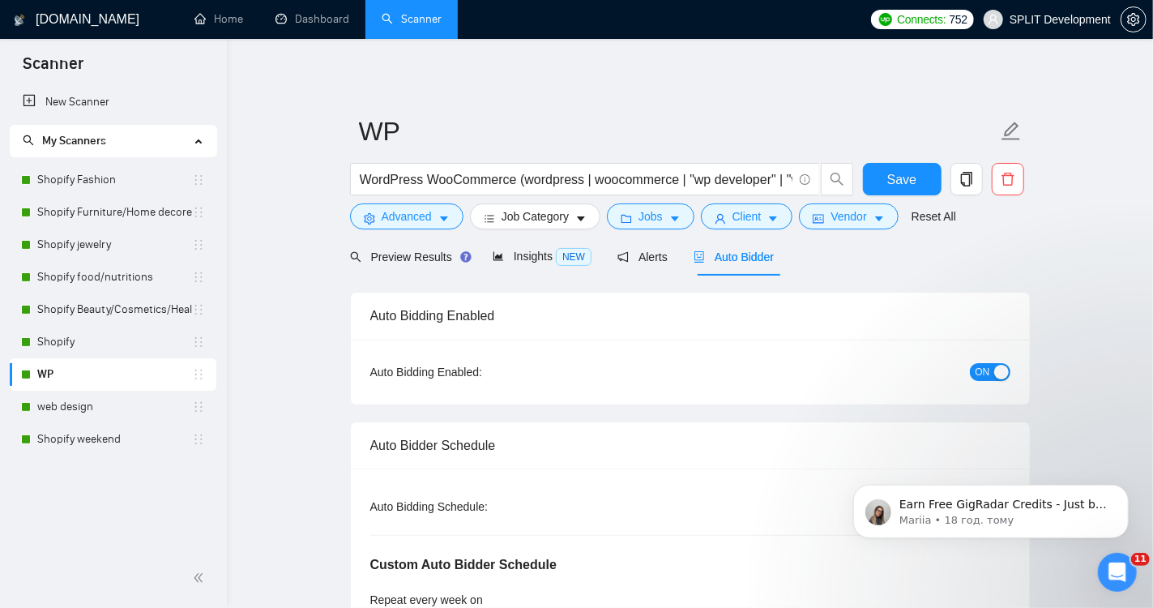
scroll to position [37, 0]
click at [421, 221] on span "Advanced" at bounding box center [407, 217] width 50 height 18
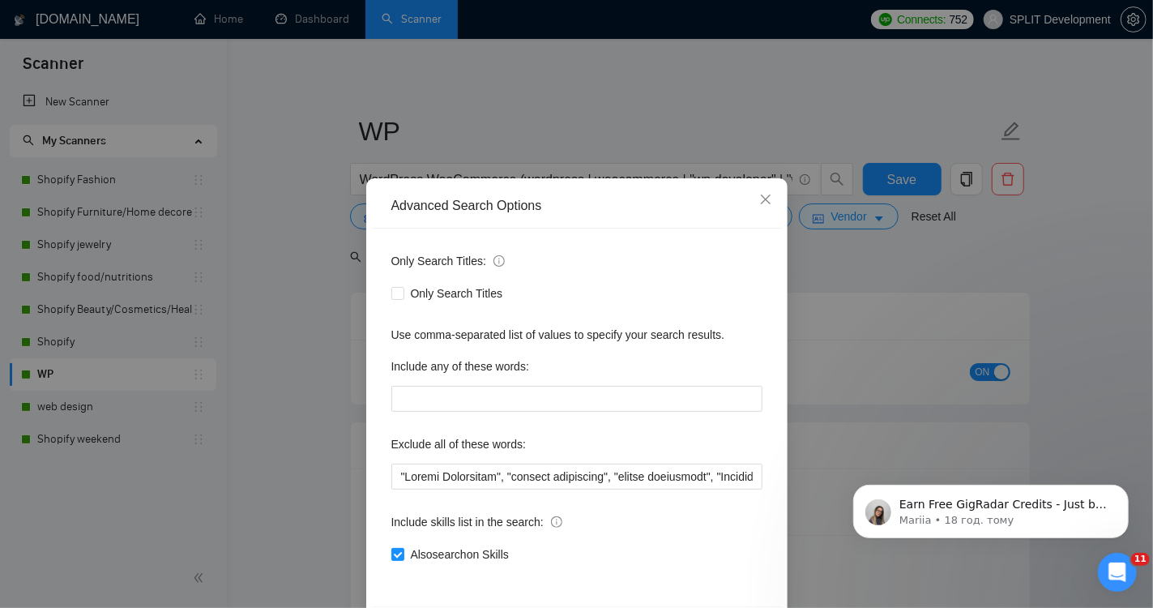
scroll to position [66, 0]
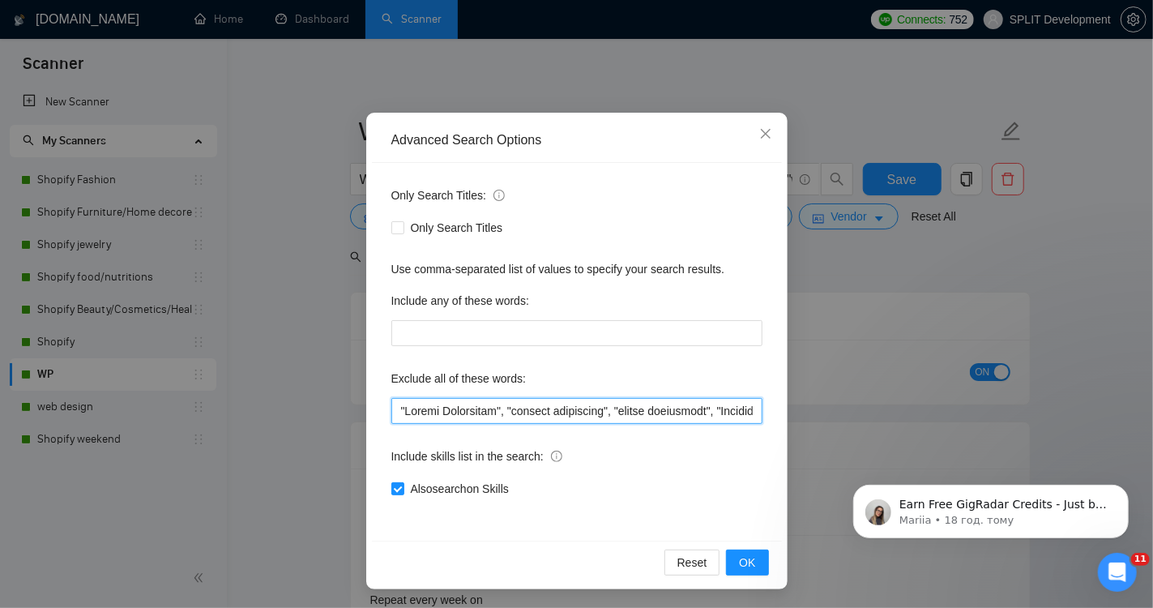
click at [394, 411] on input "text" at bounding box center [577, 411] width 371 height 26
paste input ""full-time","
type input ""full-time", "Growth Specialist", "klaviyo specialist", "klavio specialist", "C…"
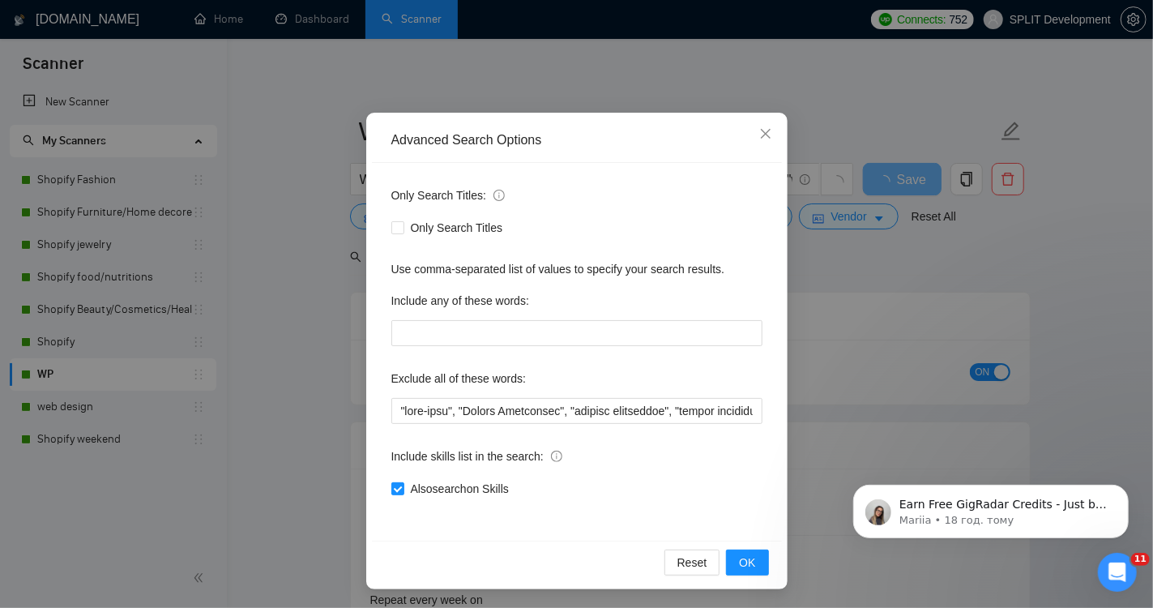
click at [765, 366] on div "Only Search Titles: Only Search Titles Use comma-separated list of values to sp…" at bounding box center [577, 352] width 410 height 378
click at [754, 562] on span "OK" at bounding box center [747, 563] width 16 height 18
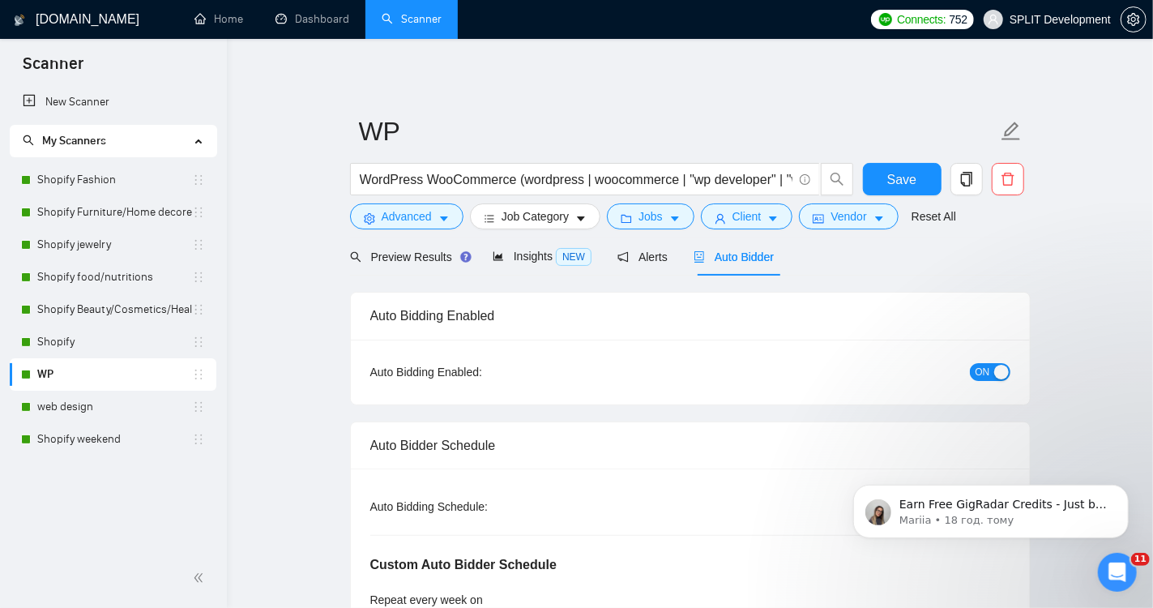
scroll to position [0, 0]
click at [903, 178] on span "Save" at bounding box center [902, 179] width 29 height 20
